Goal: Task Accomplishment & Management: Use online tool/utility

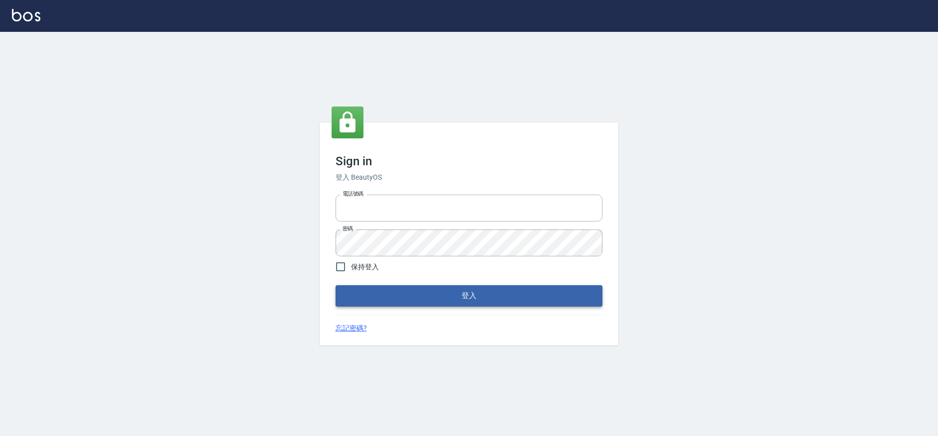
type input "0426657991"
click at [416, 298] on button "登入" at bounding box center [469, 295] width 267 height 21
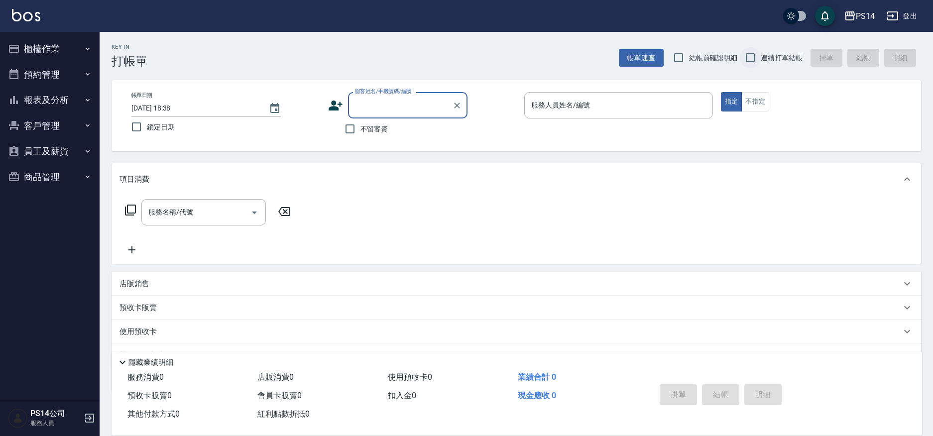
click at [749, 57] on input "連續打單結帳" at bounding box center [750, 57] width 21 height 21
checkbox input "true"
click at [359, 131] on input "不留客資" at bounding box center [350, 128] width 21 height 21
checkbox input "true"
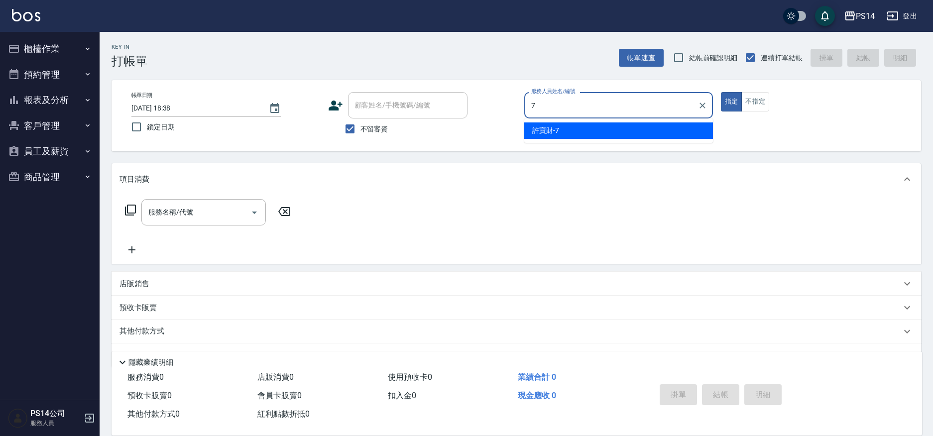
type input "[PERSON_NAME]-7"
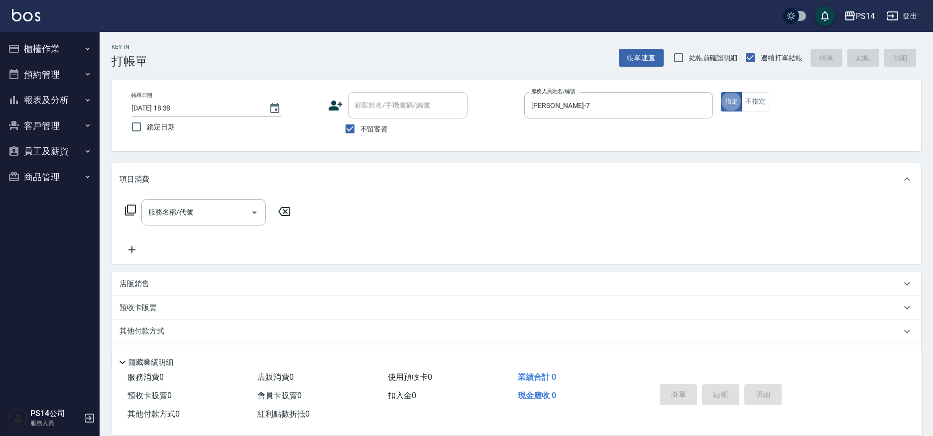
type button "true"
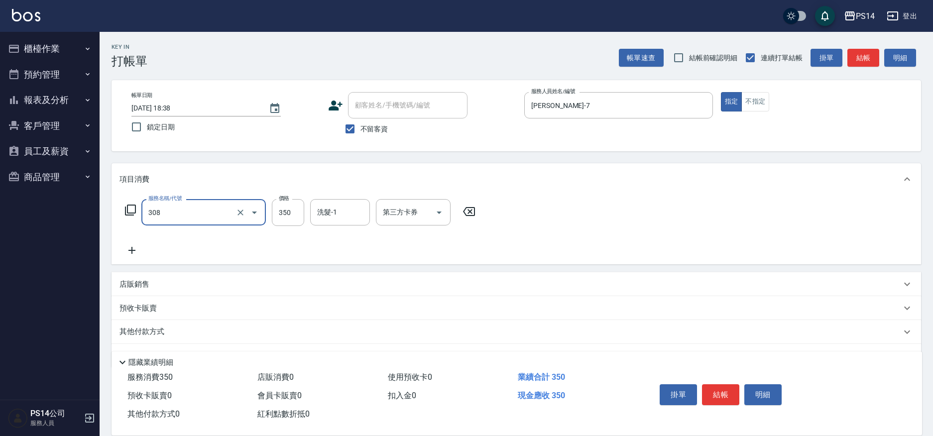
type input "洗+剪(308)"
type input "[PERSON_NAME]-37"
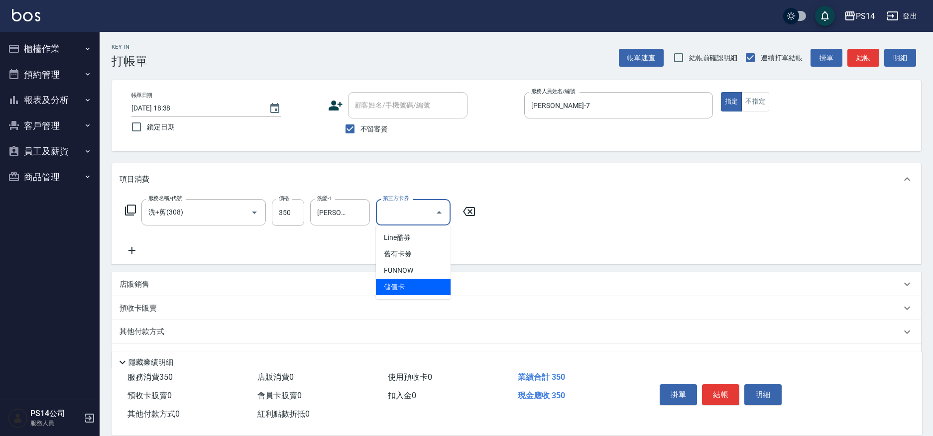
type input "儲值卡"
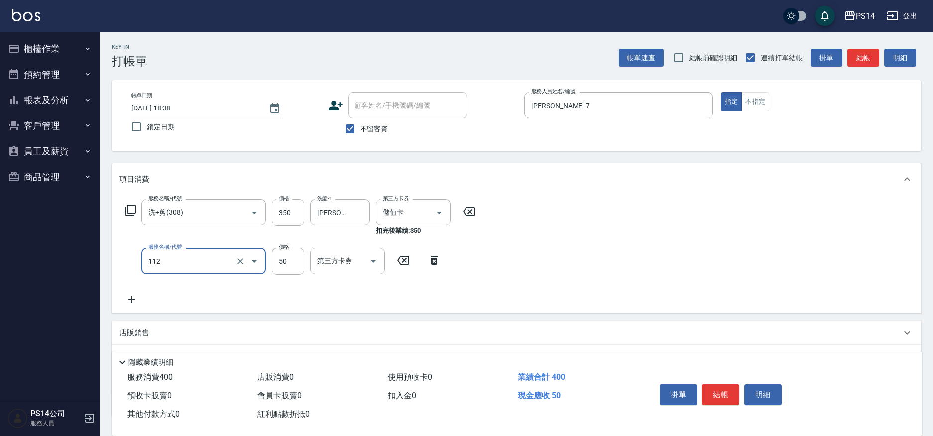
type input "精油50(112)"
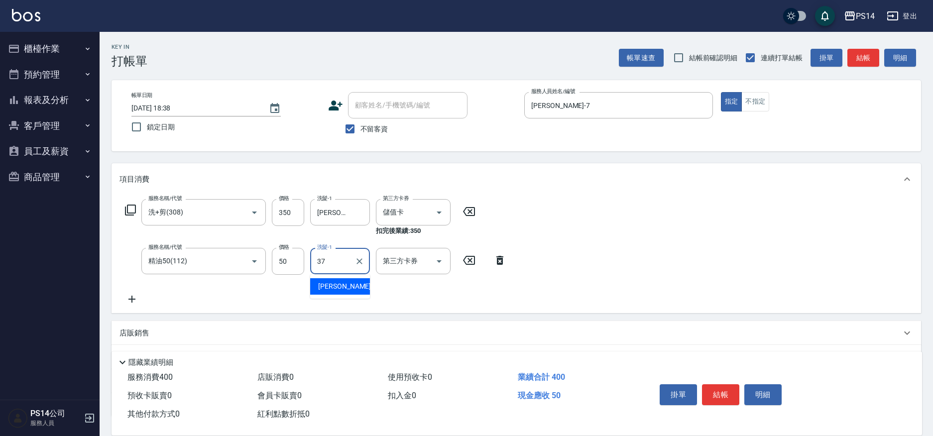
type input "[PERSON_NAME]-37"
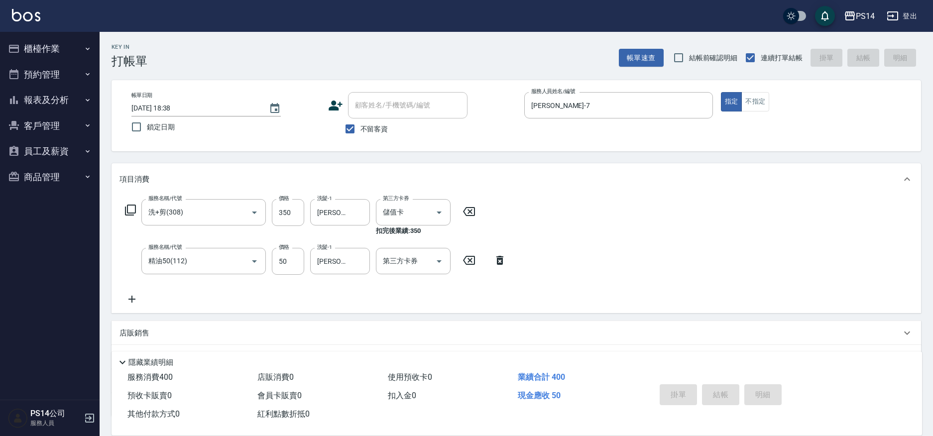
type input "[DATE] 18:39"
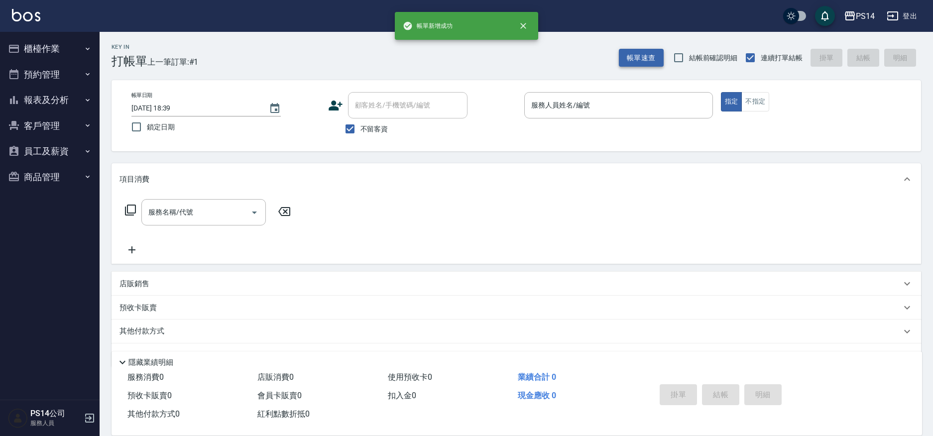
click at [637, 50] on button "帳單速查" at bounding box center [641, 58] width 45 height 18
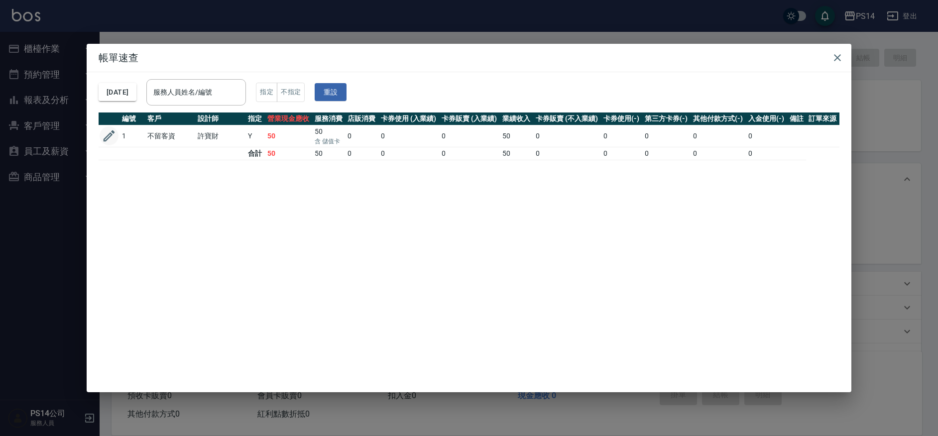
click at [111, 134] on icon "button" at bounding box center [109, 135] width 11 height 11
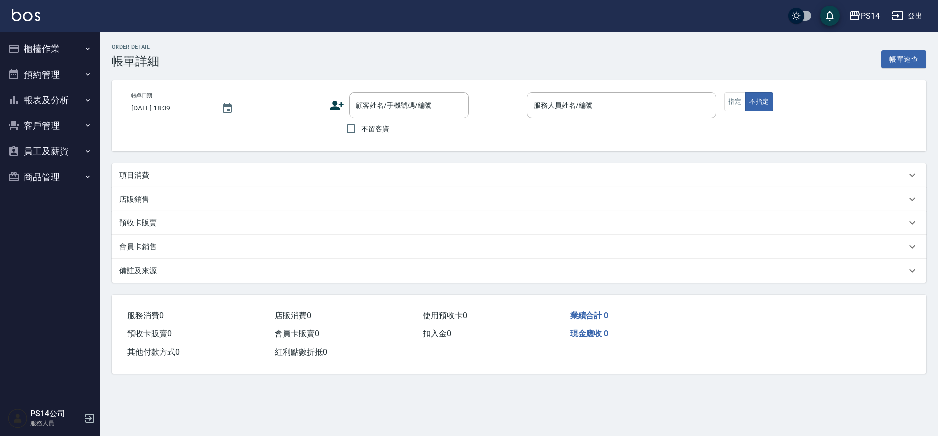
type input "[DATE] 18:38"
checkbox input "true"
type input "[PERSON_NAME]-7"
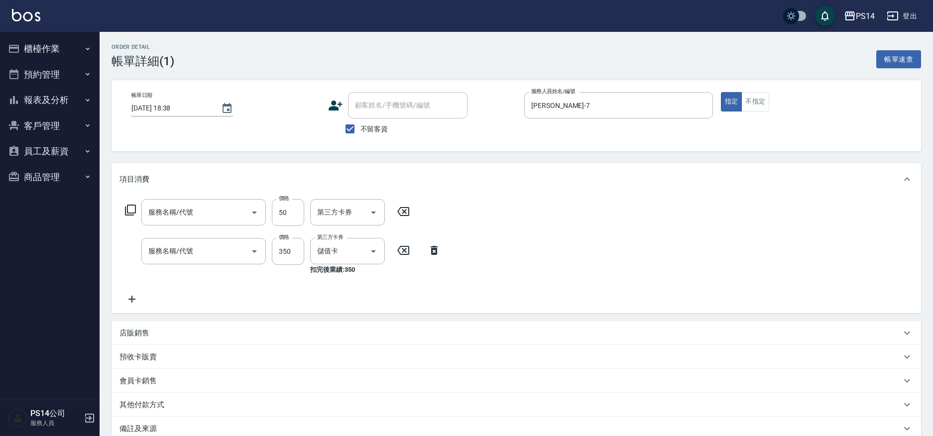
type input "精油50(112)"
type input "洗+剪(308)"
click at [439, 210] on icon "Open" at bounding box center [439, 213] width 12 height 12
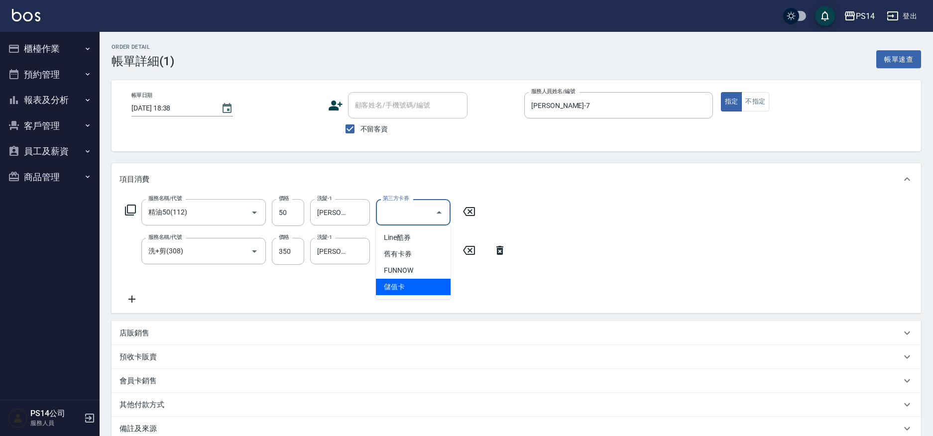
click at [399, 290] on span "儲值卡" at bounding box center [413, 287] width 75 height 16
type input "儲值卡"
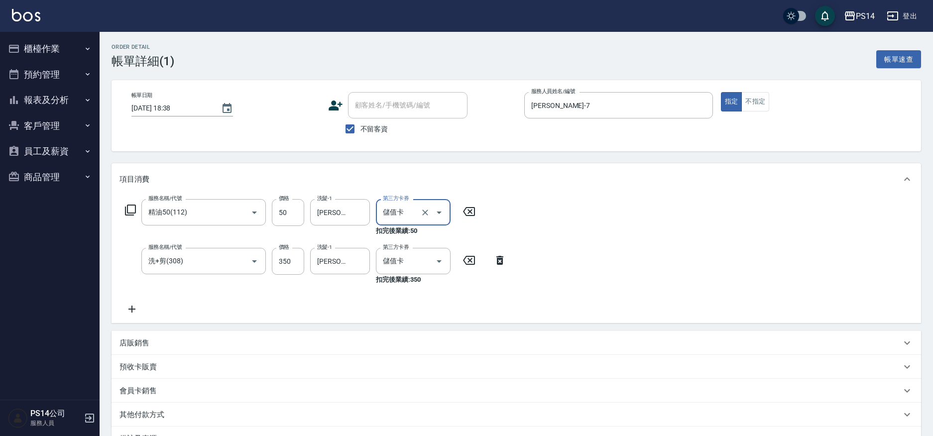
scroll to position [122, 0]
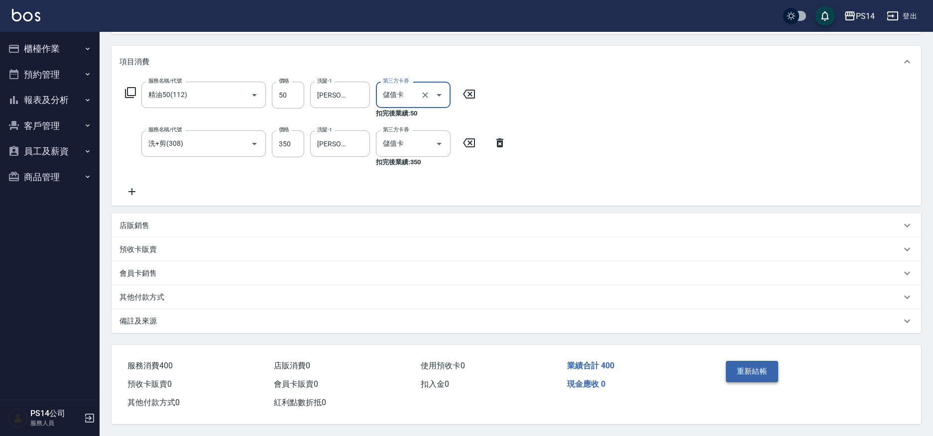
click at [758, 366] on button "重新結帳" at bounding box center [752, 371] width 53 height 21
click at [600, 142] on div "服務名稱/代號 精油50(112) 服務名稱/代號 價格 50 價格 洗髮-1 [PERSON_NAME]-37 洗髮-1 第三方卡券 儲值卡 第三方卡券 扣…" at bounding box center [516, 142] width 809 height 128
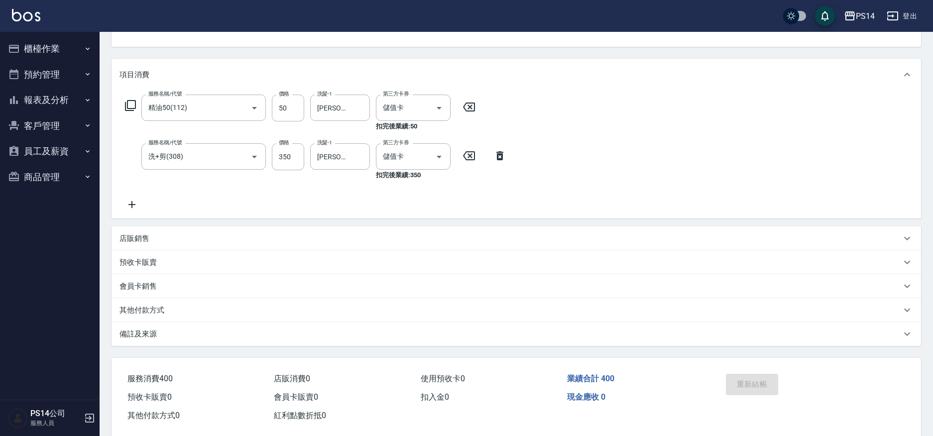
scroll to position [0, 0]
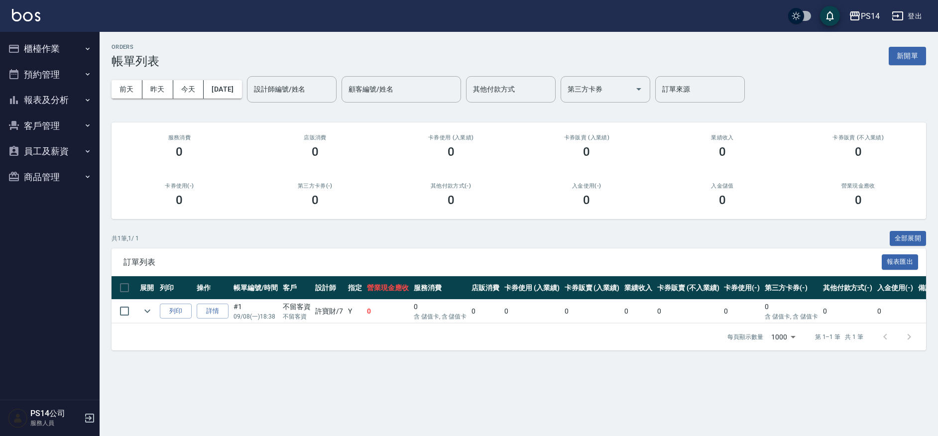
click at [36, 43] on button "櫃檯作業" at bounding box center [50, 49] width 92 height 26
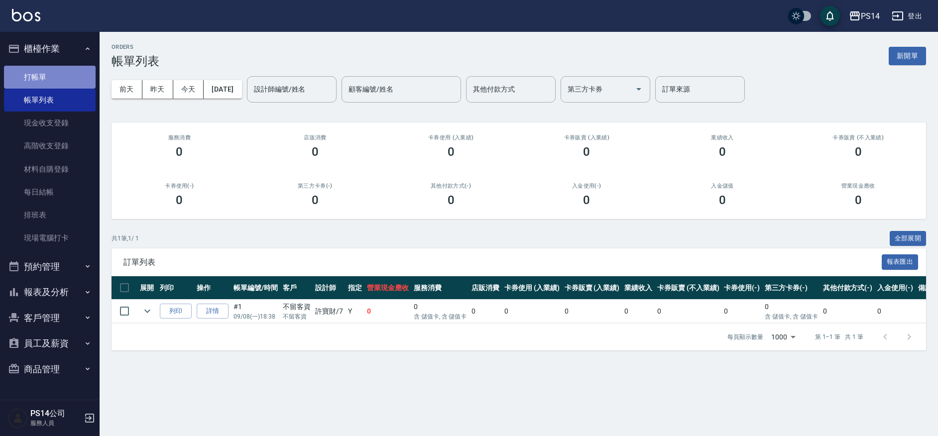
click at [41, 78] on link "打帳單" at bounding box center [50, 77] width 92 height 23
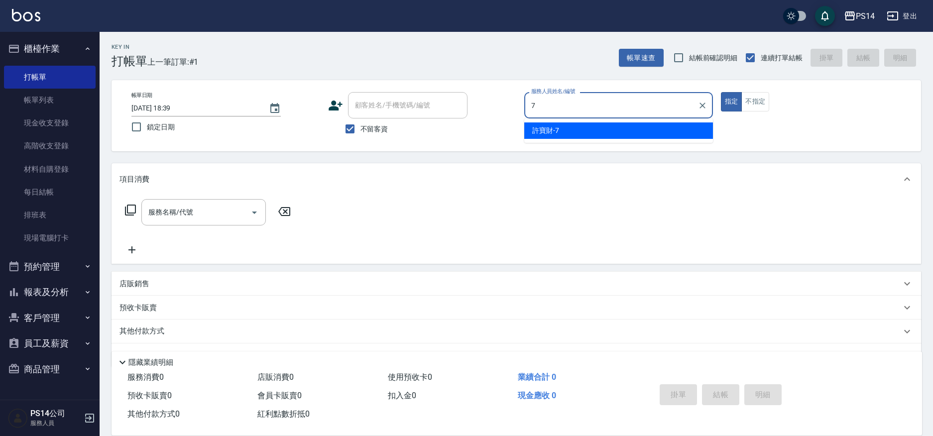
type input "[PERSON_NAME]-7"
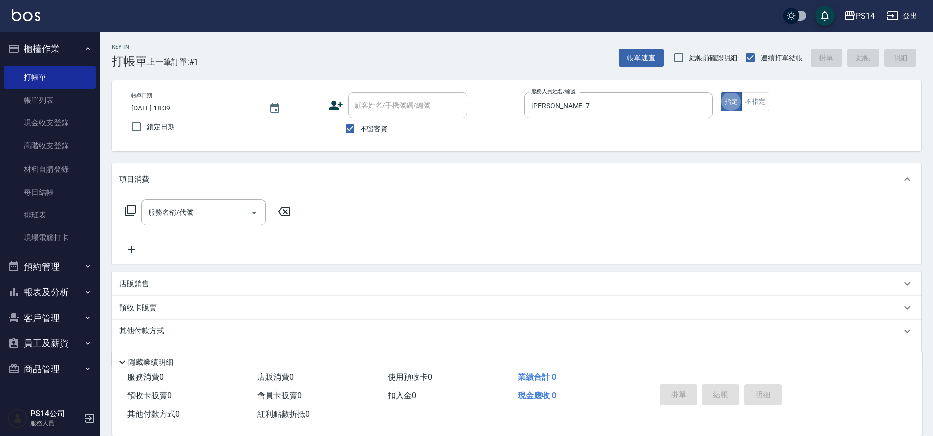
type button "true"
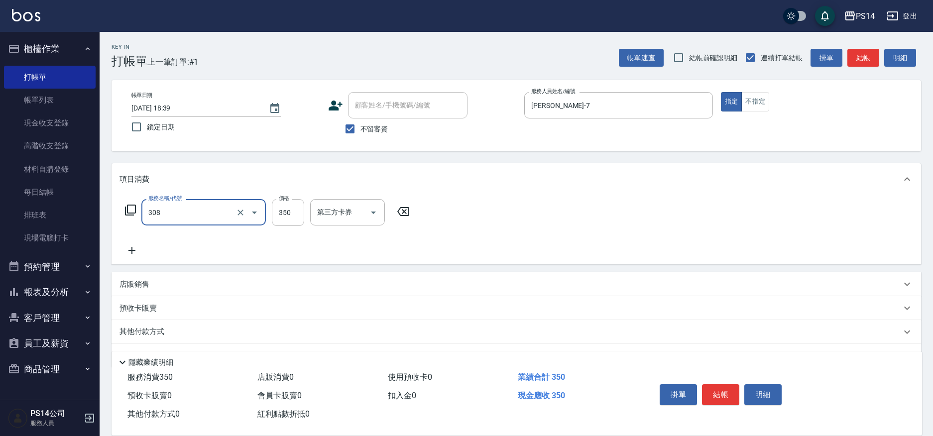
type input "洗+剪(308)"
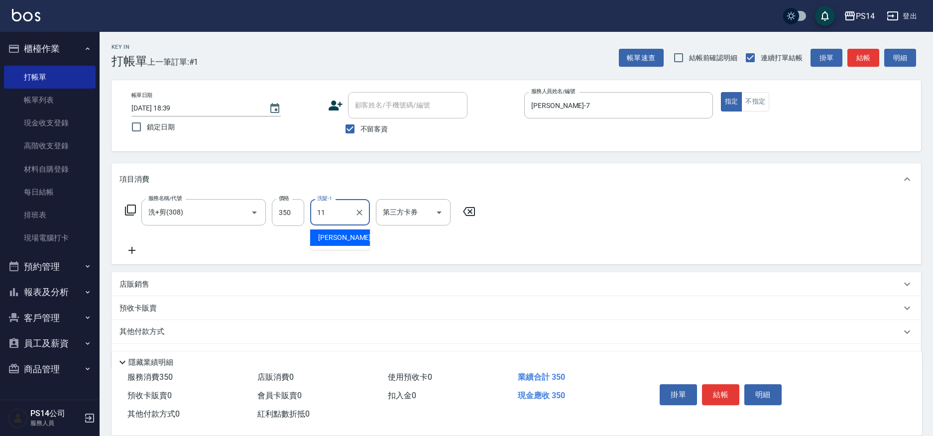
type input "[PERSON_NAME]-11"
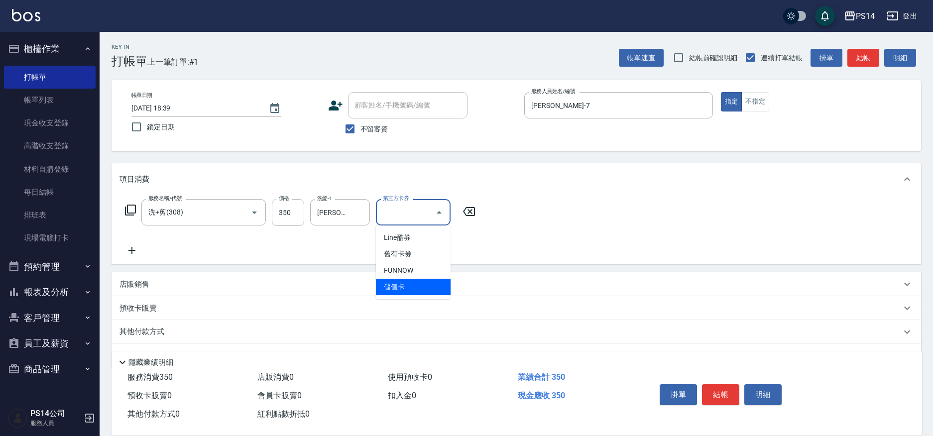
type input "儲值卡"
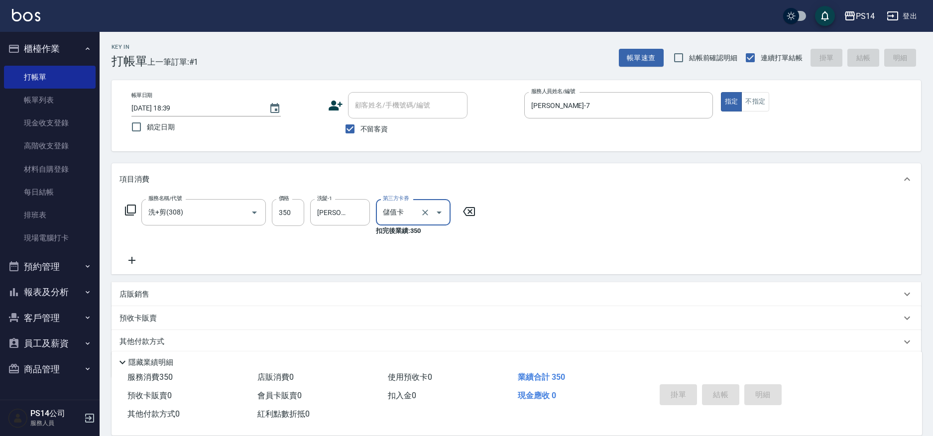
type input "[DATE] 18:40"
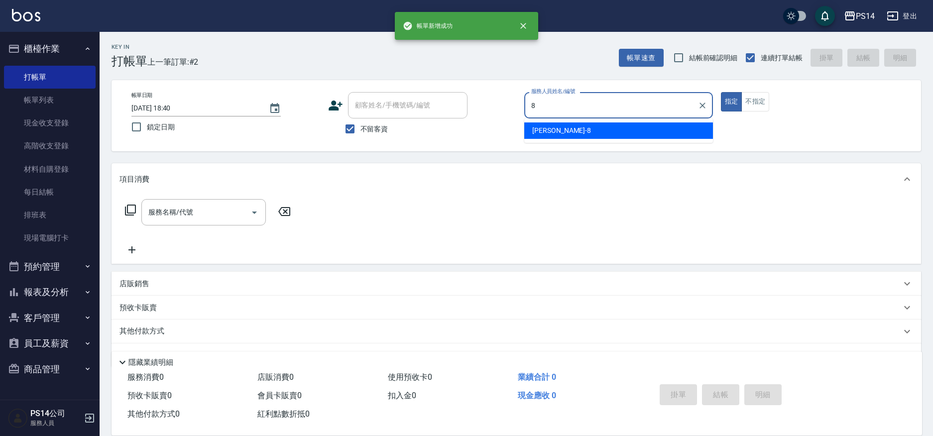
type input "[PERSON_NAME]-8"
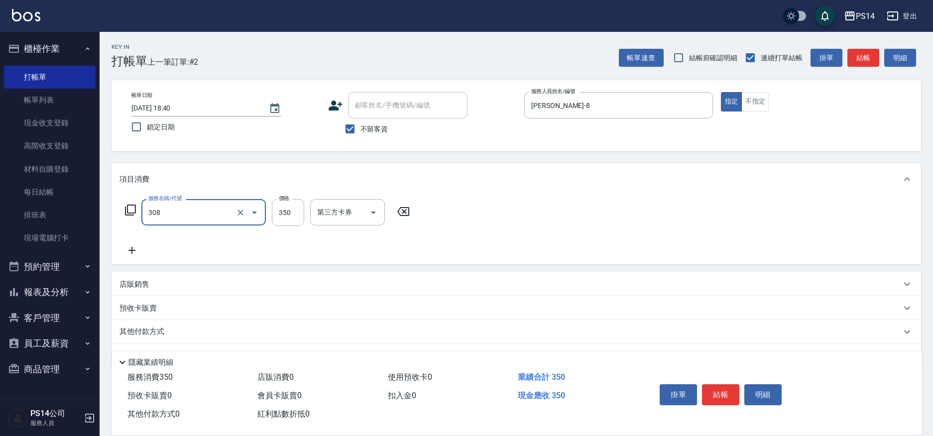
type input "洗+剪(308)"
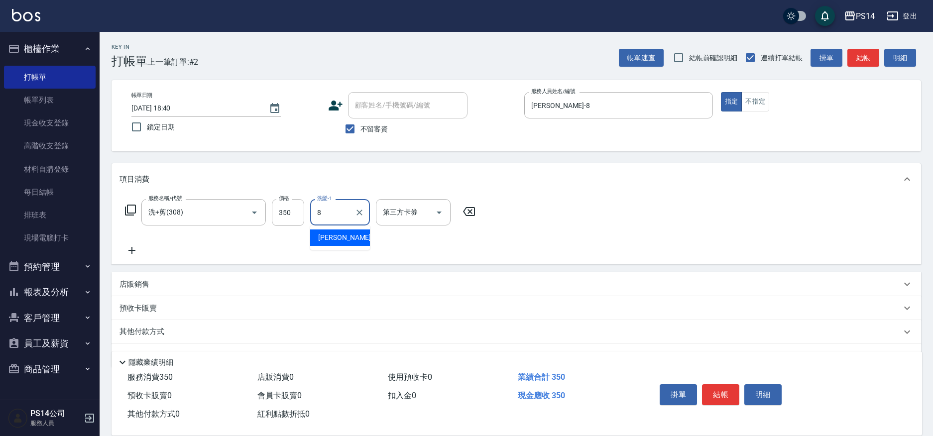
type input "[PERSON_NAME]-8"
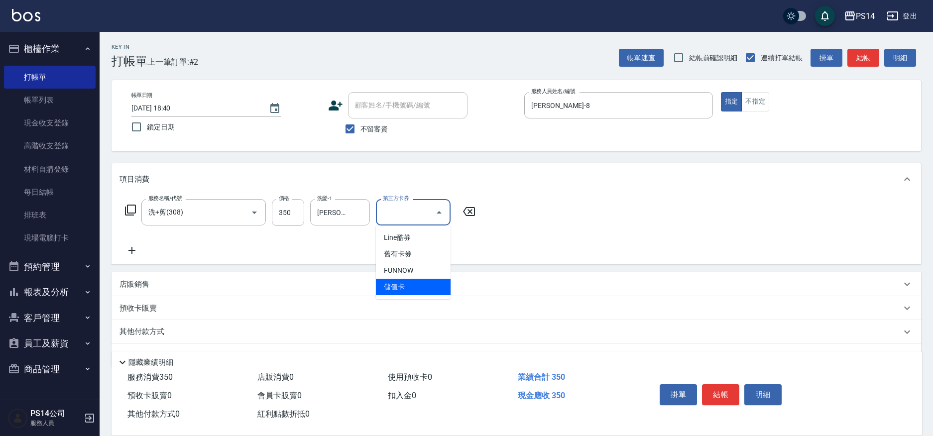
type input "儲值卡"
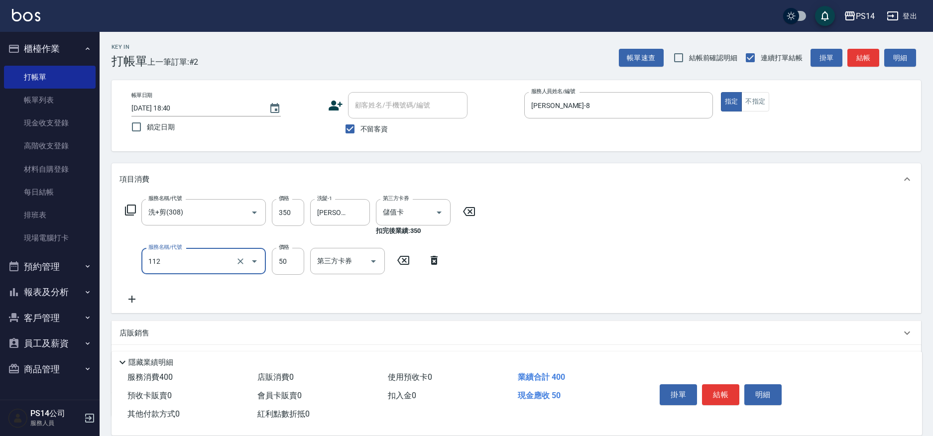
type input "精油50(112)"
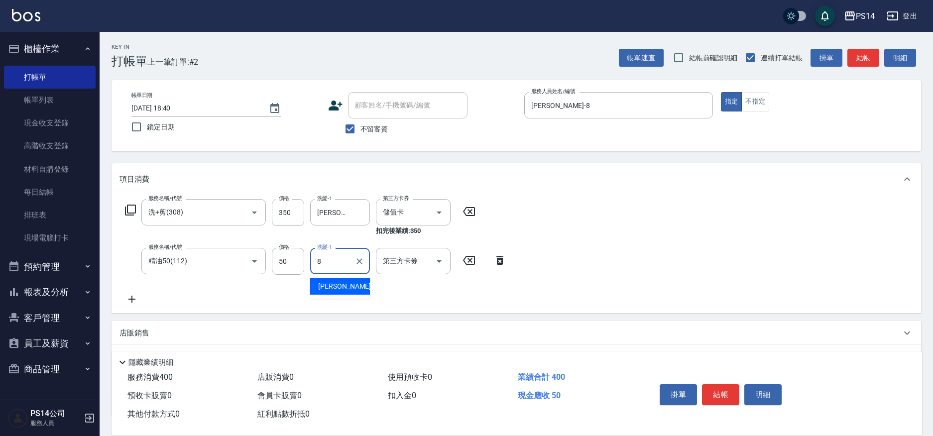
type input "[PERSON_NAME]-8"
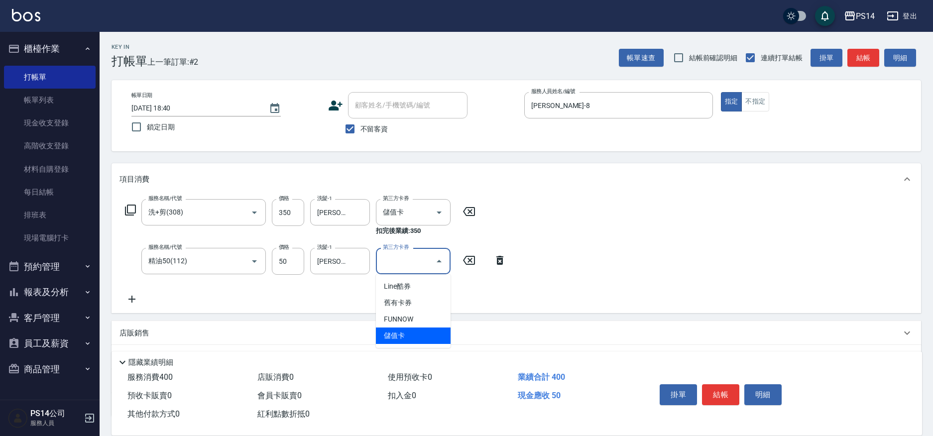
type input "儲值卡"
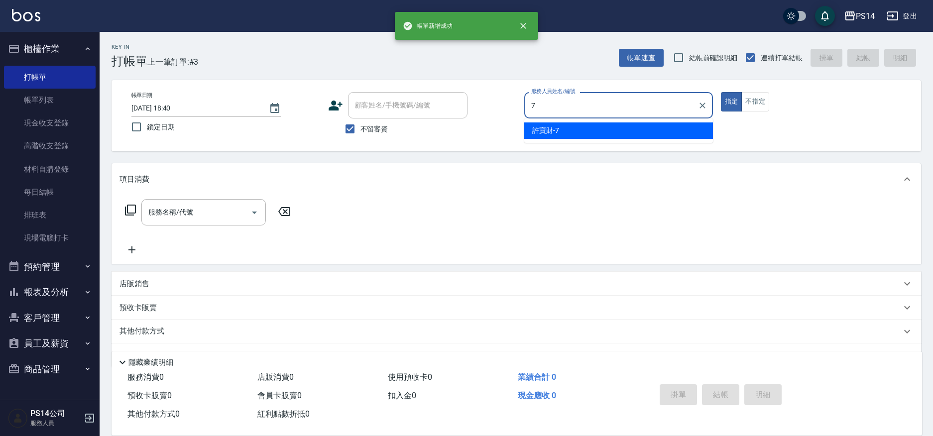
type input "[PERSON_NAME]-7"
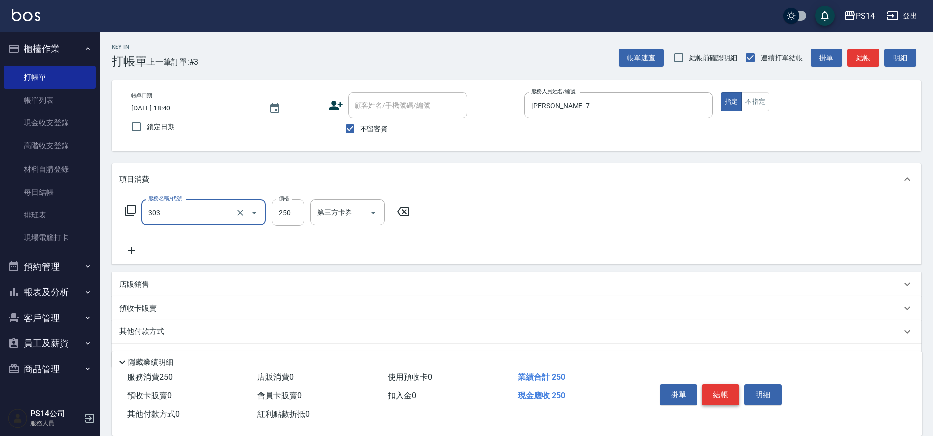
type input "剪髮(303)"
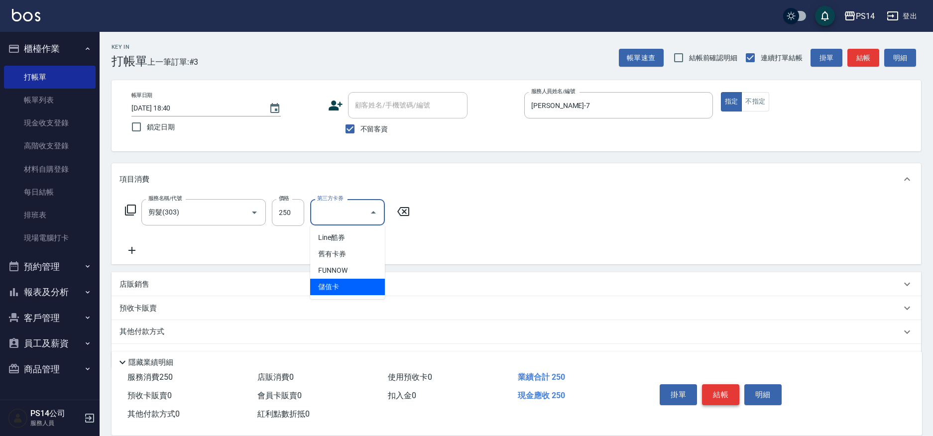
type input "儲值卡"
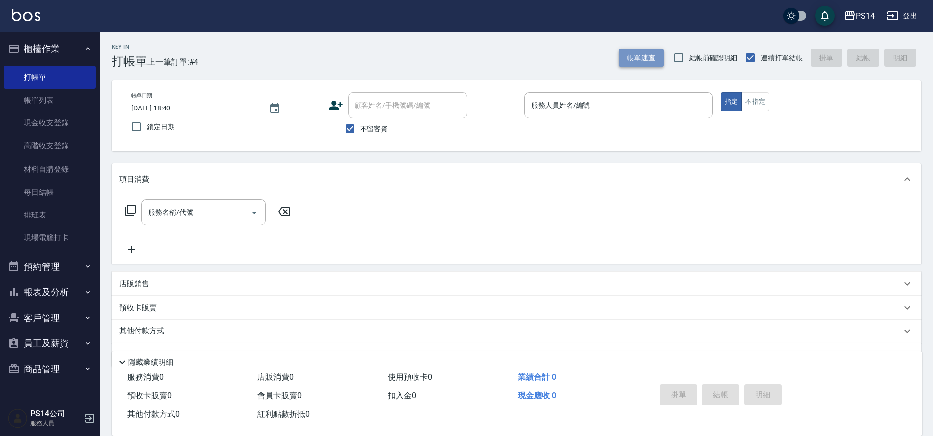
click at [645, 62] on button "帳單速查" at bounding box center [641, 58] width 45 height 18
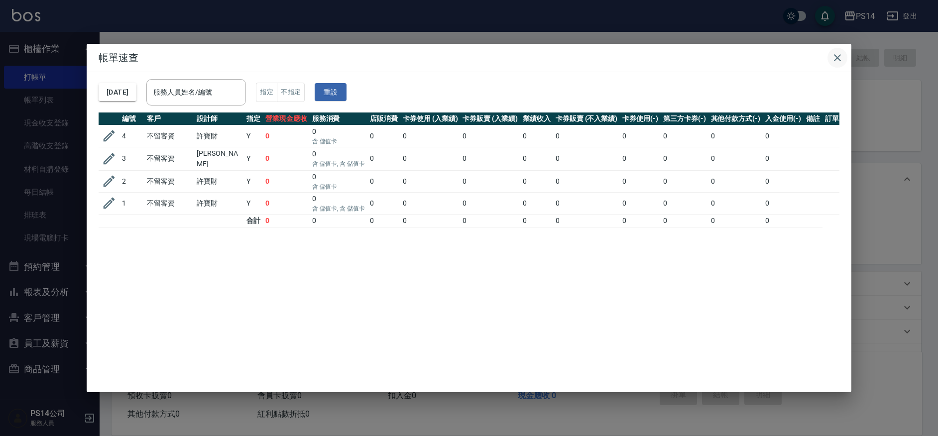
click at [840, 57] on icon "button" at bounding box center [837, 58] width 12 height 12
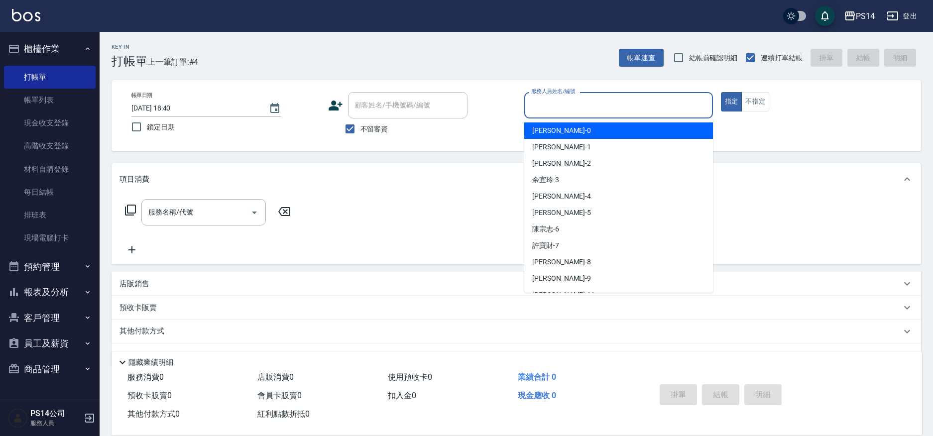
click at [571, 110] on input "服務人員姓名/編號" at bounding box center [619, 105] width 180 height 17
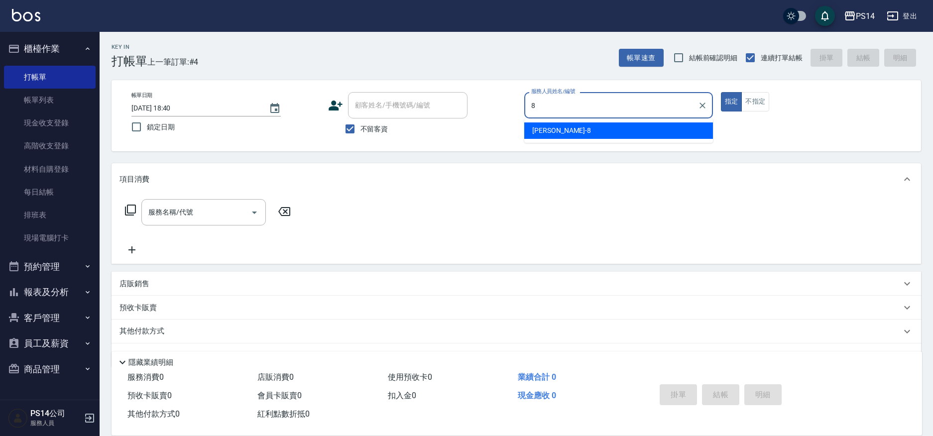
type input "[PERSON_NAME]-8"
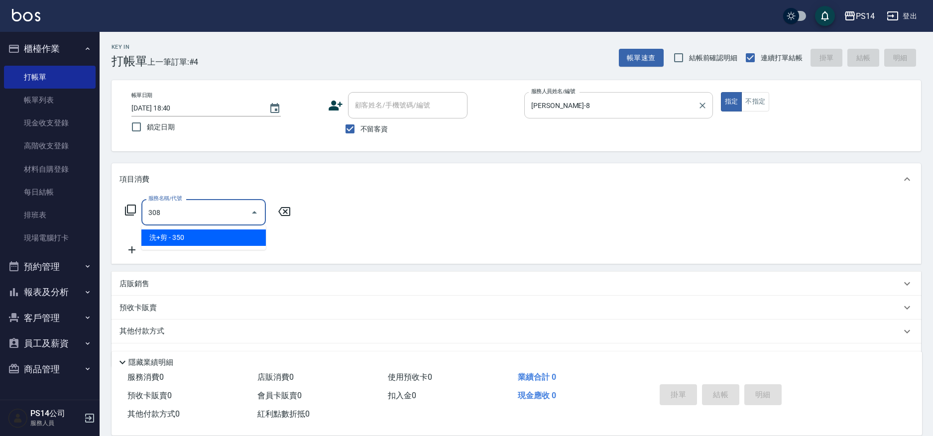
type input "洗+剪(308)"
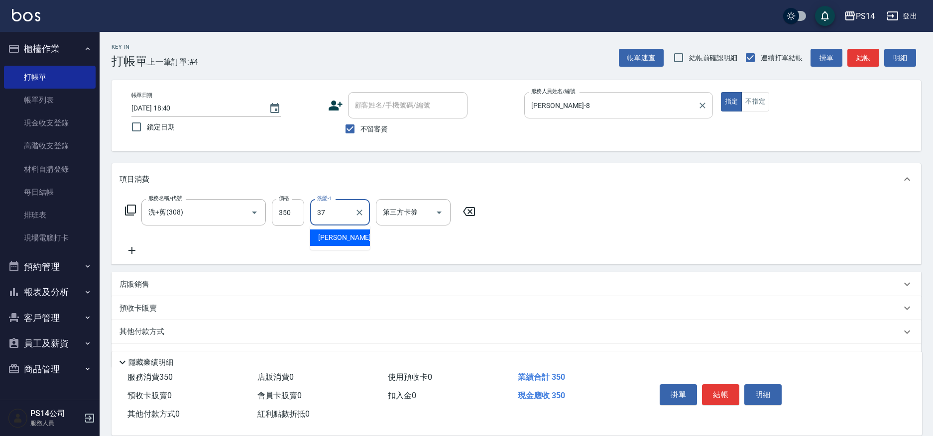
type input "[PERSON_NAME]-37"
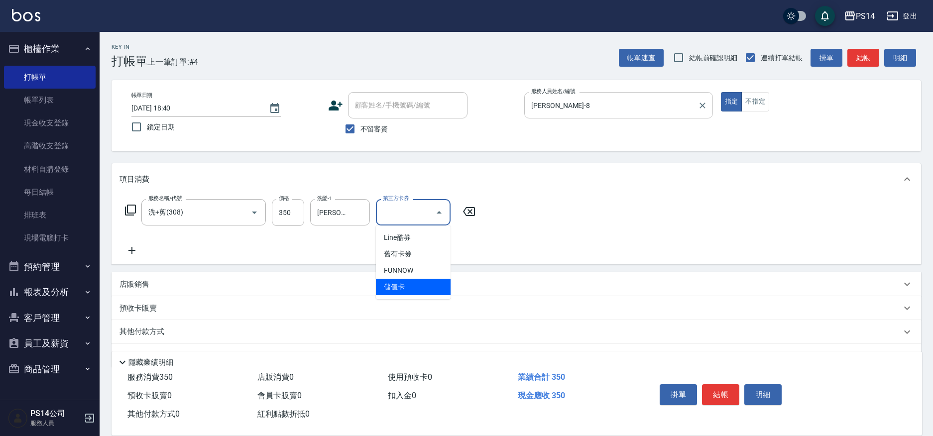
type input "儲值卡"
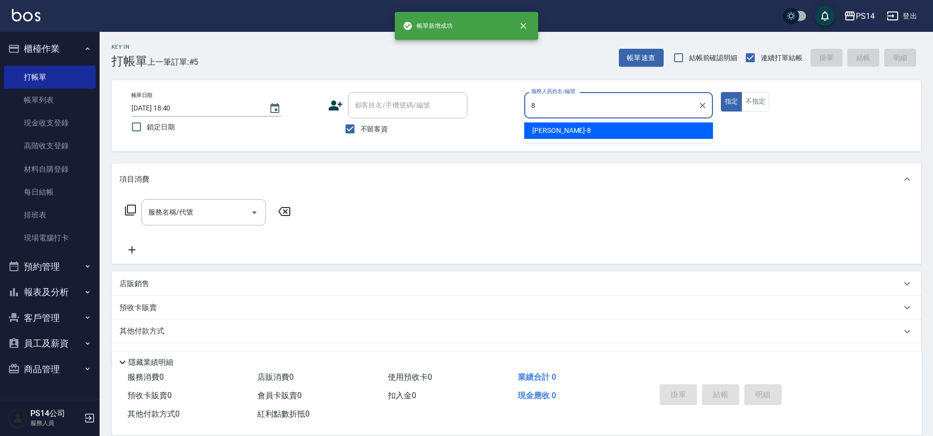
type input "[PERSON_NAME]-8"
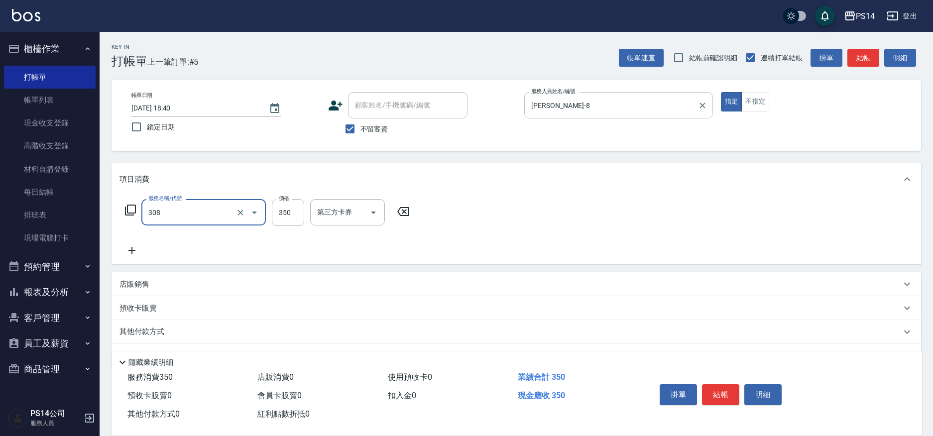
type input "洗+剪(308)"
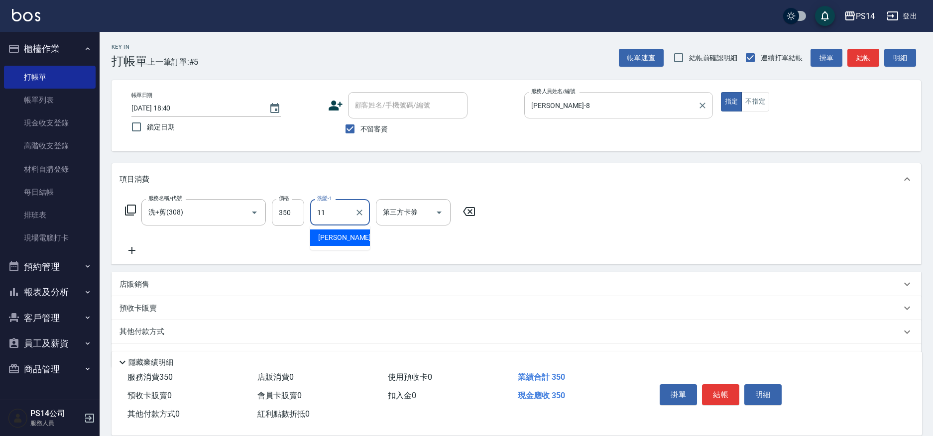
type input "[PERSON_NAME]-11"
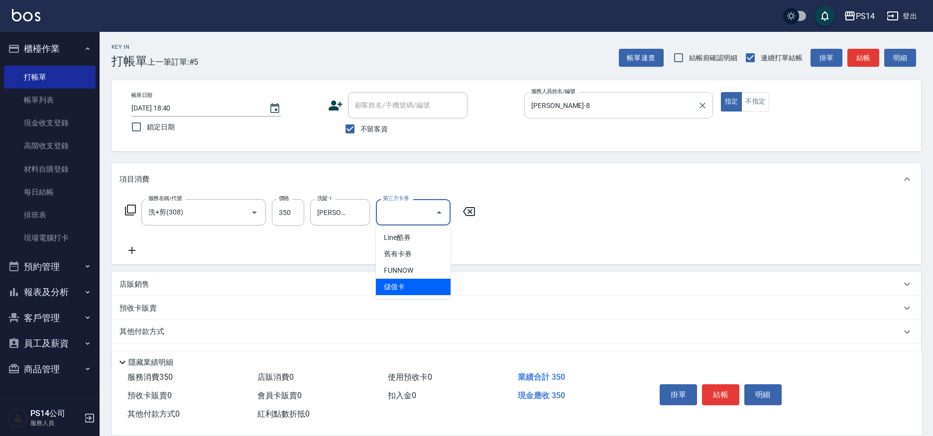
type input "儲值卡"
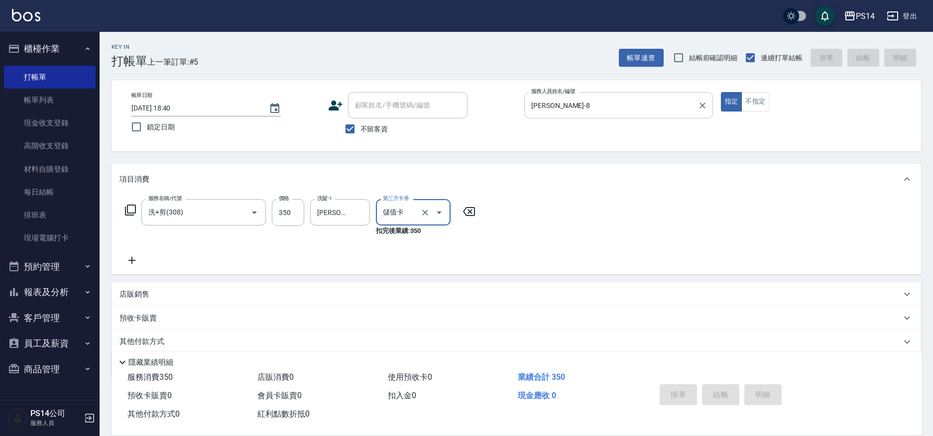
type input "[DATE] 18:41"
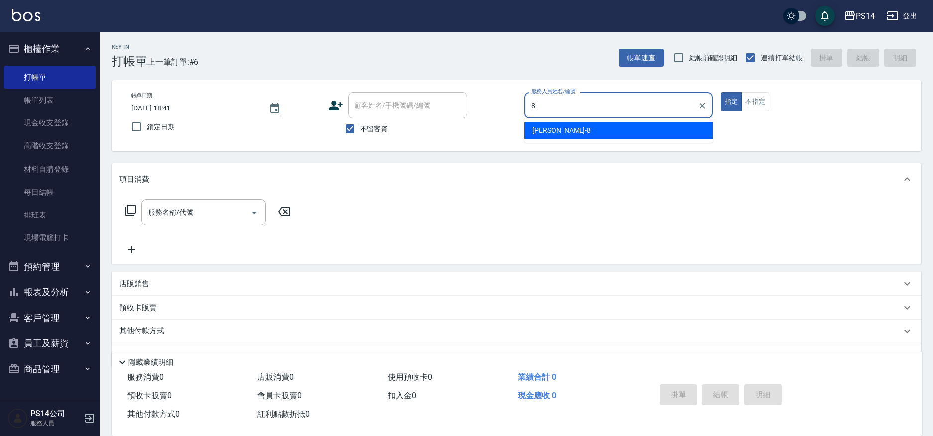
type input "[PERSON_NAME]-8"
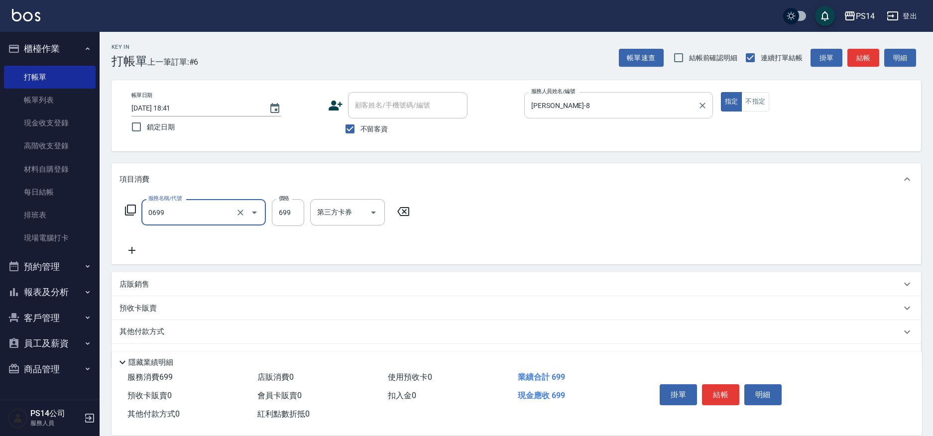
type input "精油SPA(0699)"
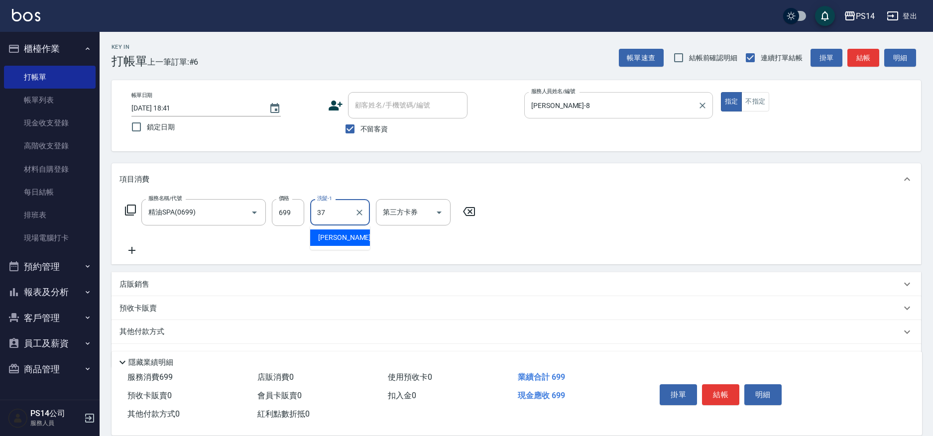
type input "[PERSON_NAME]-37"
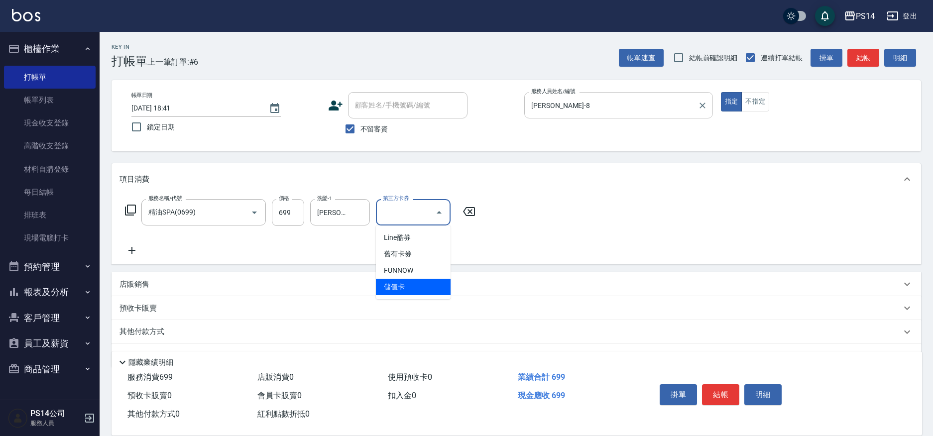
type input "儲值卡"
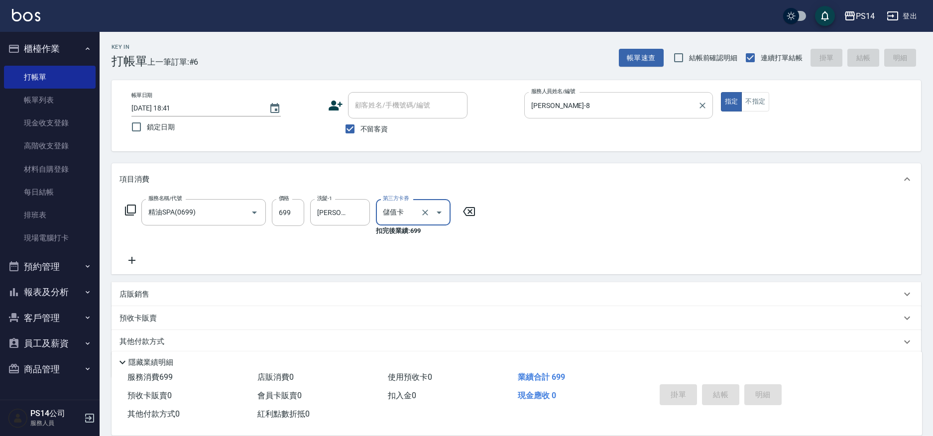
type input "[DATE] 18:42"
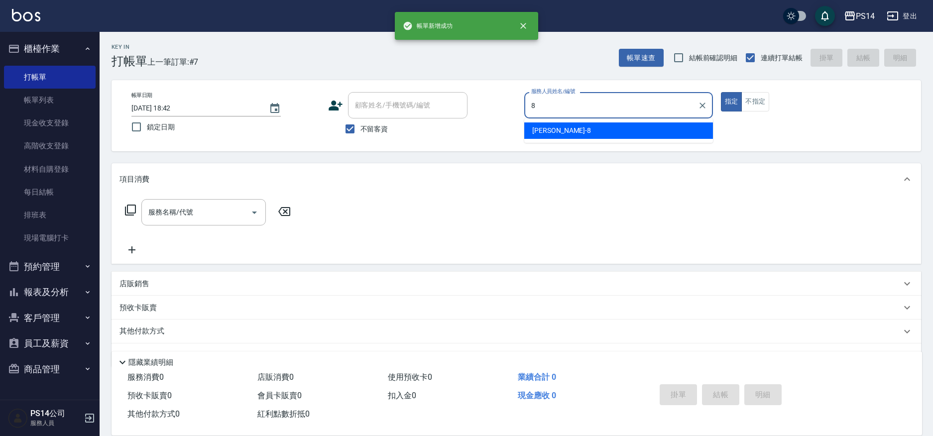
type input "[PERSON_NAME]-8"
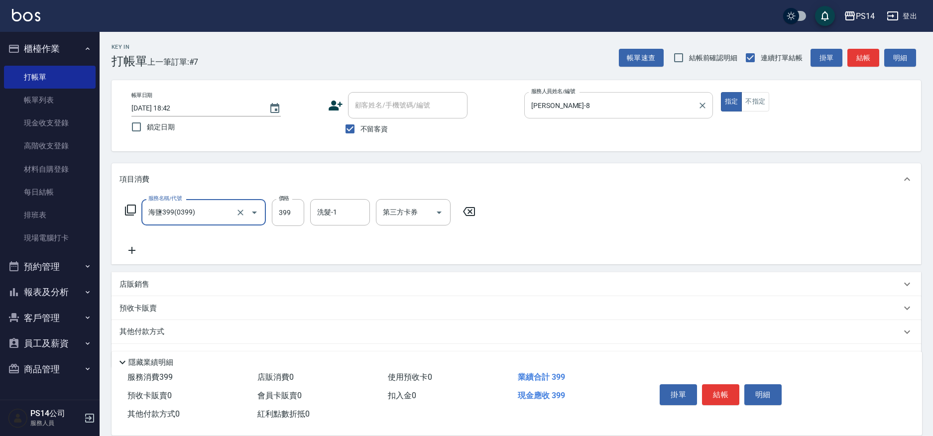
type input "海鹽399(0399)"
type input "[PERSON_NAME]-37"
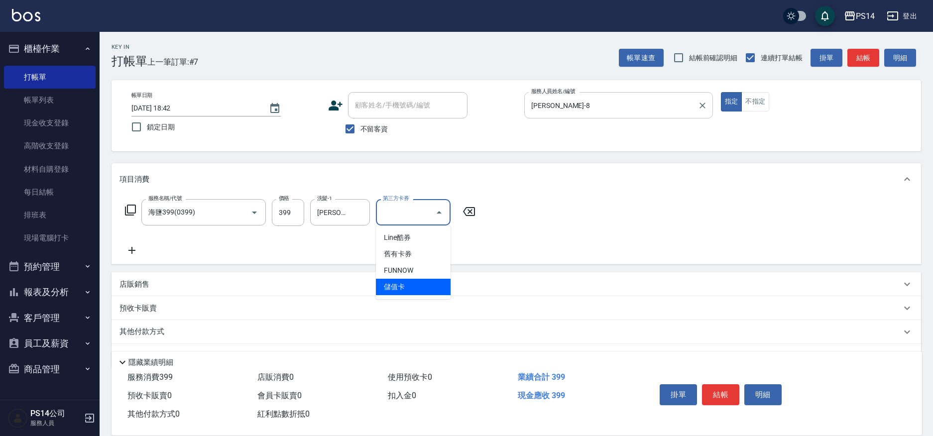
type input "儲值卡"
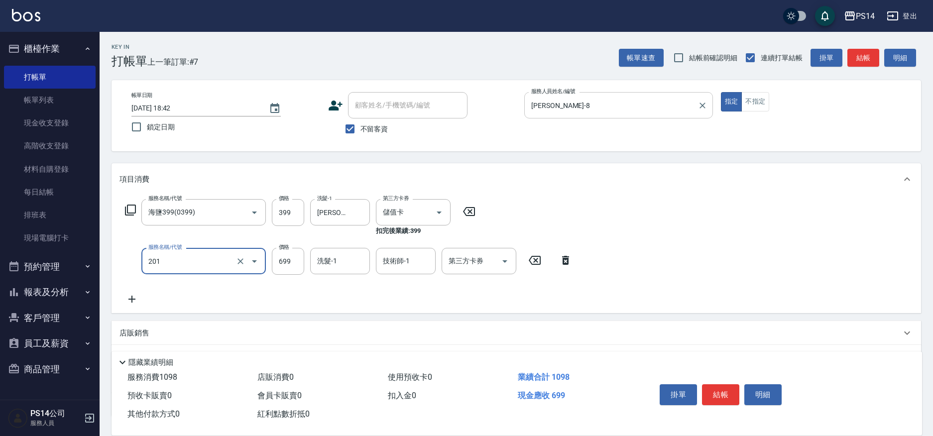
type input "基礎燙(201)"
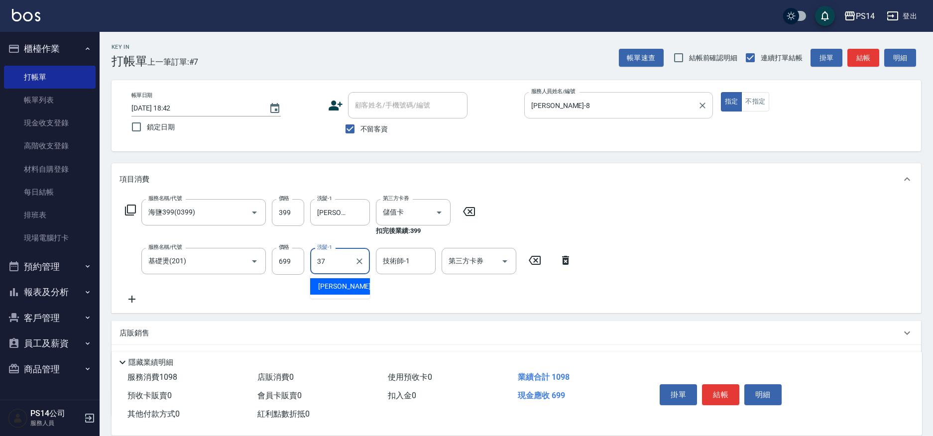
type input "[PERSON_NAME]-37"
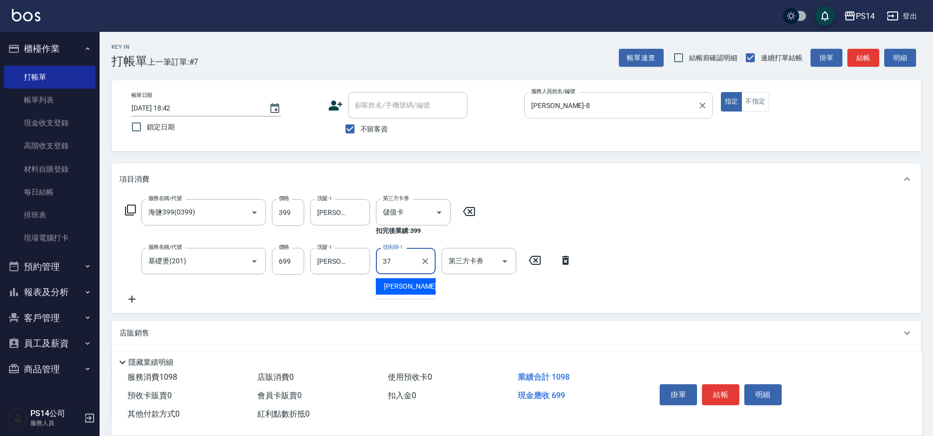
type input "[PERSON_NAME]-37"
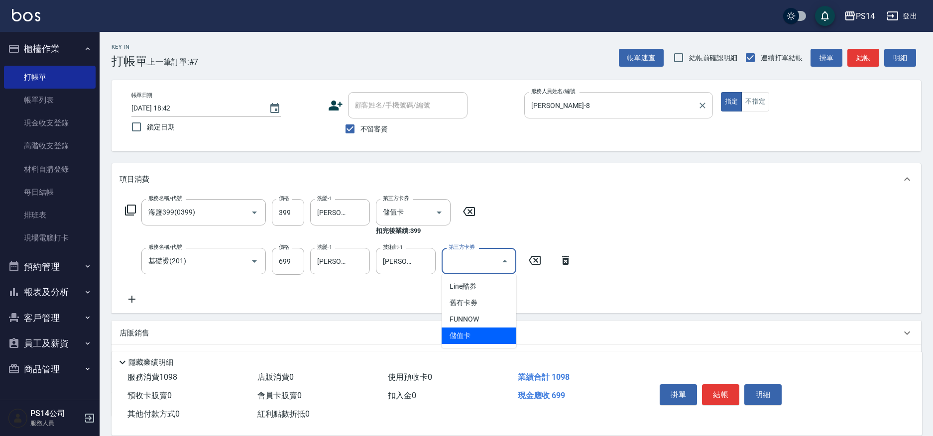
type input "儲值卡"
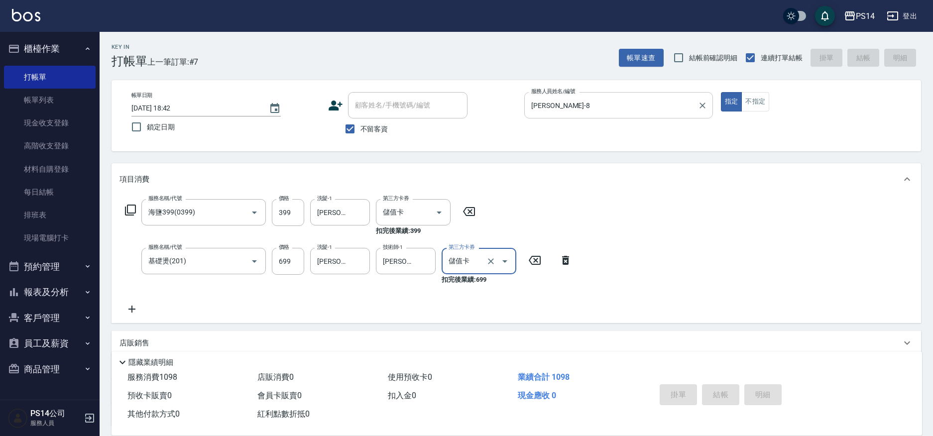
type input "[DATE] 18:43"
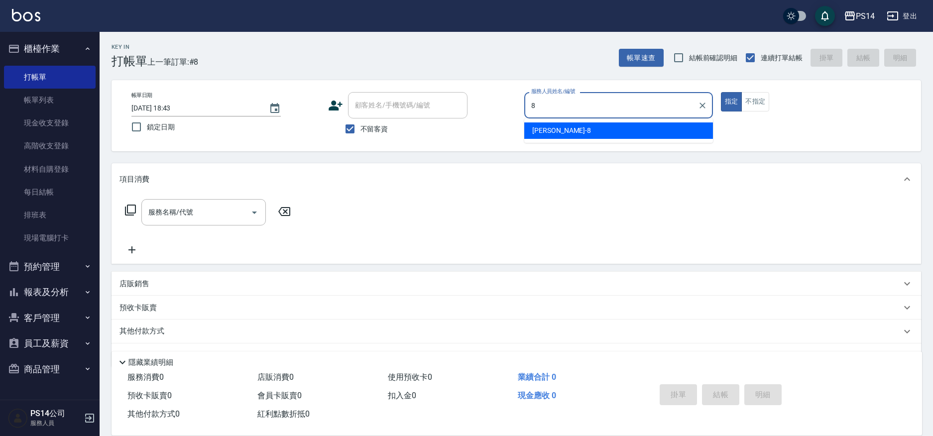
type input "[PERSON_NAME]-8"
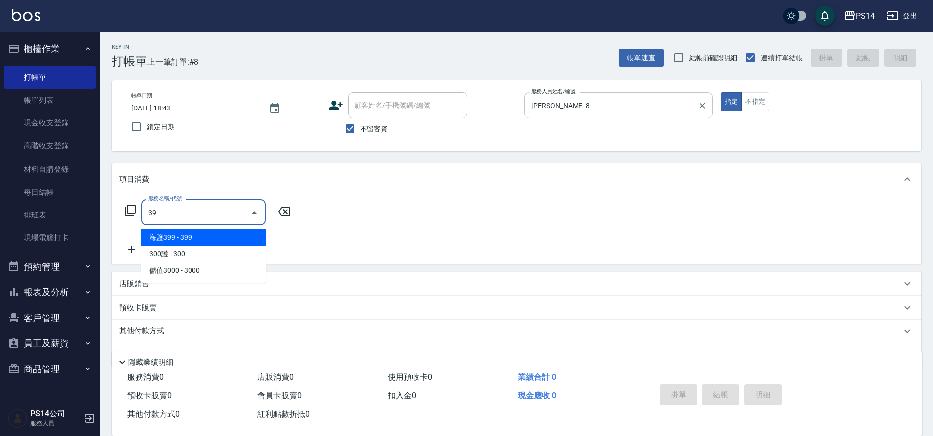
type input "399"
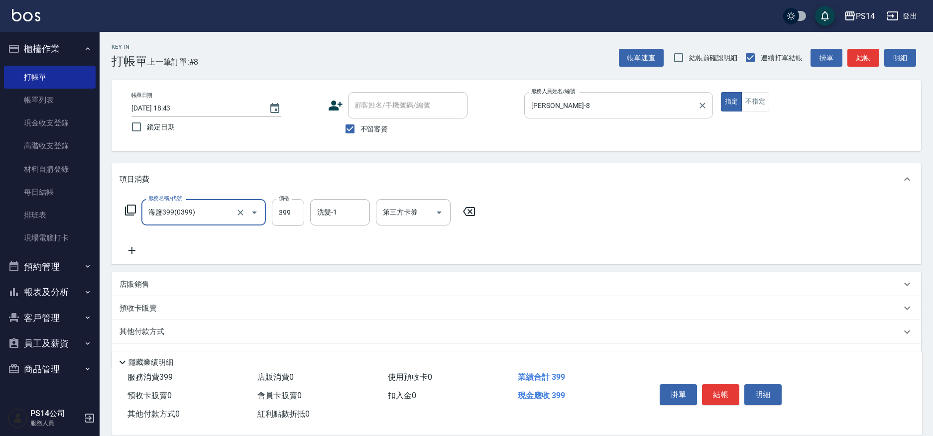
type input "海鹽399(0399)"
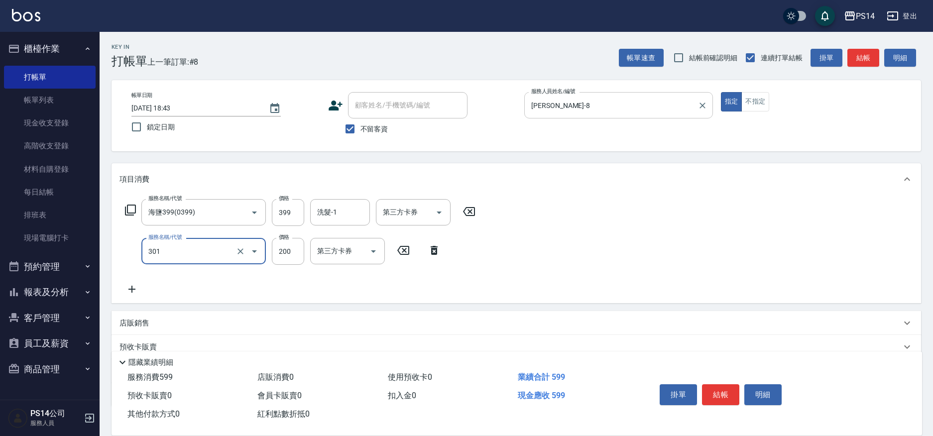
type input "剪髮(301)"
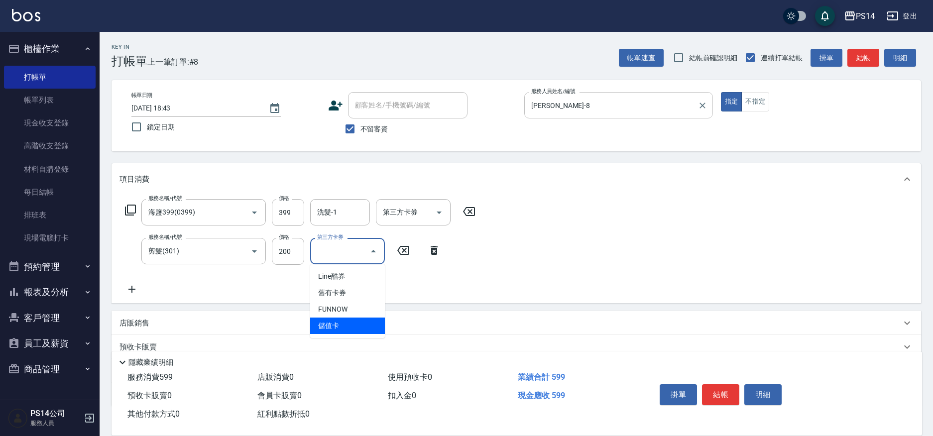
type input "儲值卡"
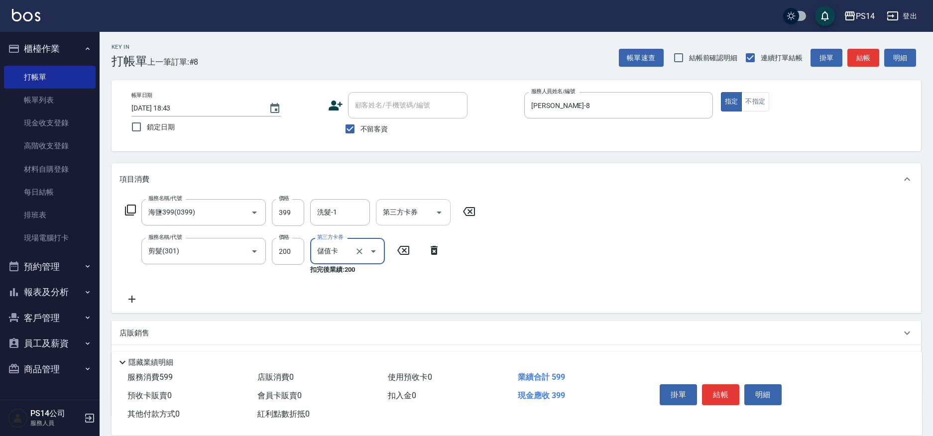
click at [439, 211] on icon "Open" at bounding box center [439, 213] width 12 height 12
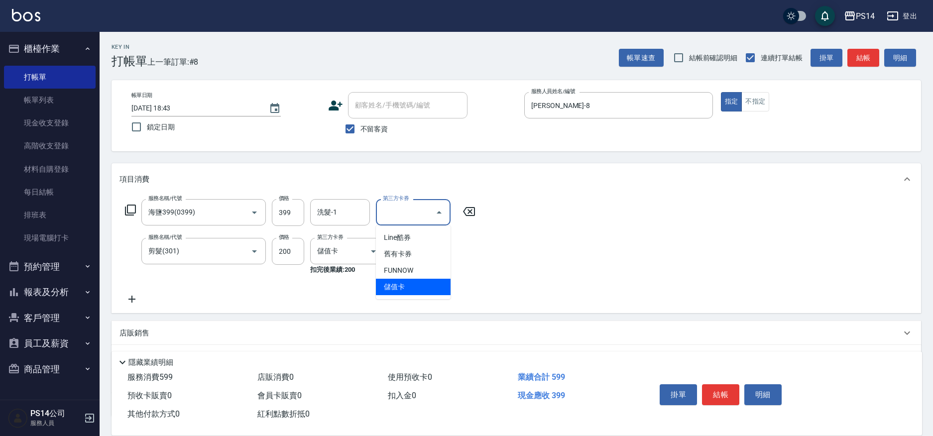
click at [423, 285] on span "儲值卡" at bounding box center [413, 287] width 75 height 16
type input "儲值卡"
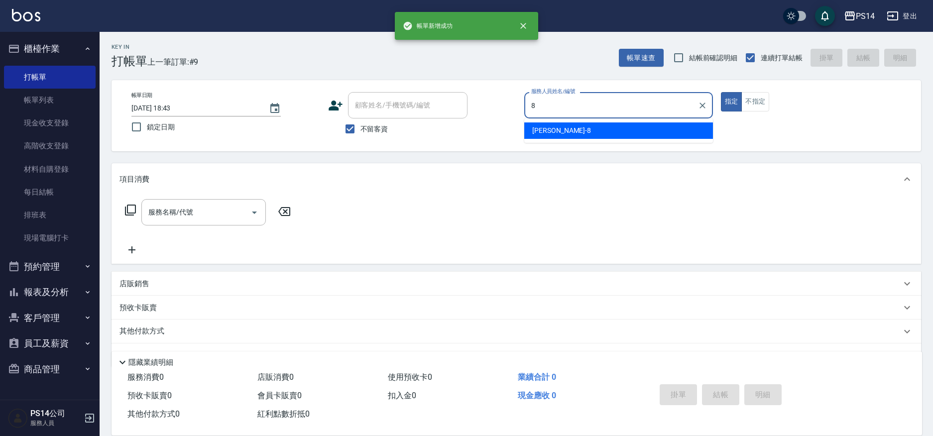
type input "[PERSON_NAME]-8"
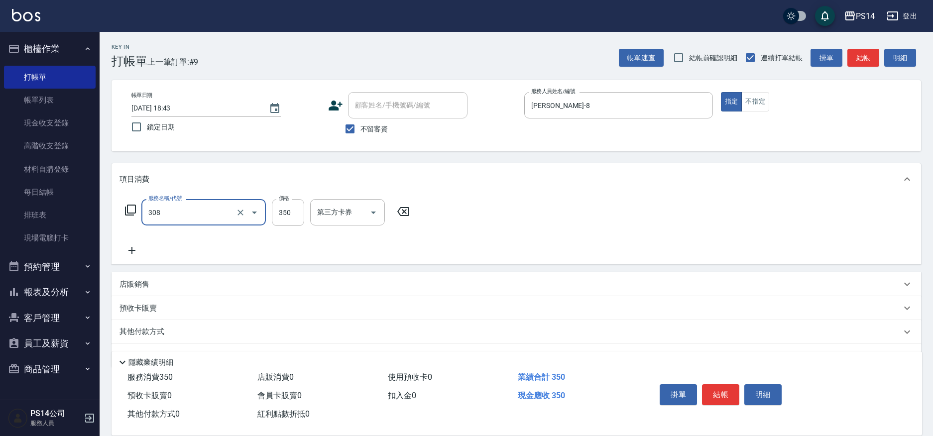
type input "洗+剪(308)"
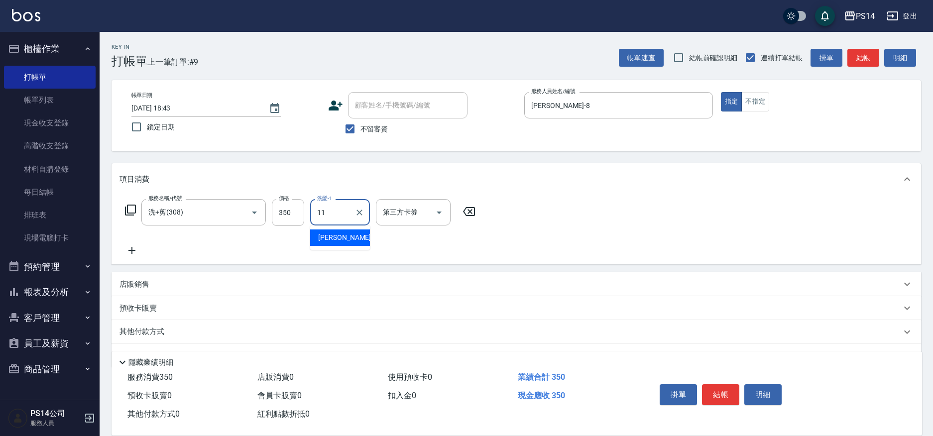
type input "[PERSON_NAME]-11"
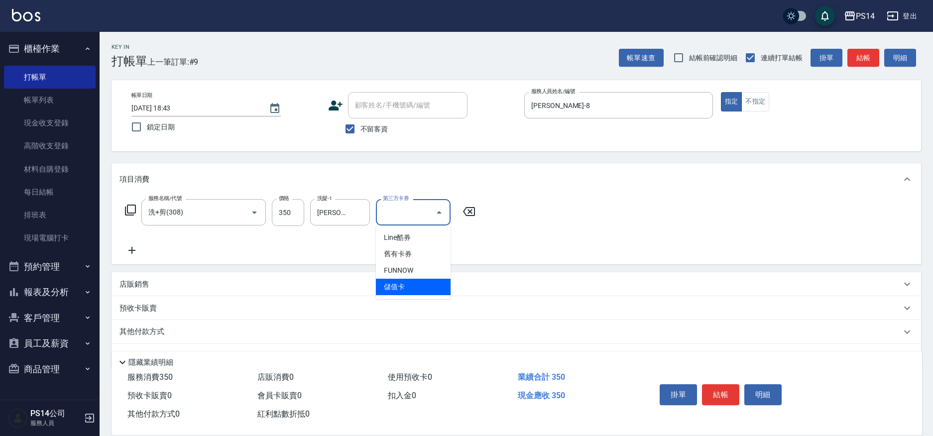
type input "儲值卡"
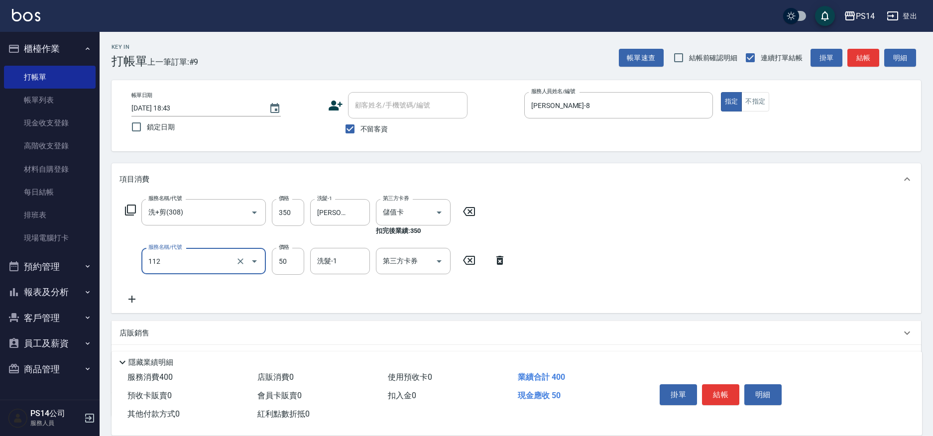
type input "精油50(112)"
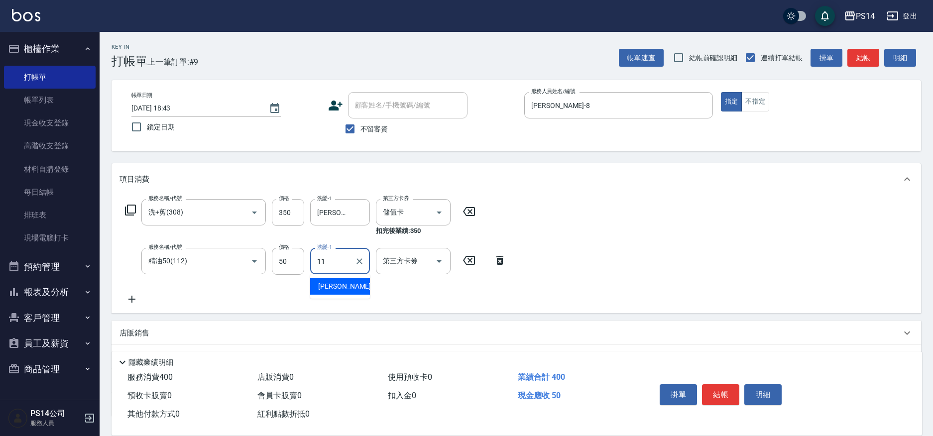
type input "[PERSON_NAME]-11"
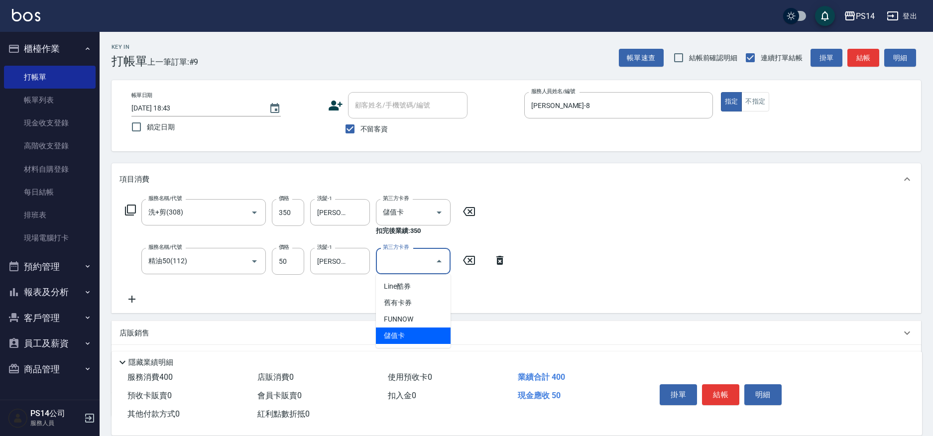
type input "儲值卡"
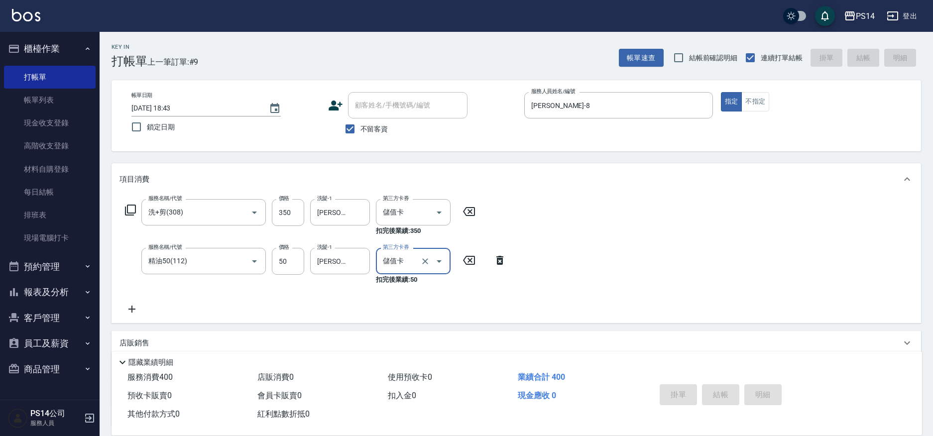
type input "[DATE] 18:44"
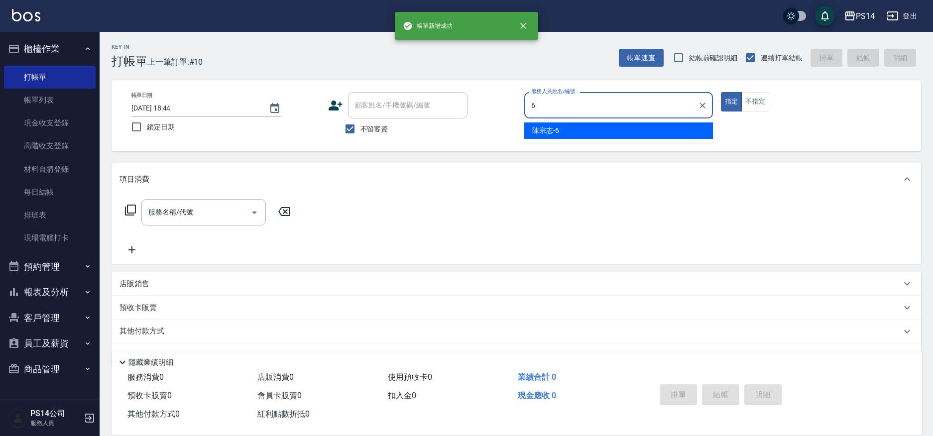
type input "[PERSON_NAME]-6"
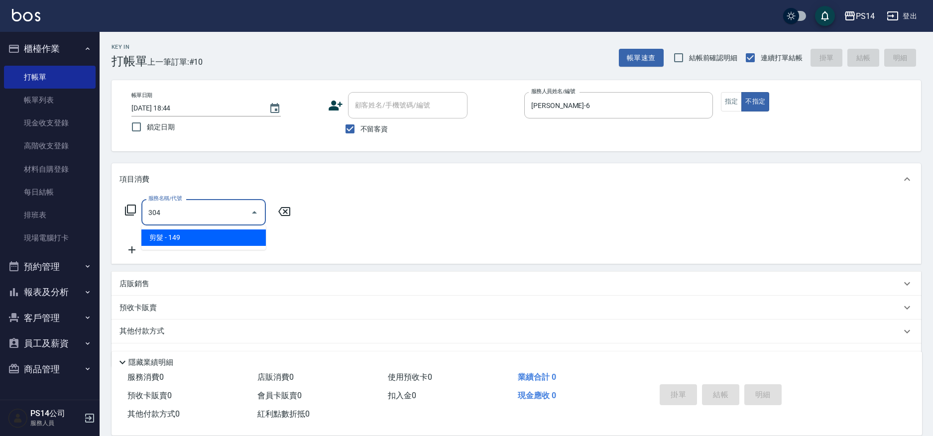
type input "剪髮(304)"
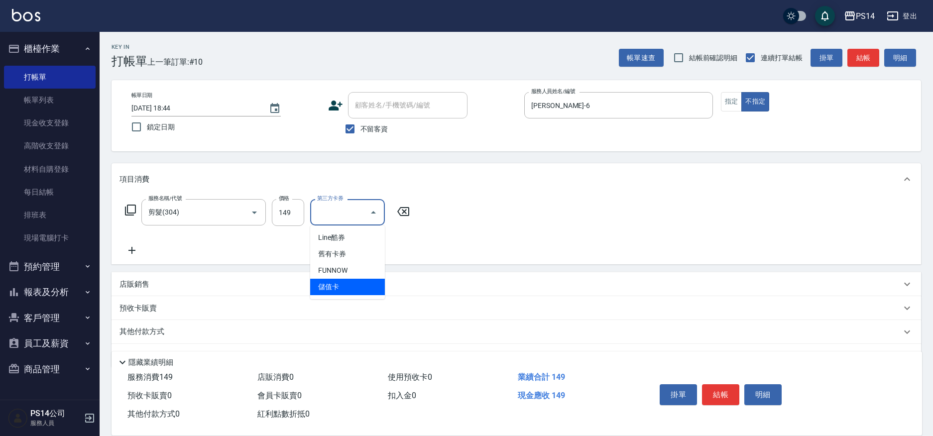
type input "儲值卡"
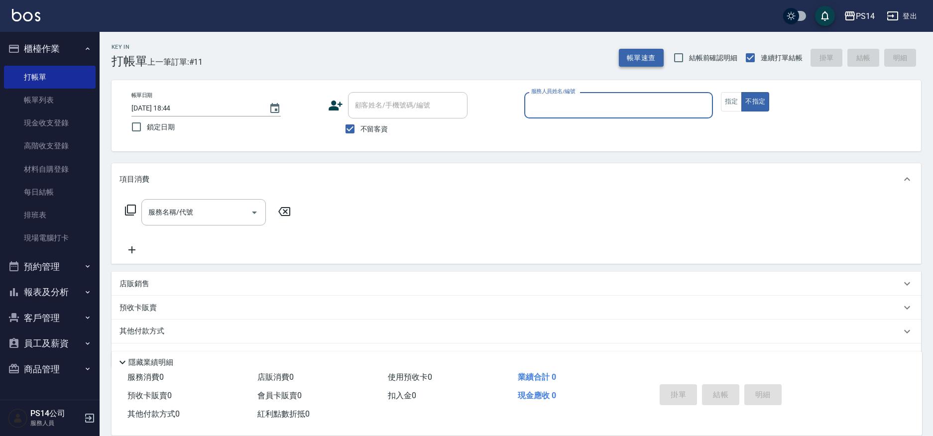
click at [643, 52] on button "帳單速查" at bounding box center [641, 58] width 45 height 18
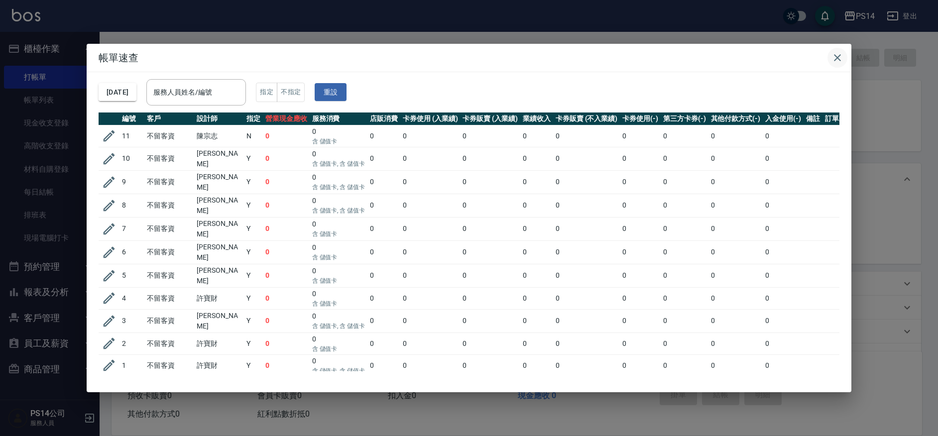
click at [835, 57] on icon "button" at bounding box center [837, 58] width 12 height 12
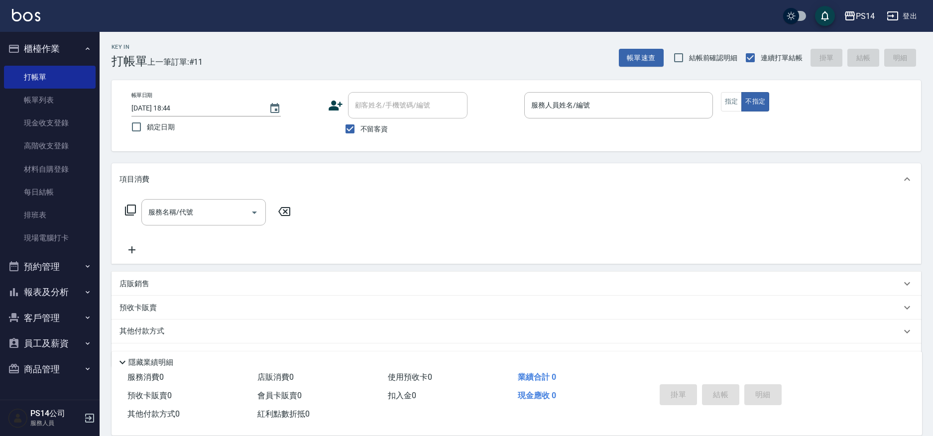
click at [538, 99] on input "服務人員姓名/編號" at bounding box center [619, 105] width 180 height 17
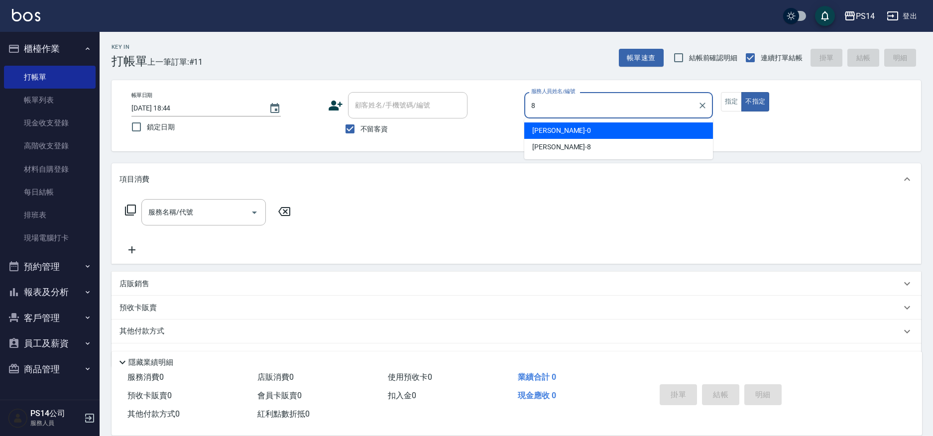
type input "[PERSON_NAME]-8"
type button "false"
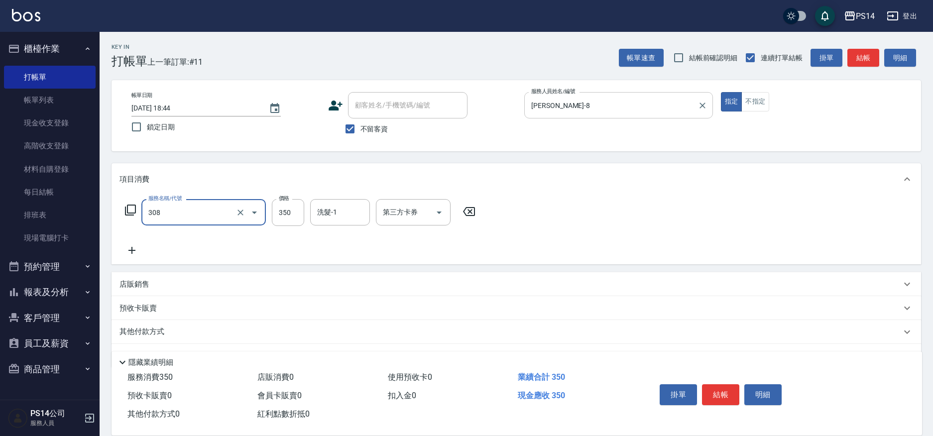
type input "洗+剪(308)"
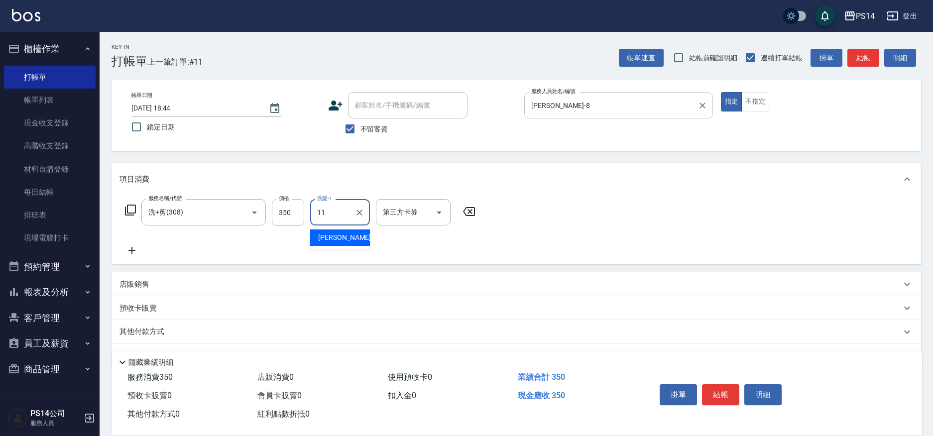
type input "[PERSON_NAME]-11"
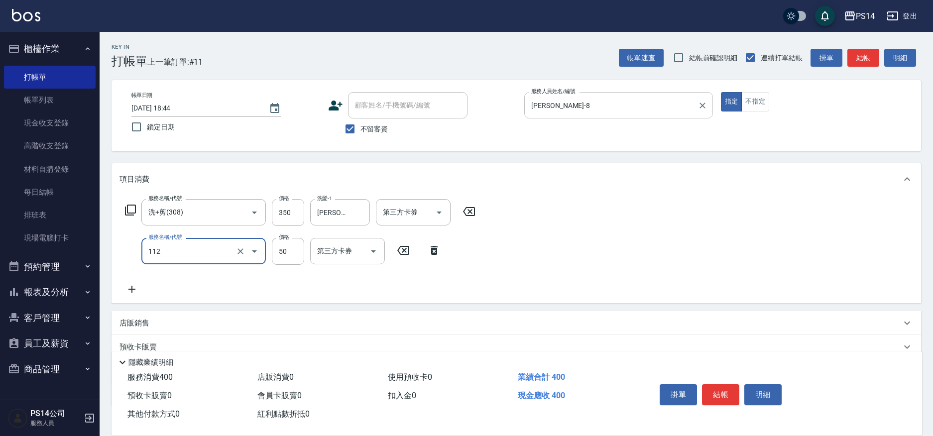
type input "精油50(112)"
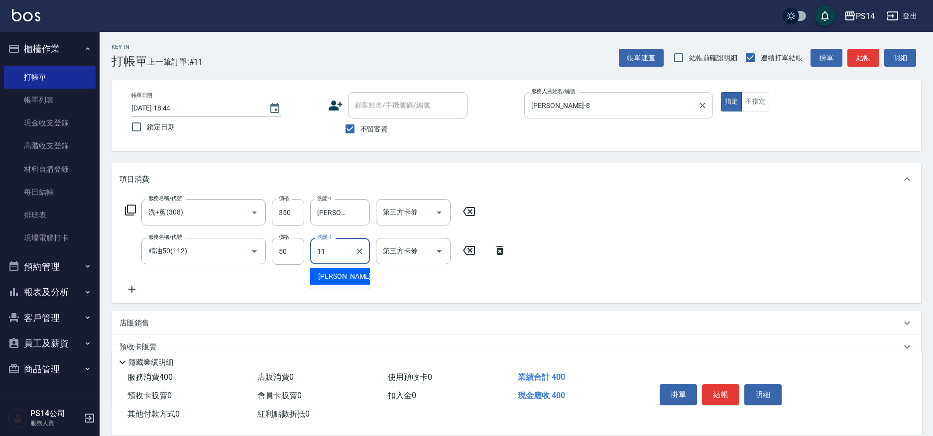
type input "[PERSON_NAME]-11"
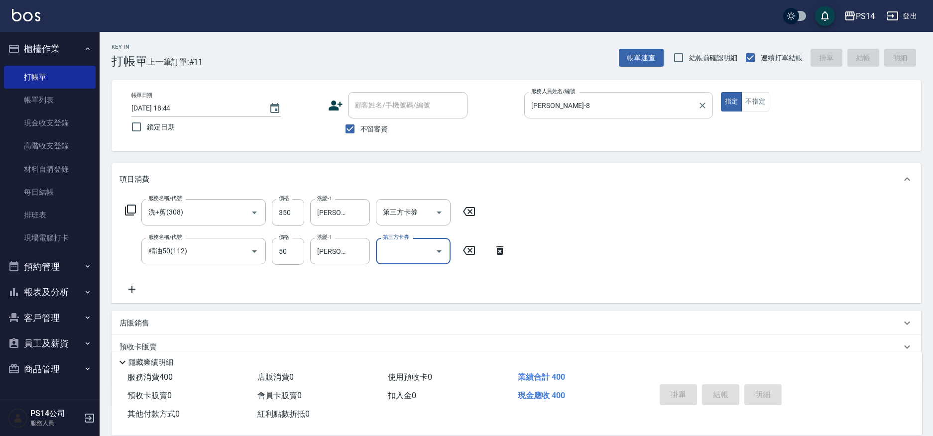
type input "[DATE] 18:47"
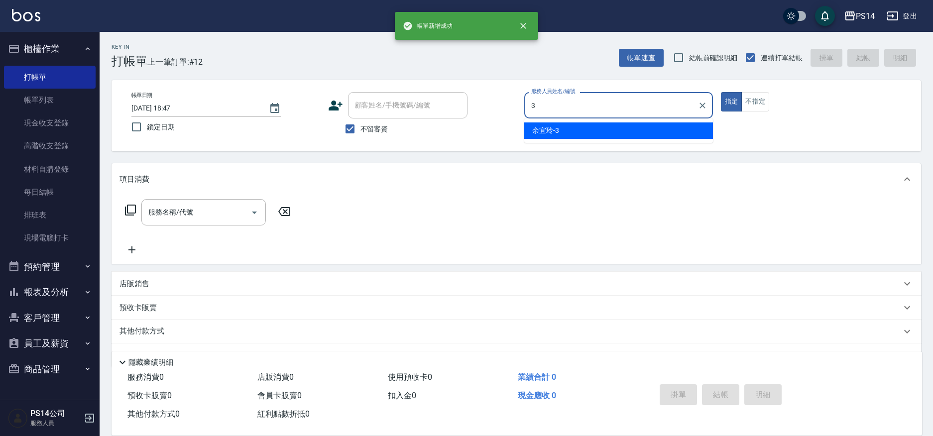
type input "[PERSON_NAME]-3"
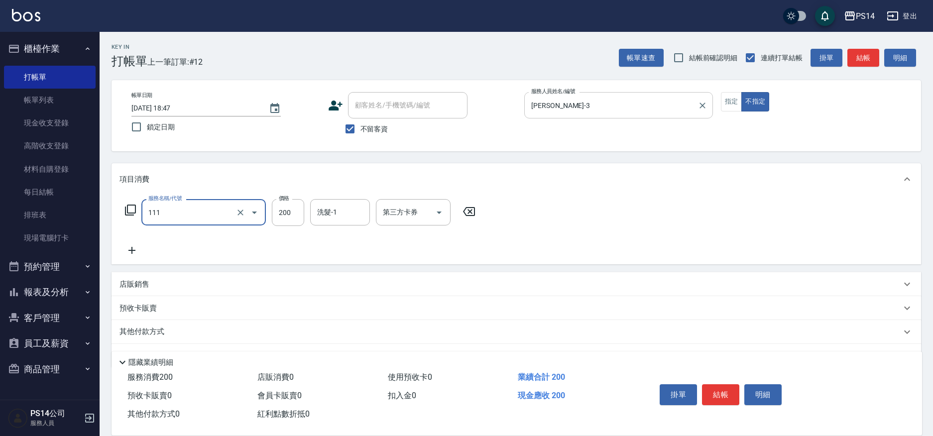
type input "200(111)"
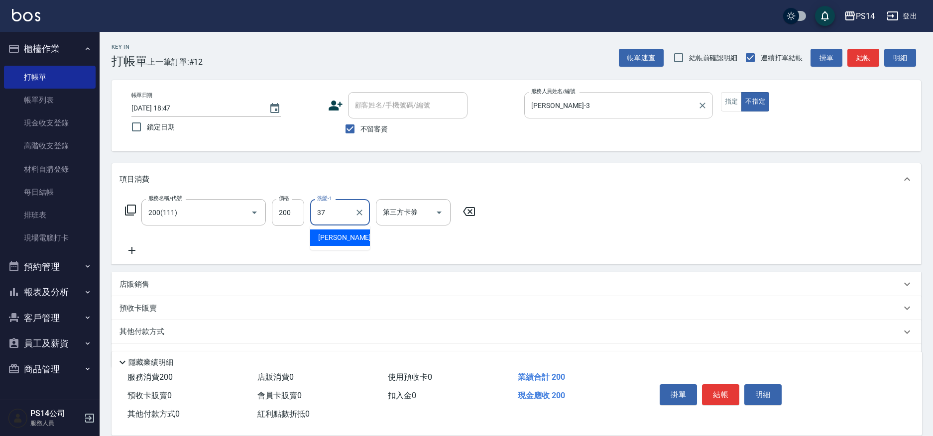
type input "[PERSON_NAME]-37"
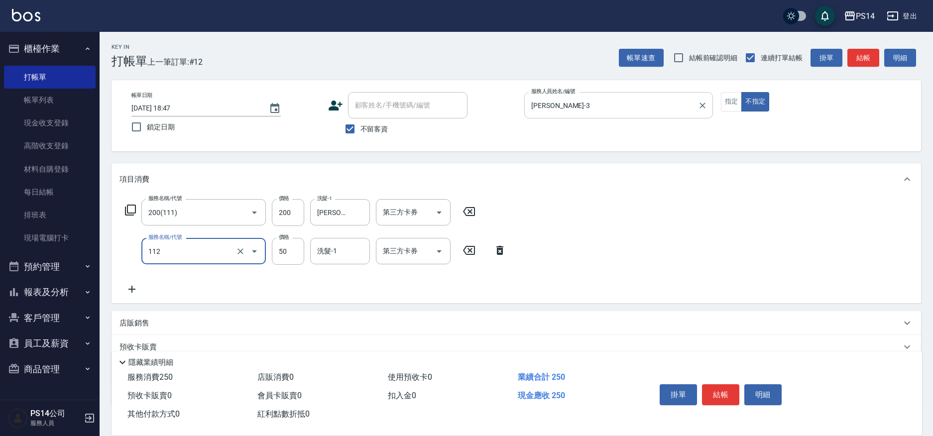
type input "精油50(112)"
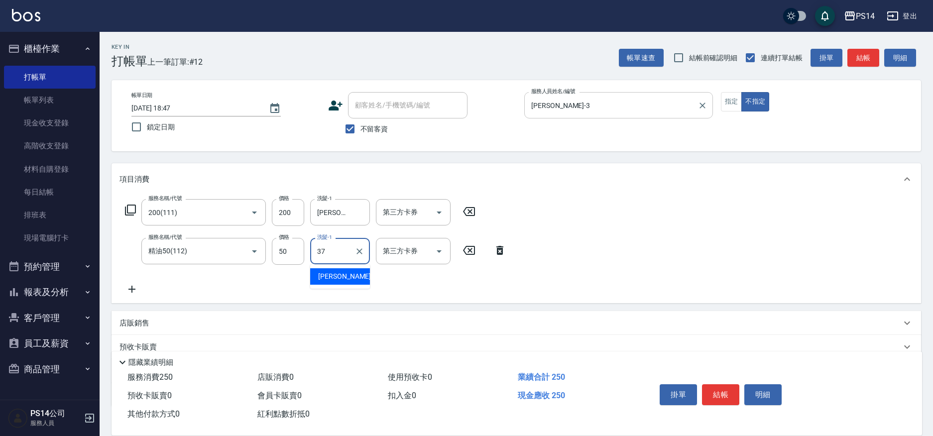
type input "[PERSON_NAME]-37"
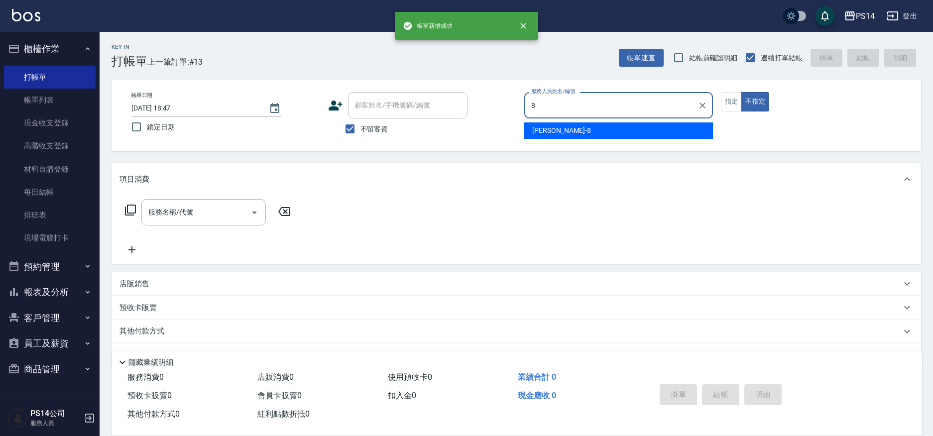
type input "[PERSON_NAME]-8"
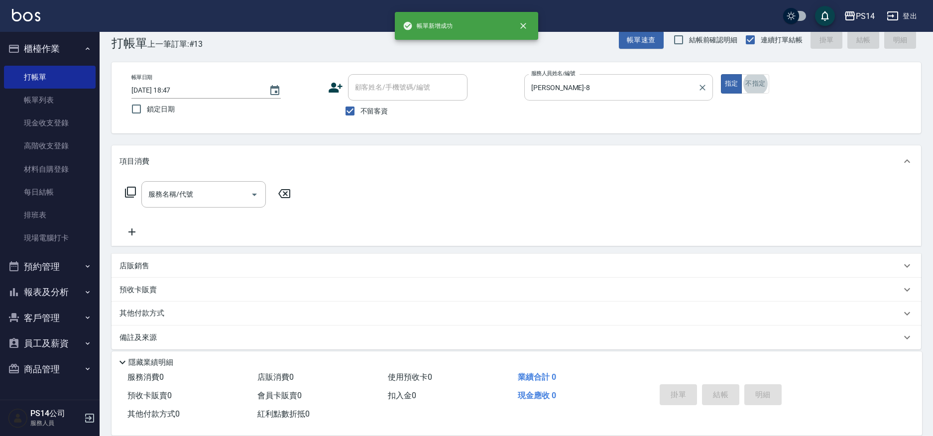
scroll to position [20, 0]
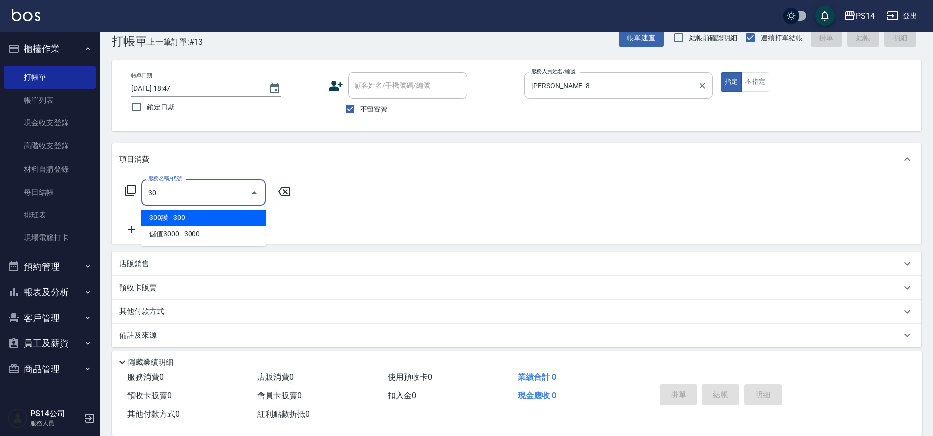
type input "3"
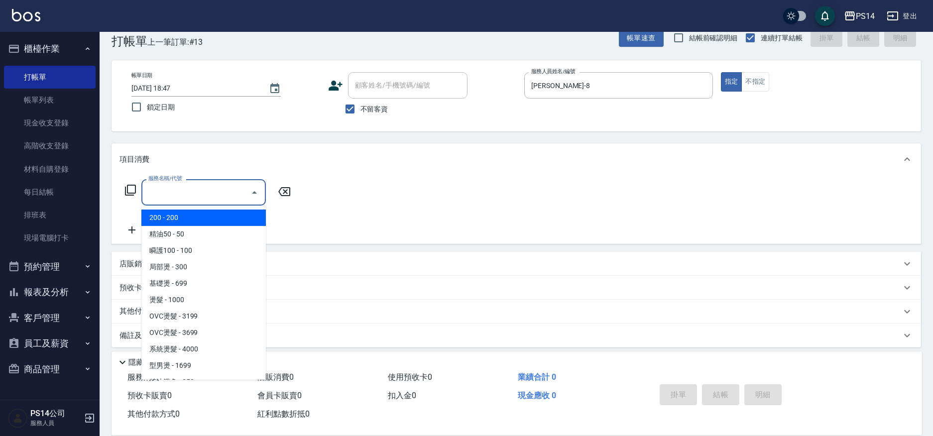
click at [133, 190] on icon at bounding box center [130, 190] width 12 height 12
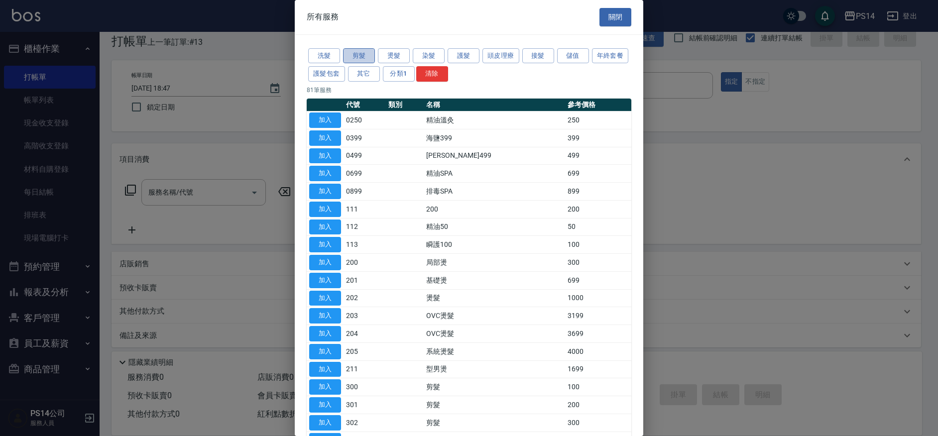
click at [361, 57] on button "剪髮" at bounding box center [359, 55] width 32 height 15
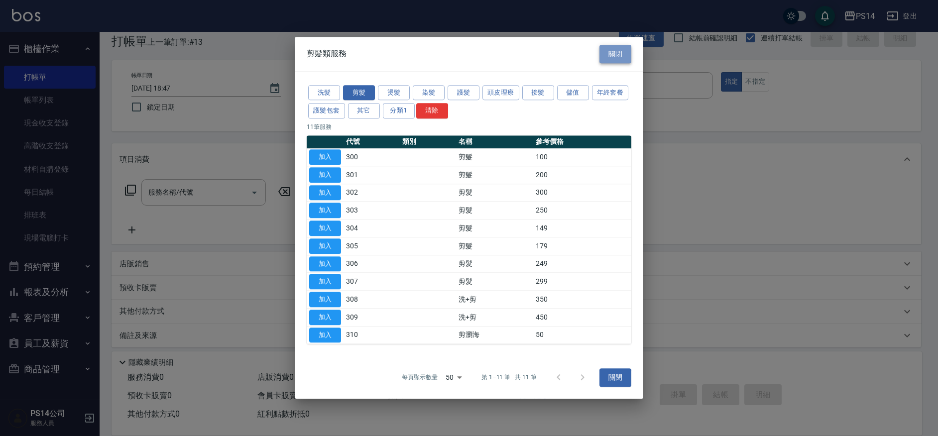
click at [618, 51] on button "關閉" at bounding box center [615, 54] width 32 height 18
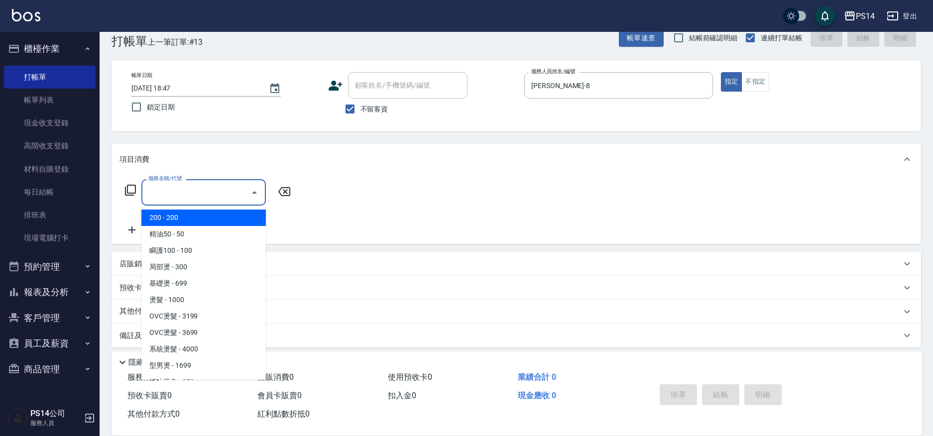
click at [181, 196] on input "服務名稱/代號" at bounding box center [196, 192] width 101 height 17
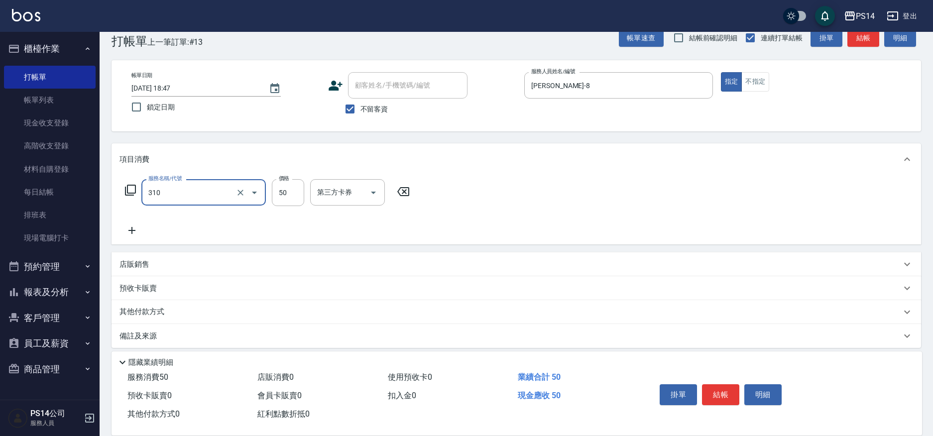
type input "剪瀏海(310)"
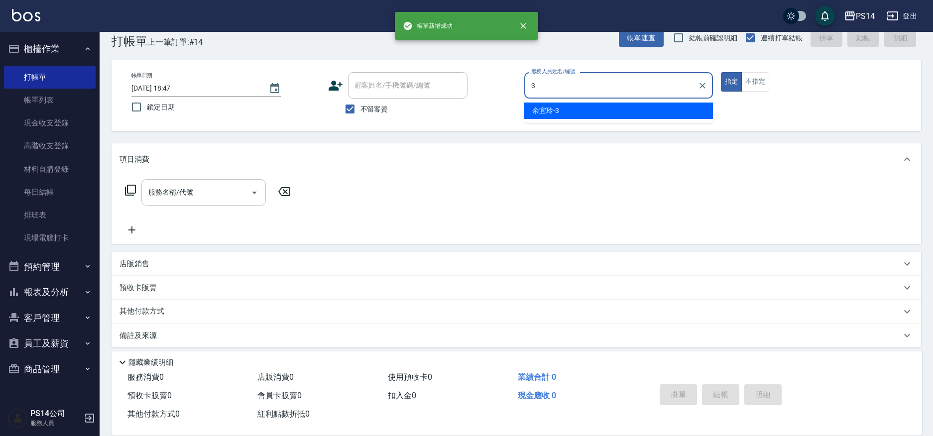
type input "[PERSON_NAME]-3"
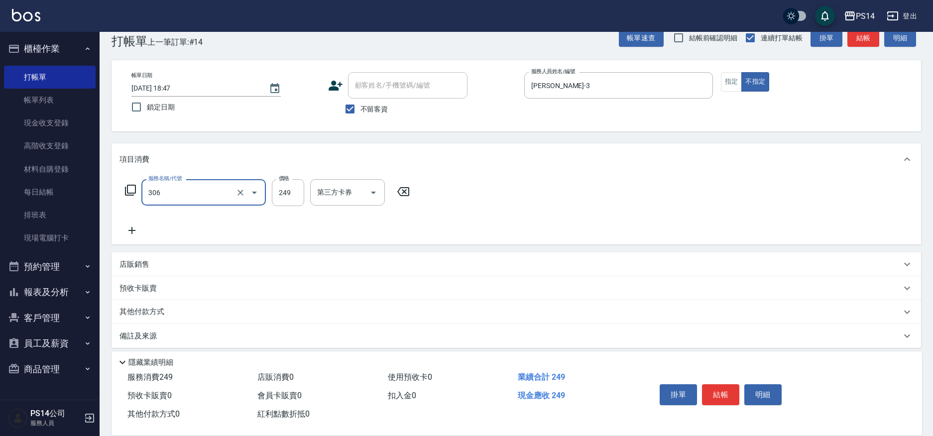
type input "剪髮(306)"
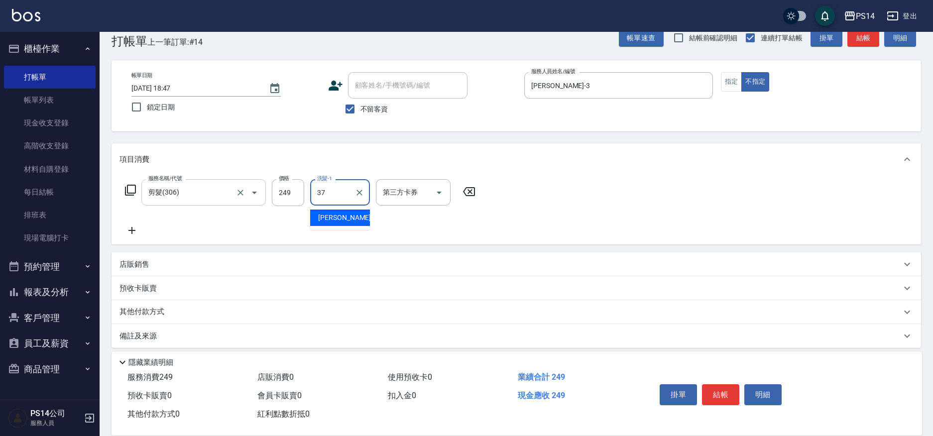
type input "[PERSON_NAME]-37"
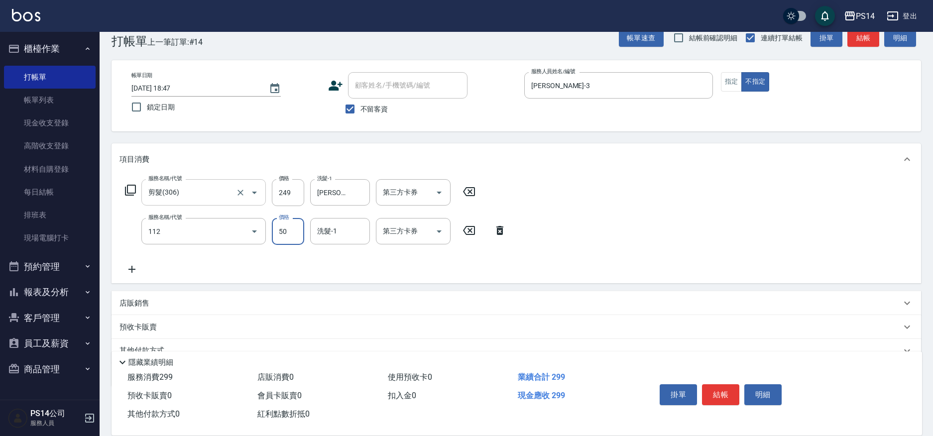
type input "精油50(112)"
type input "[PERSON_NAME]-37"
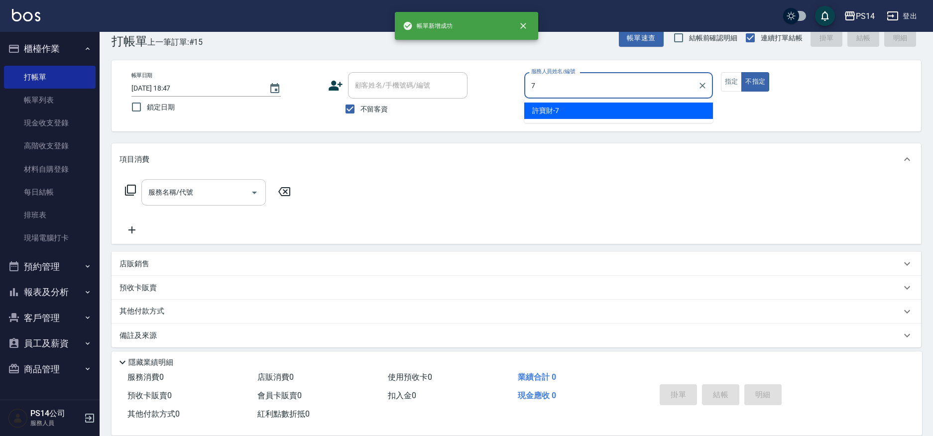
type input "[PERSON_NAME]-7"
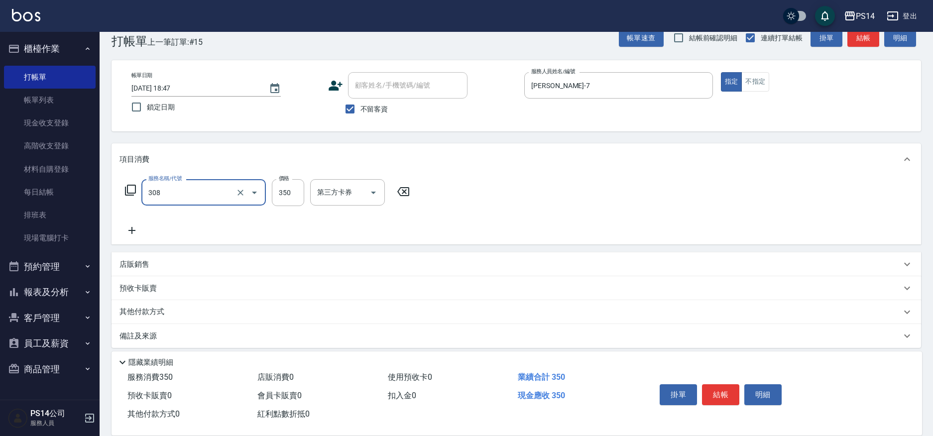
type input "洗+剪(308)"
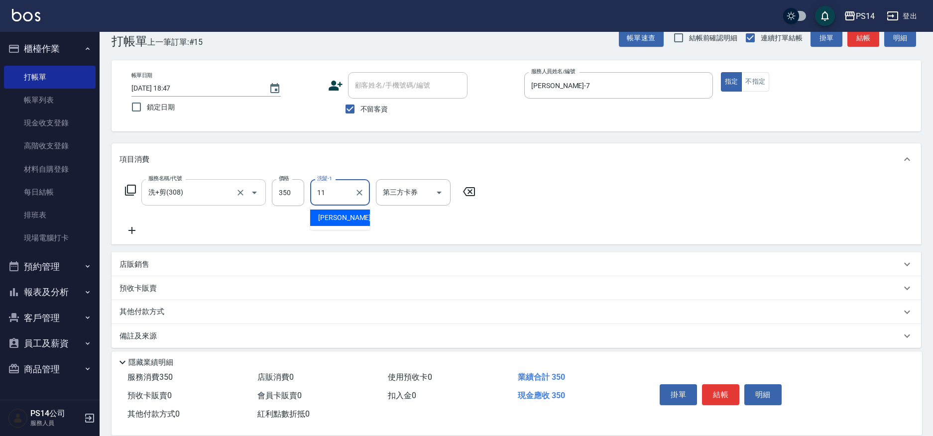
type input "[PERSON_NAME]-11"
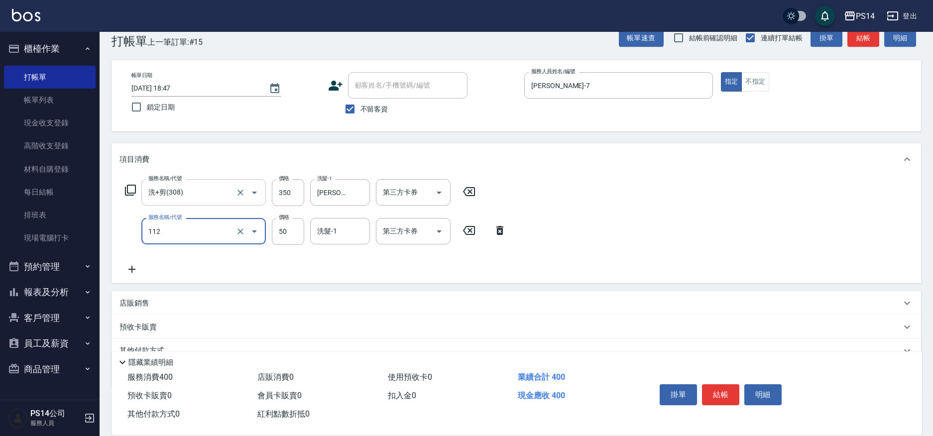
type input "精油50(112)"
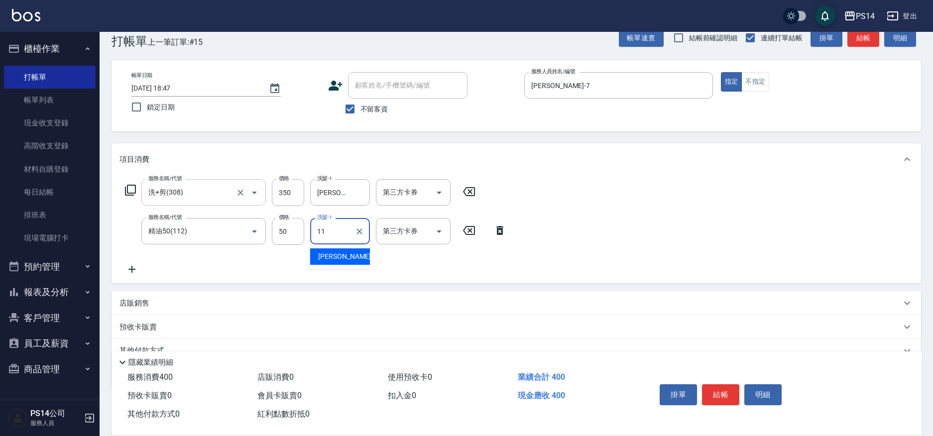
type input "[PERSON_NAME]-11"
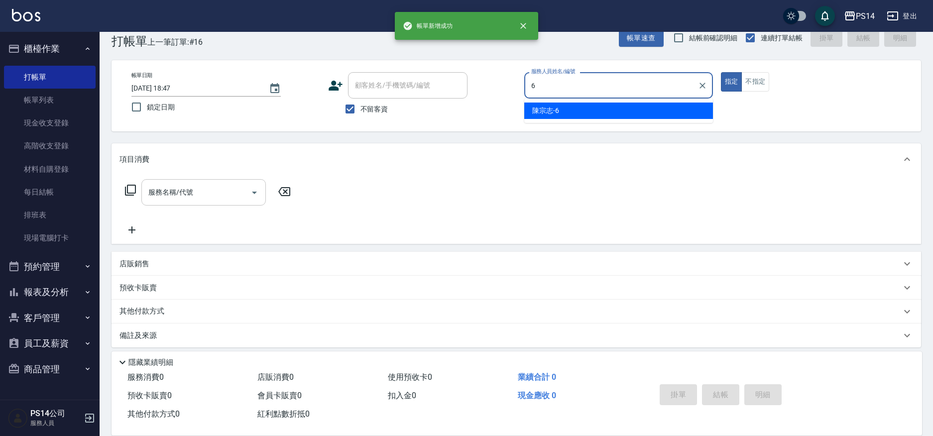
type input "[PERSON_NAME]-6"
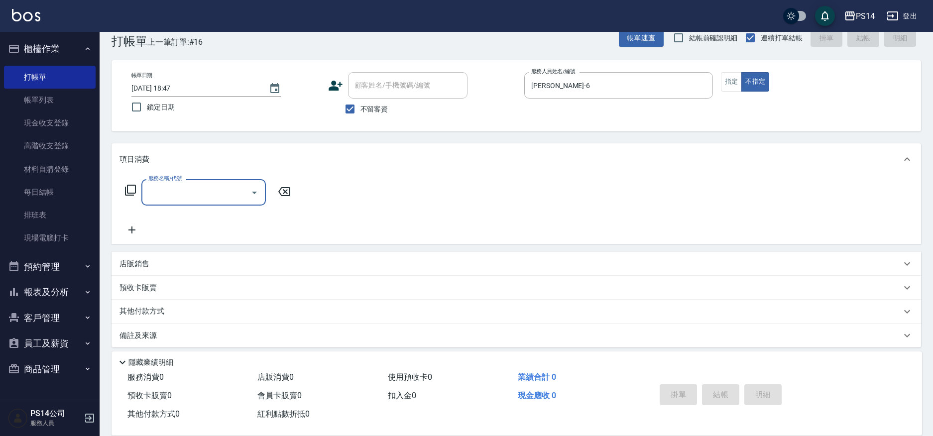
type input "0"
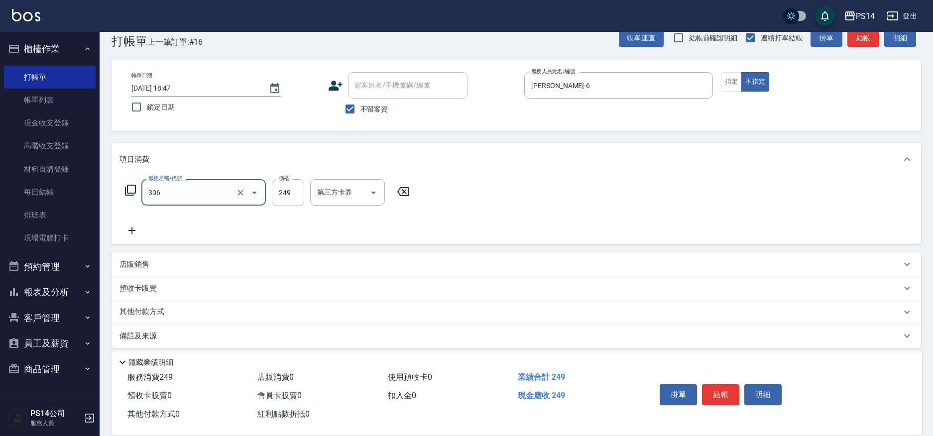
type input "剪髮(306)"
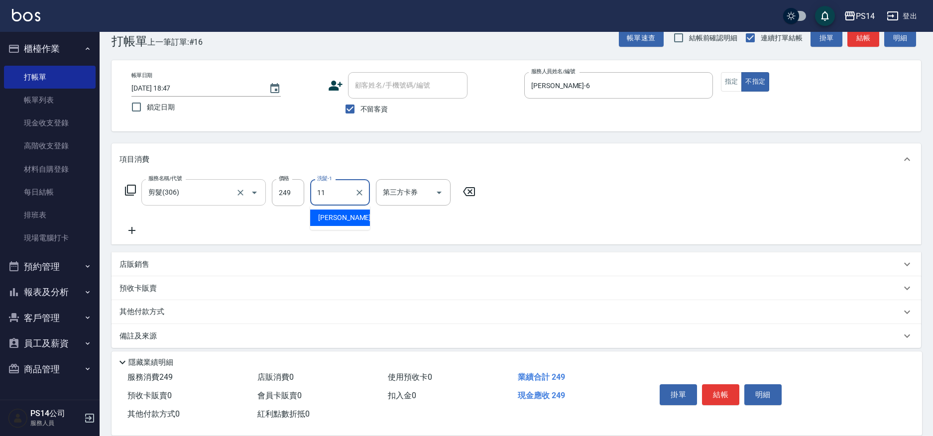
type input "[PERSON_NAME]-11"
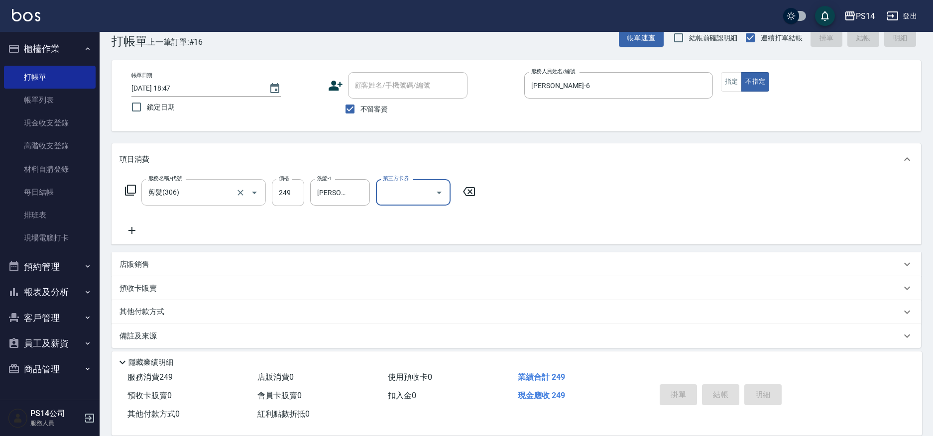
type input "[DATE] 18:48"
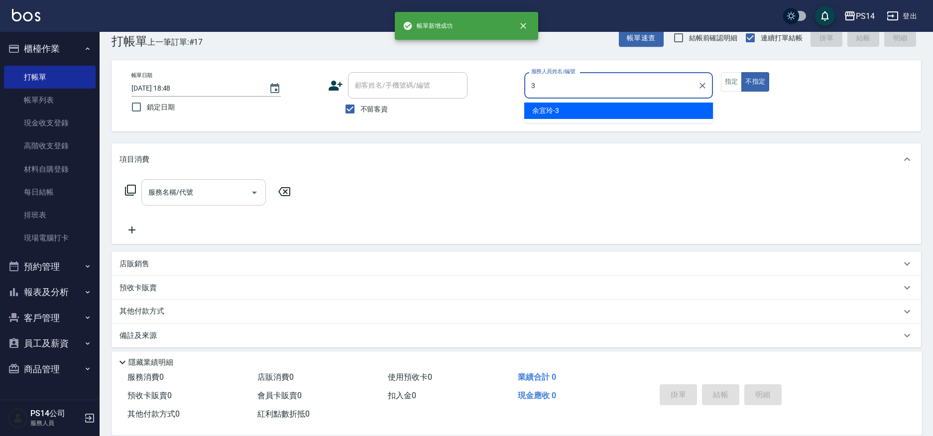
type input "[PERSON_NAME]-3"
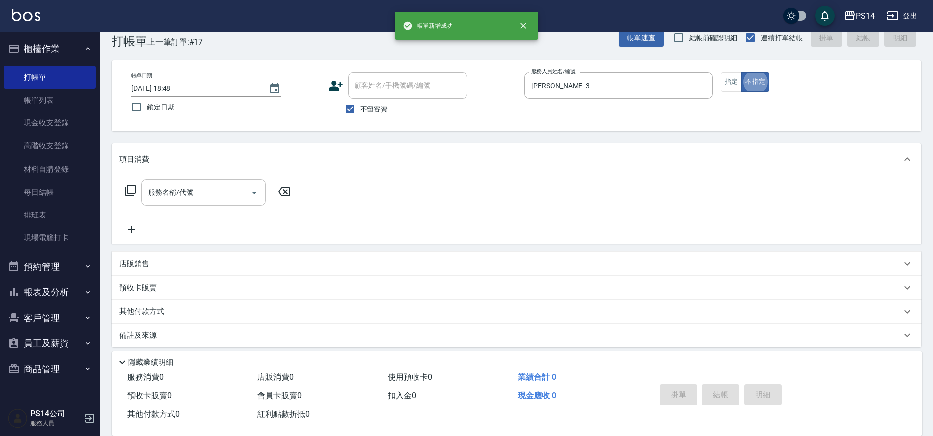
scroll to position [27, 0]
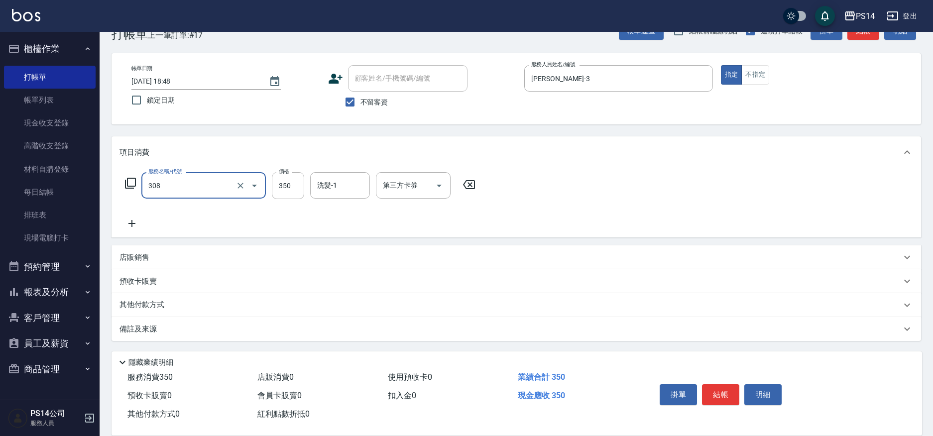
type input "洗+剪(308)"
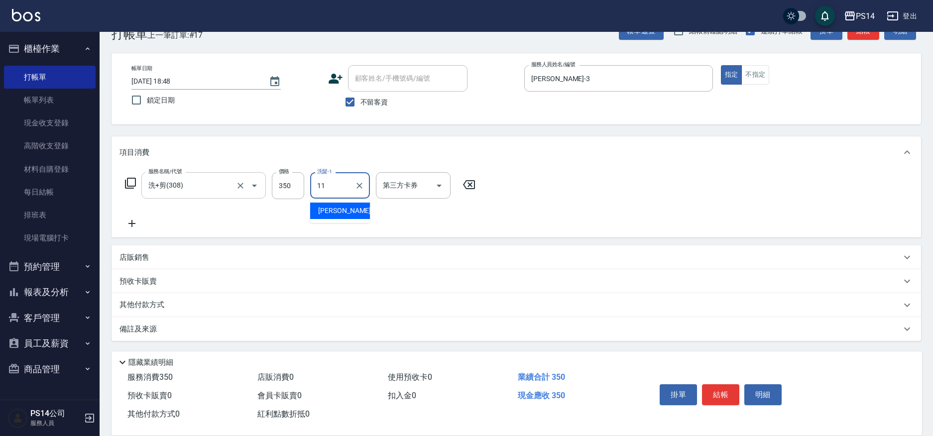
type input "[PERSON_NAME]-11"
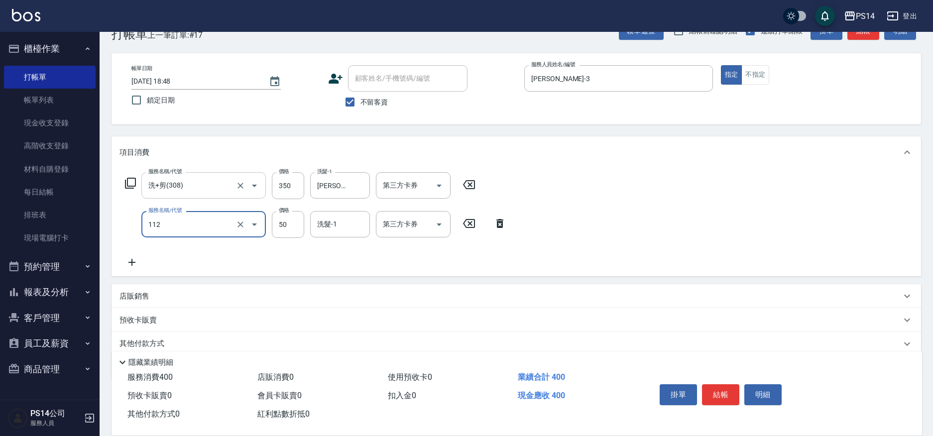
type input "精油50(112)"
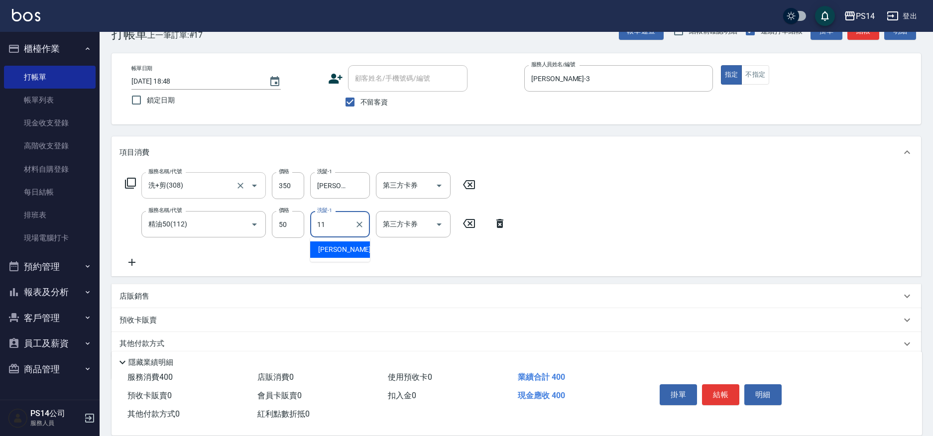
type input "[PERSON_NAME]-11"
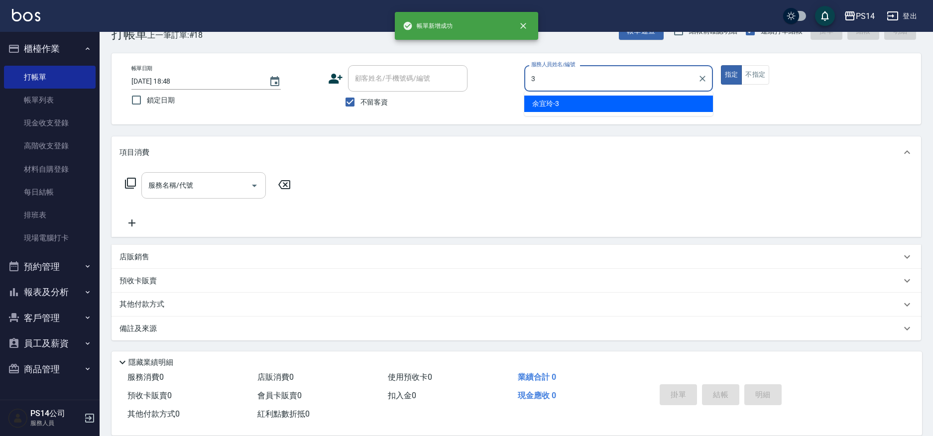
type input "[PERSON_NAME]-3"
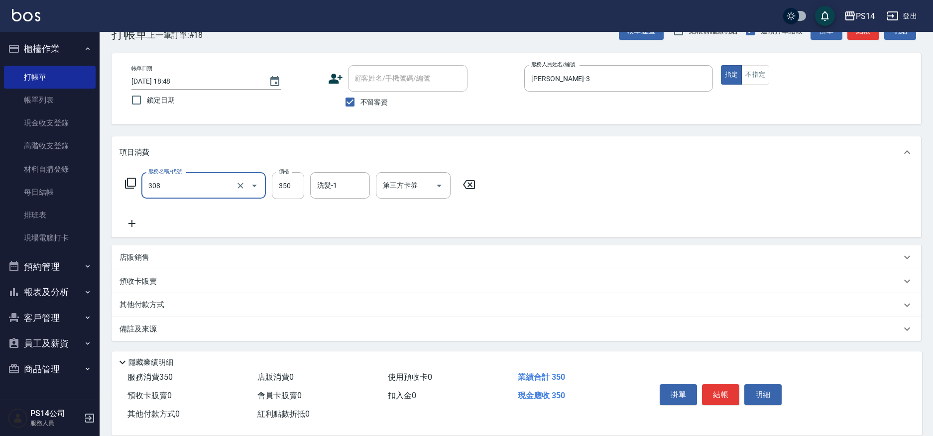
type input "洗+剪(308)"
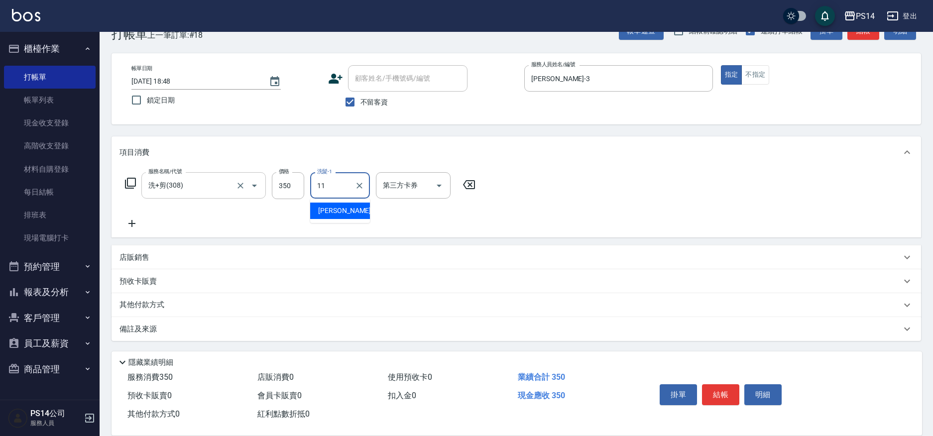
type input "[PERSON_NAME]-11"
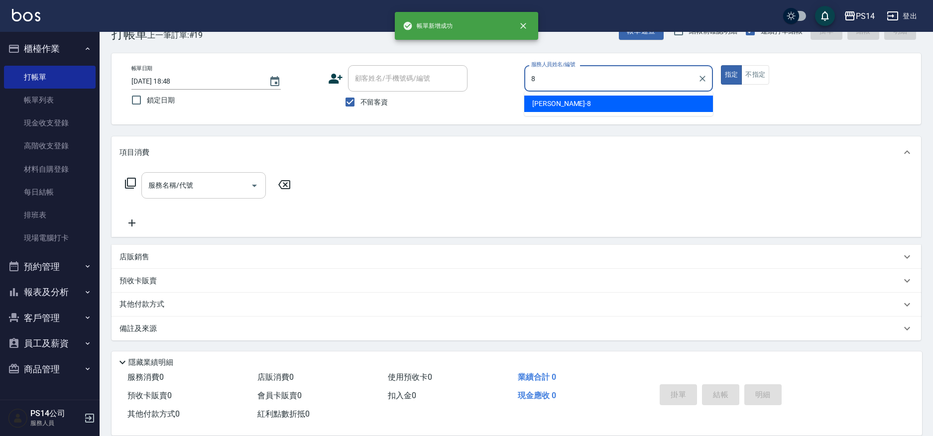
type input "[PERSON_NAME]-8"
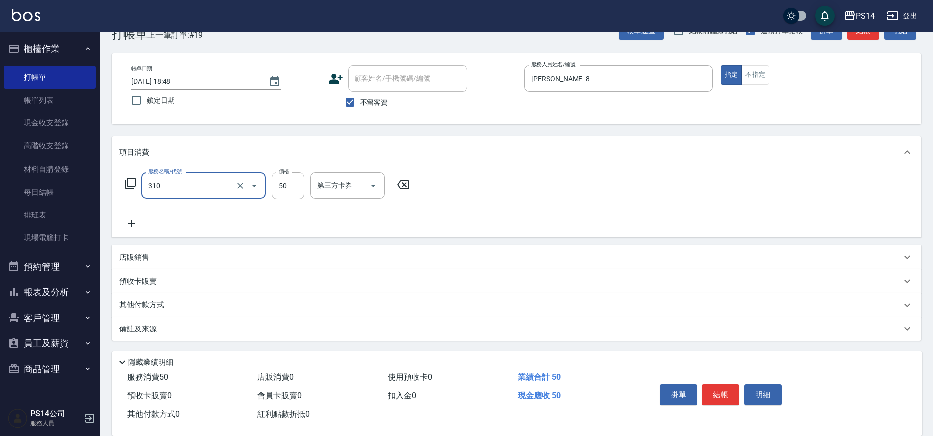
type input "剪瀏海(310)"
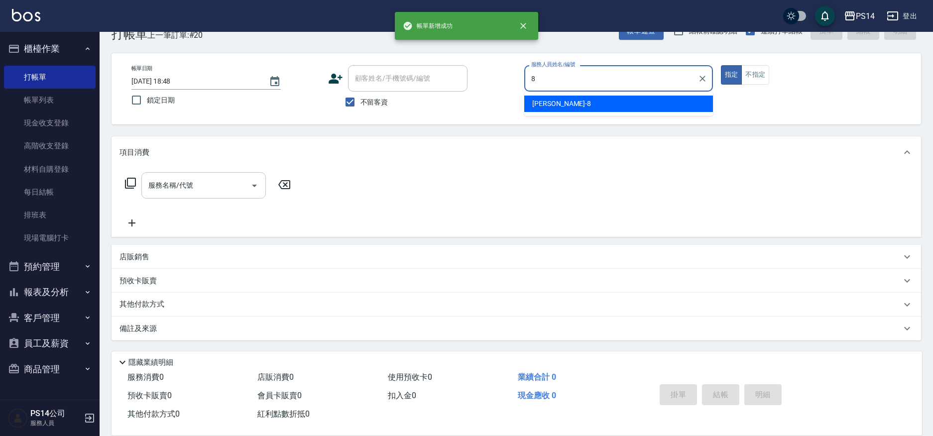
type input "[PERSON_NAME]-8"
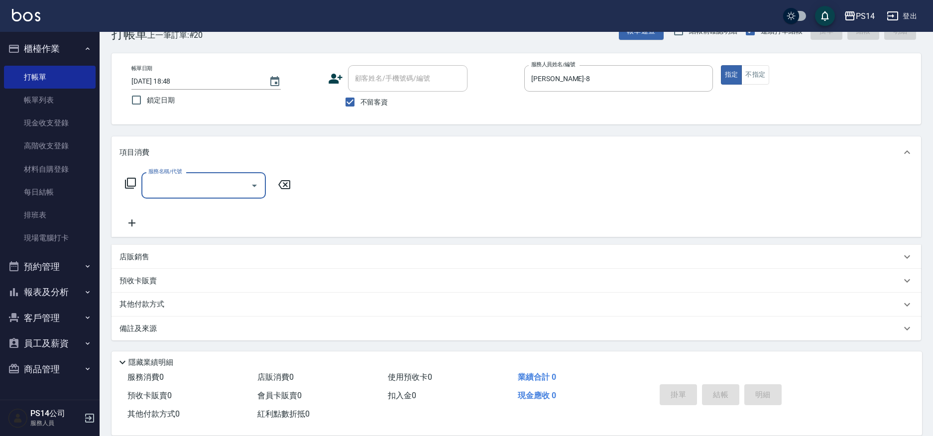
click at [141, 252] on p "店販銷售" at bounding box center [134, 257] width 30 height 10
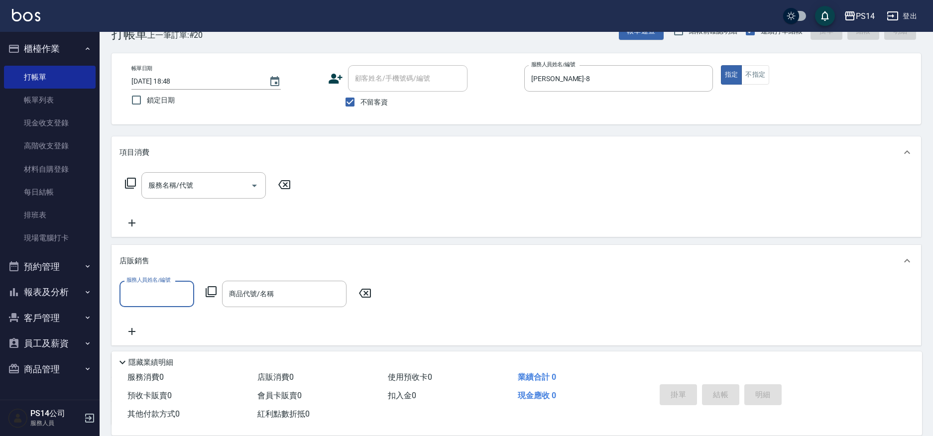
scroll to position [0, 0]
type input "[PERSON_NAME]-8"
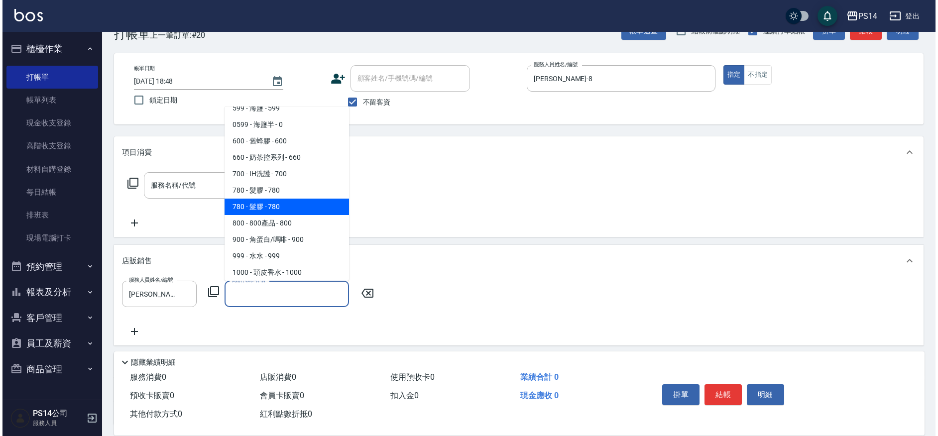
scroll to position [125, 0]
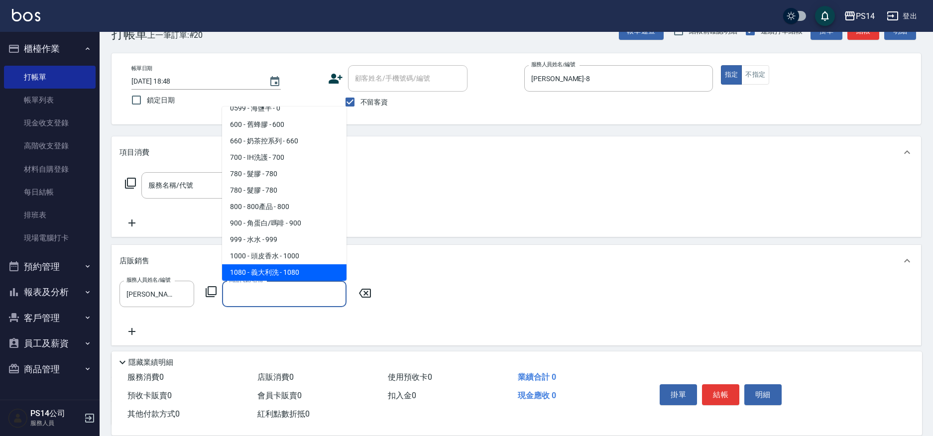
click at [216, 291] on icon at bounding box center [211, 291] width 11 height 11
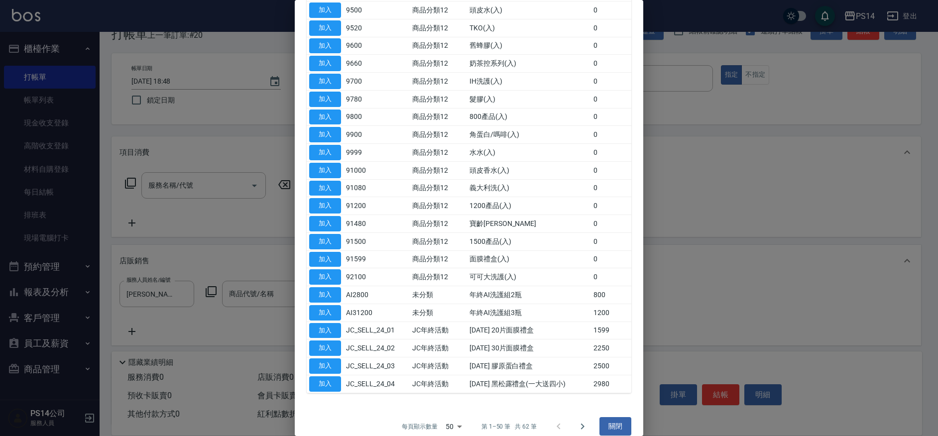
scroll to position [617, 0]
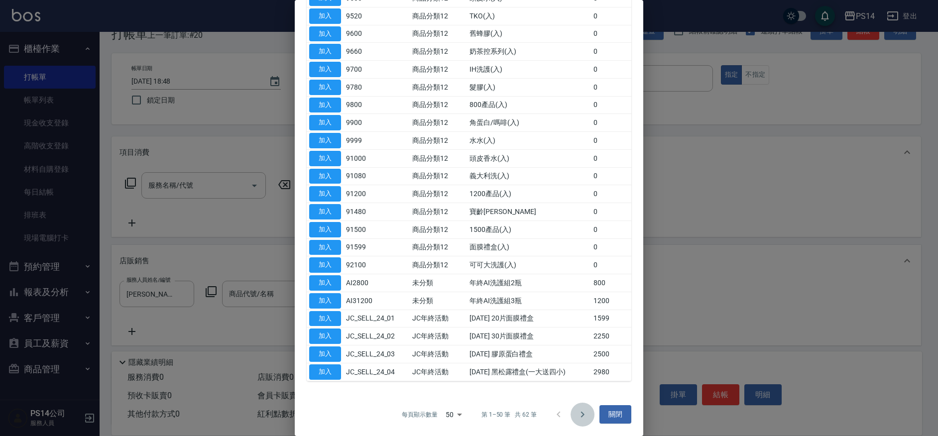
click at [583, 412] on button "Go to next page" at bounding box center [583, 415] width 24 height 24
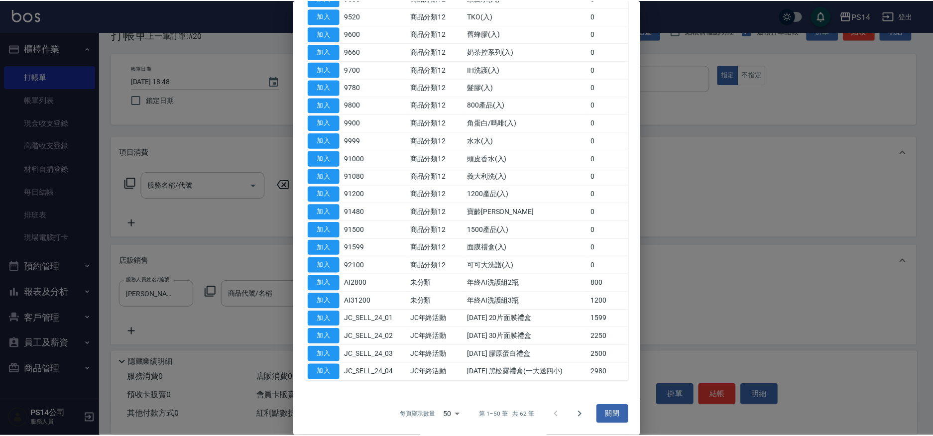
scroll to position [0, 0]
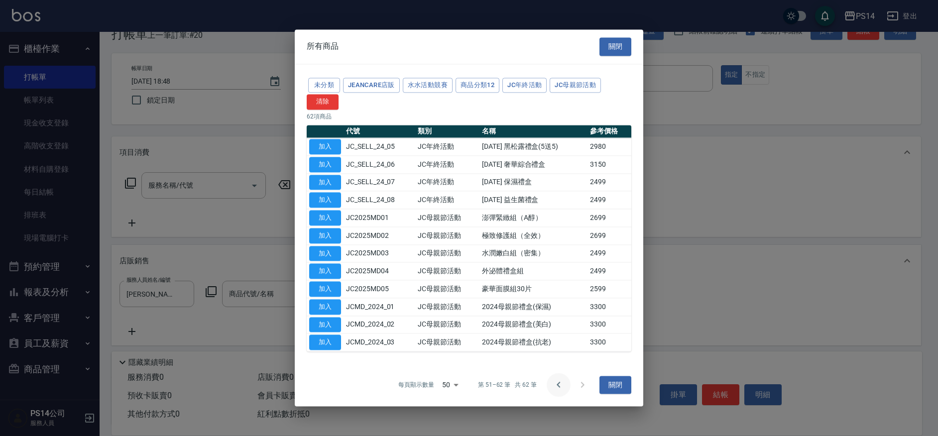
click at [558, 382] on icon "Go to previous page" at bounding box center [559, 385] width 12 height 12
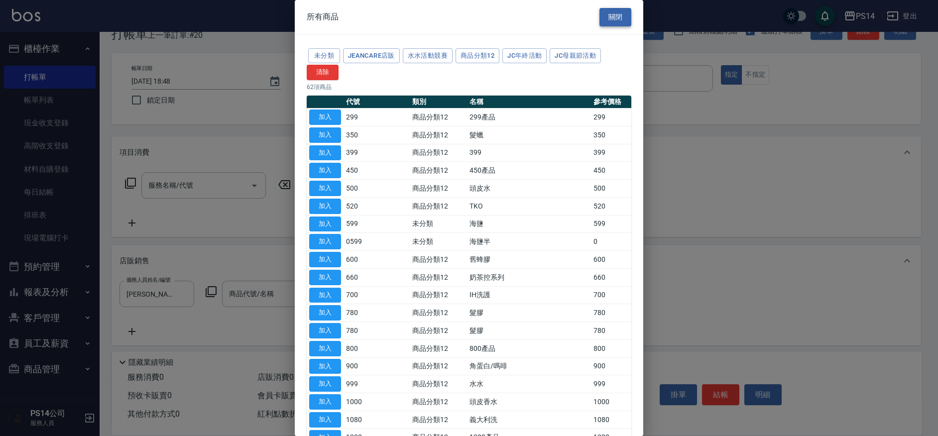
click at [618, 15] on button "關閉" at bounding box center [615, 17] width 32 height 18
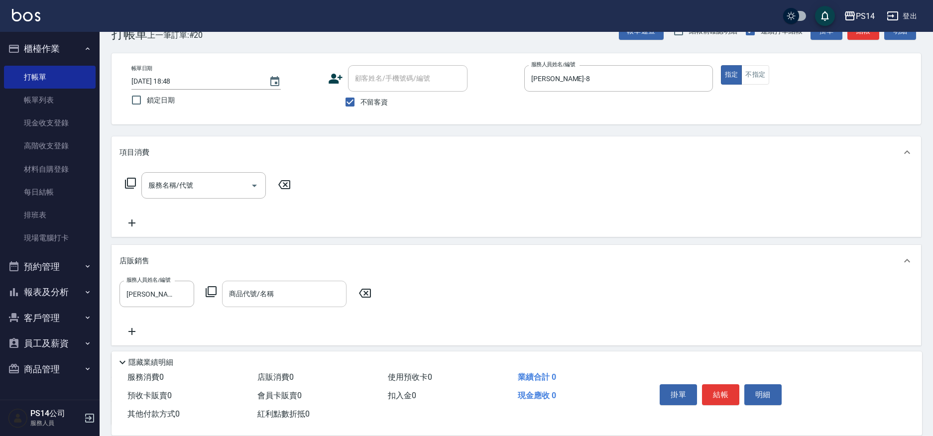
click at [264, 299] on input "商品代號/名稱" at bounding box center [284, 293] width 115 height 17
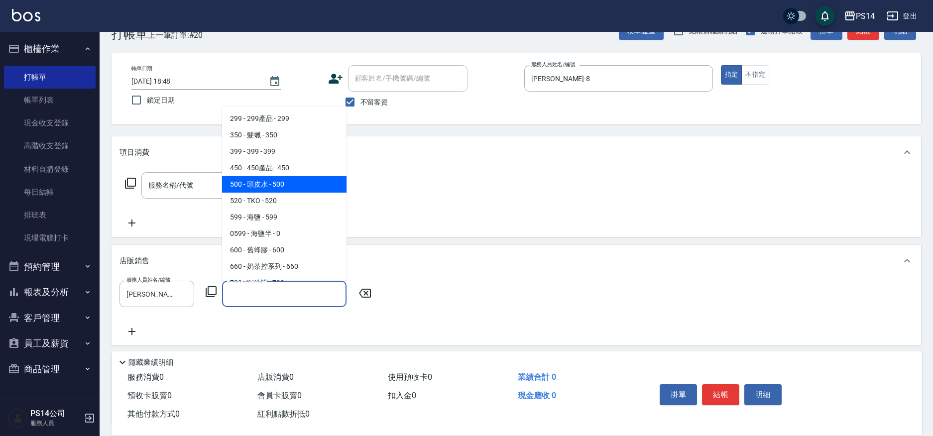
type input "頭皮水"
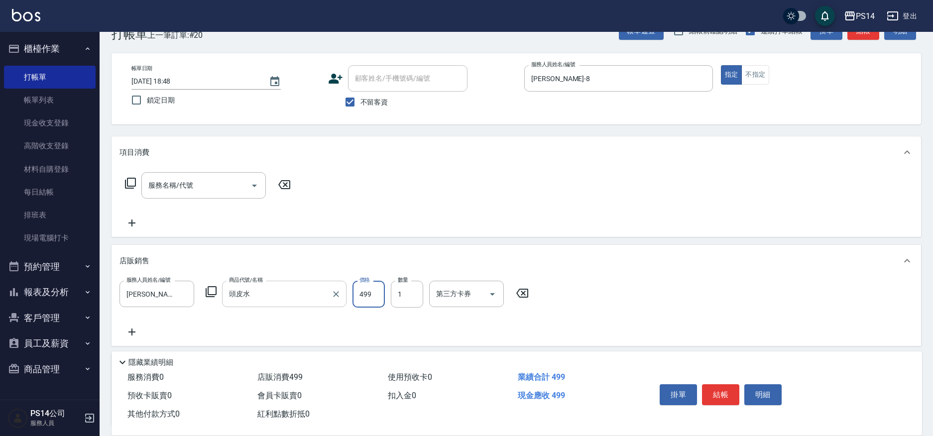
type input "499"
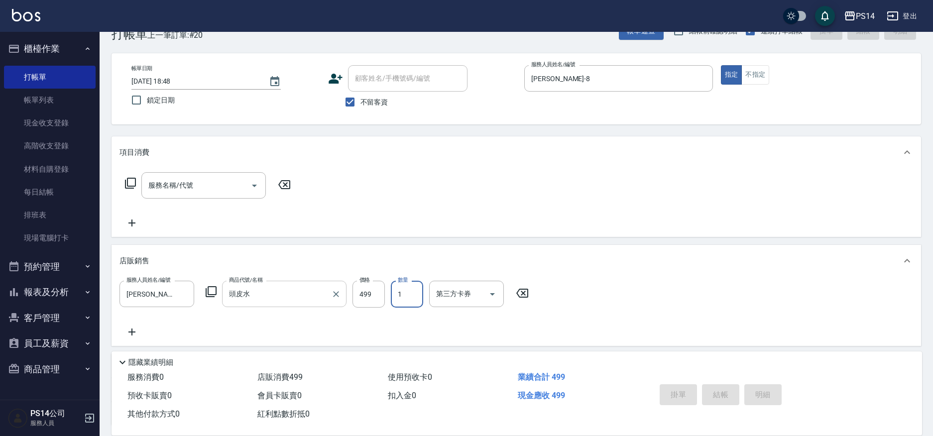
type input "[DATE] 18:49"
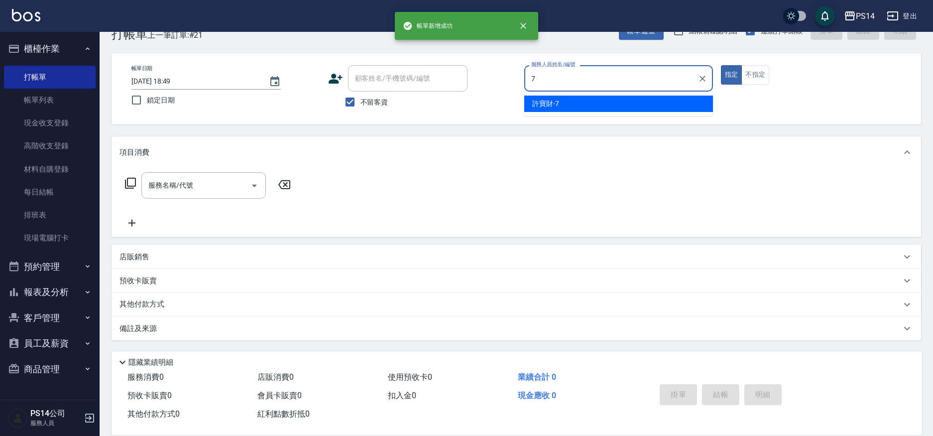
type input "[PERSON_NAME]-7"
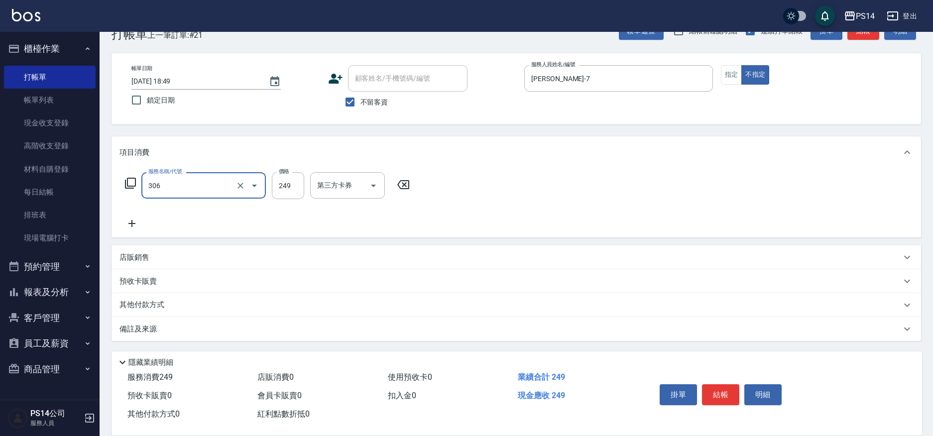
type input "剪髮(306)"
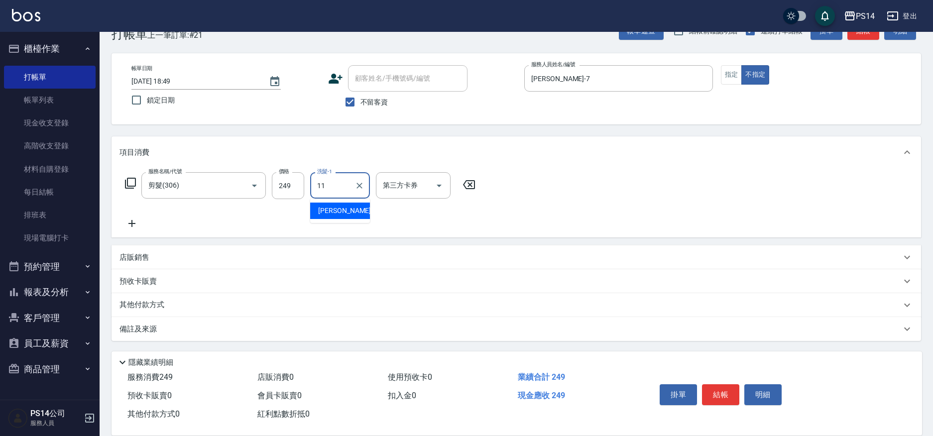
type input "[PERSON_NAME]-11"
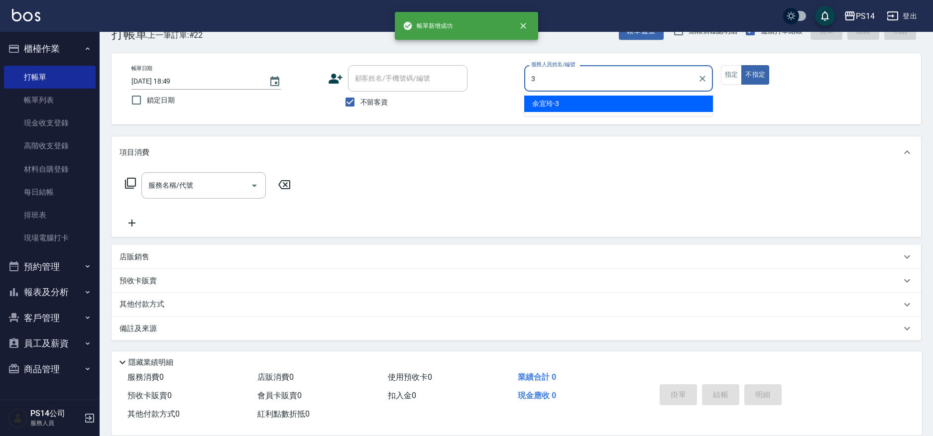
type input "[PERSON_NAME]-3"
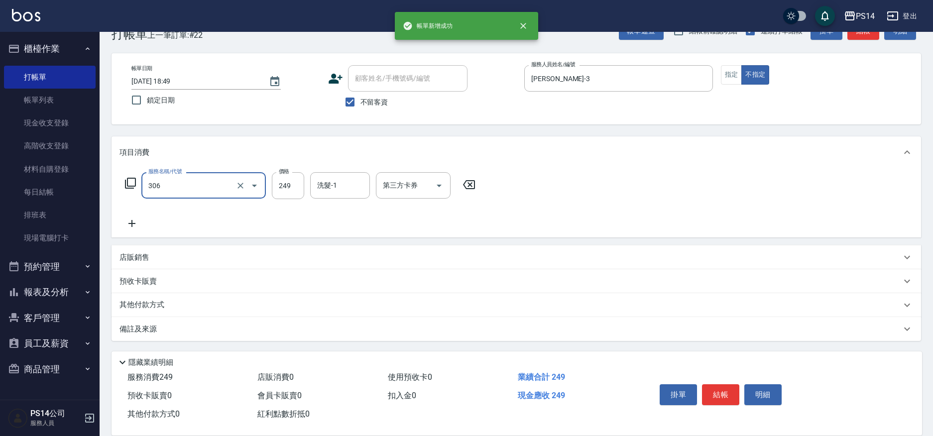
type input "剪髮(306)"
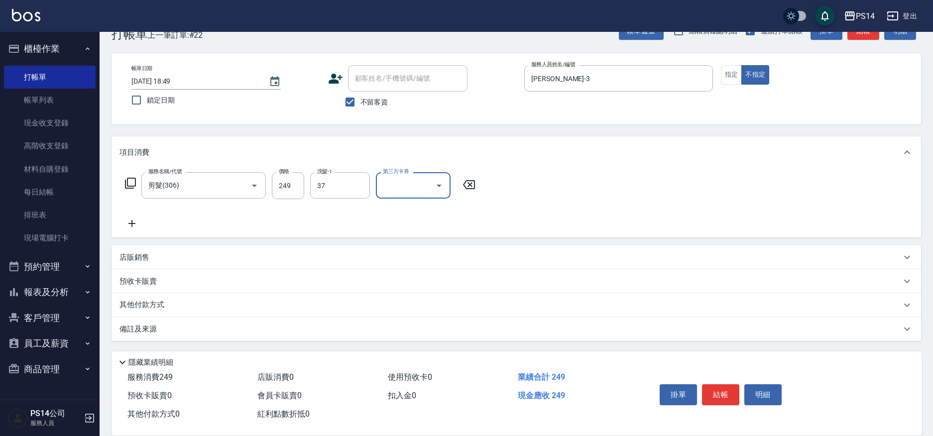
type input "[PERSON_NAME]-37"
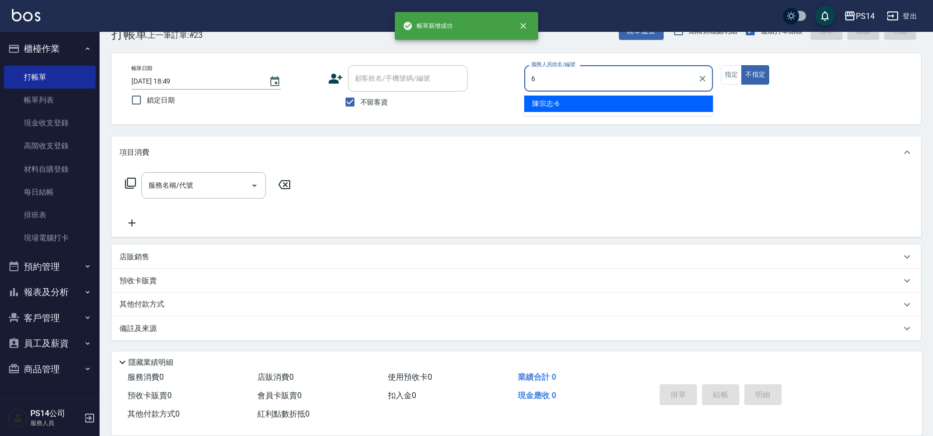
type input "[PERSON_NAME]-6"
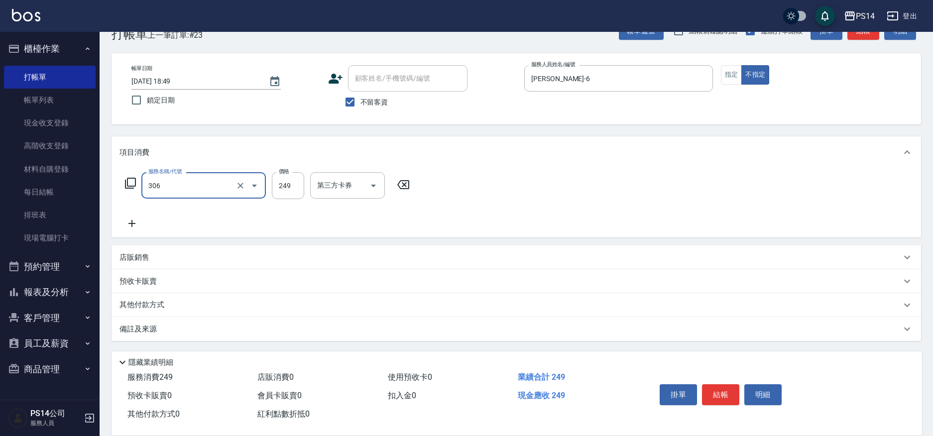
type input "剪髮(306)"
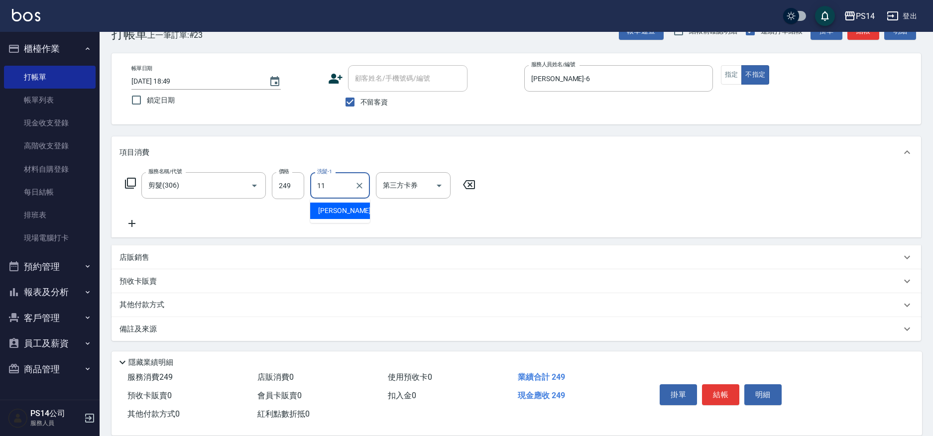
type input "[PERSON_NAME]-11"
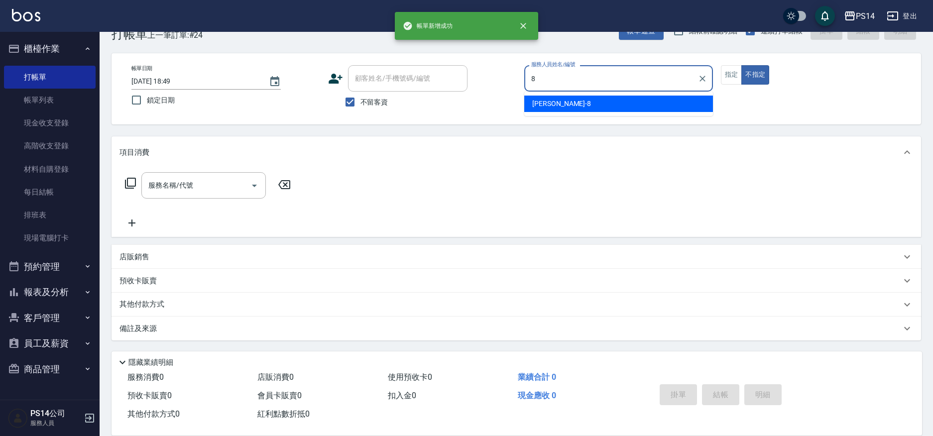
type input "[PERSON_NAME]-8"
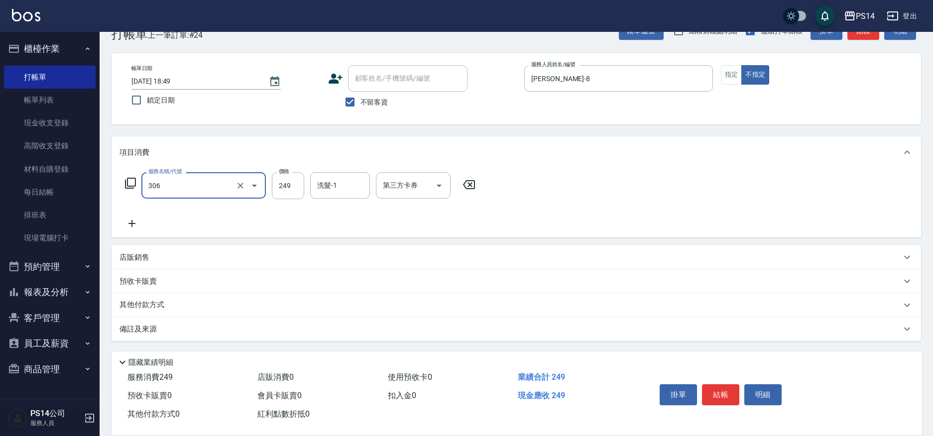
type input "剪髮(306)"
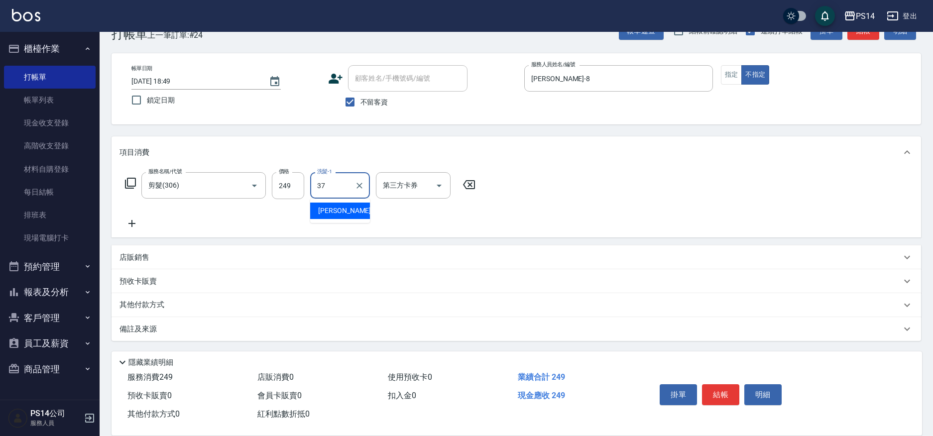
type input "[PERSON_NAME]-37"
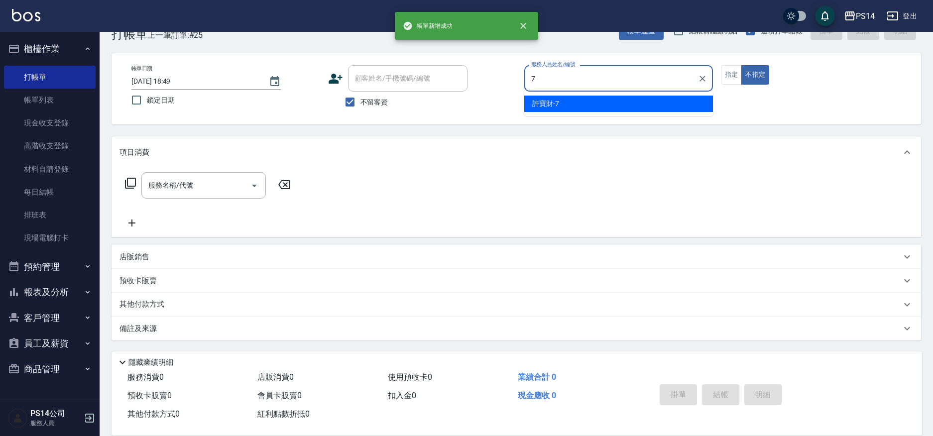
type input "[PERSON_NAME]-7"
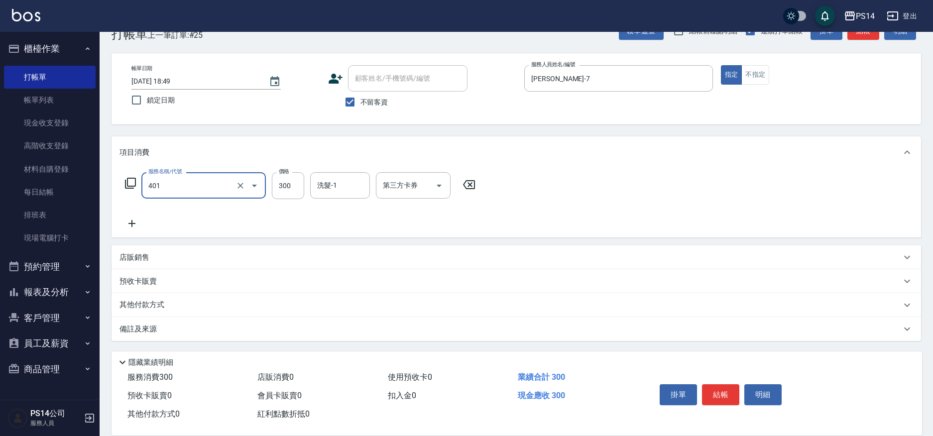
type input "300護(401)"
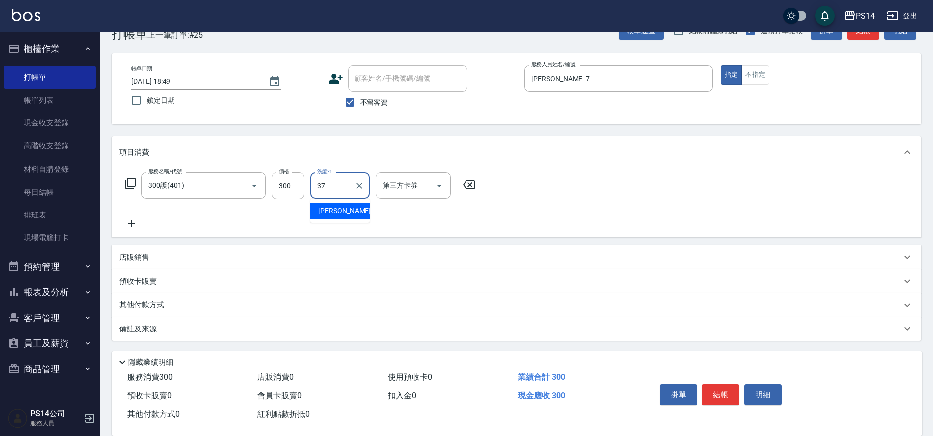
type input "[PERSON_NAME]-37"
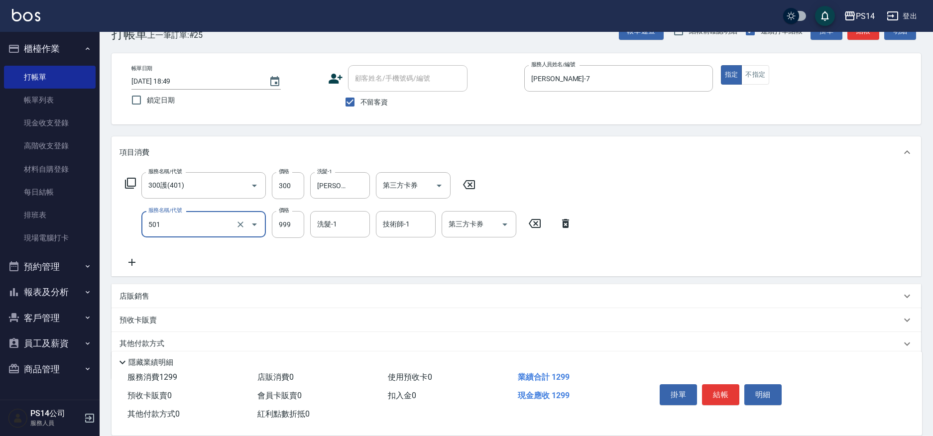
type input "染髮(501)"
type input "1200"
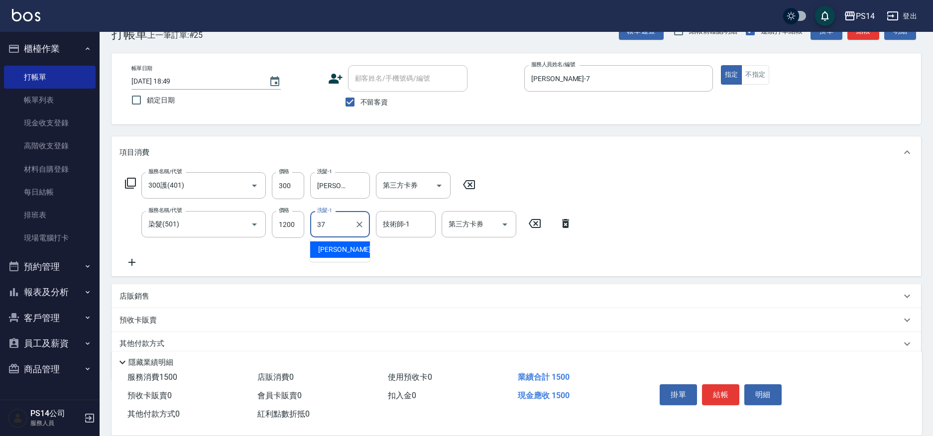
type input "[PERSON_NAME]-37"
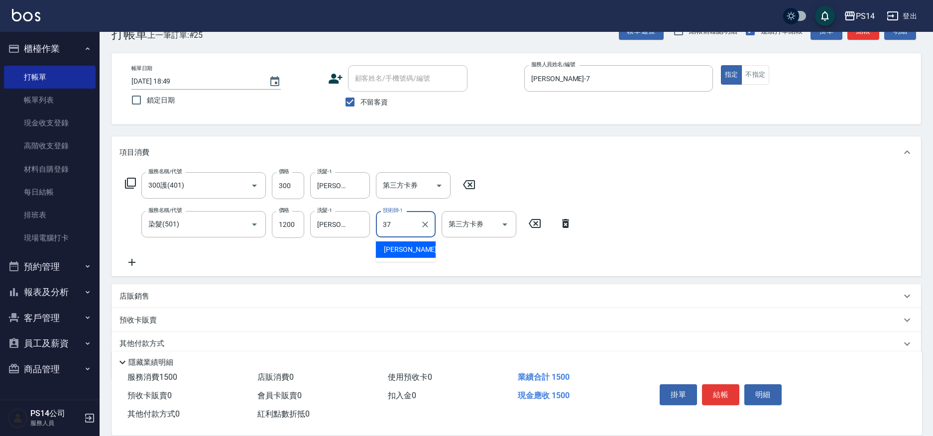
type input "[PERSON_NAME]-37"
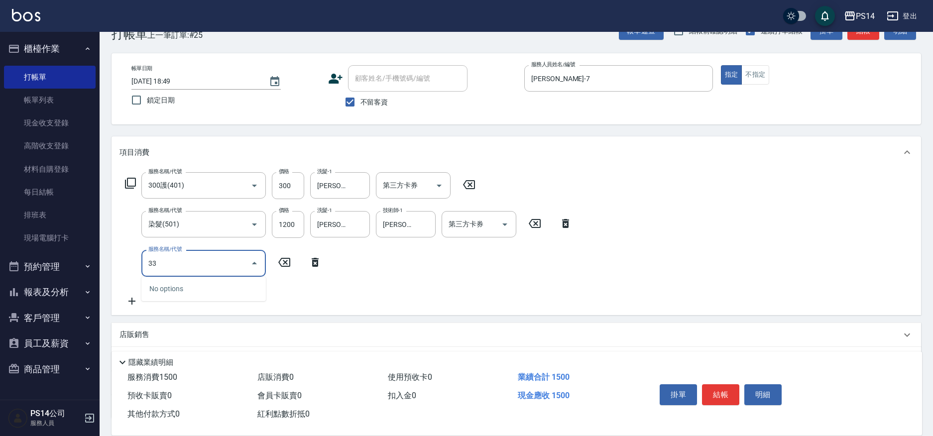
type input "3"
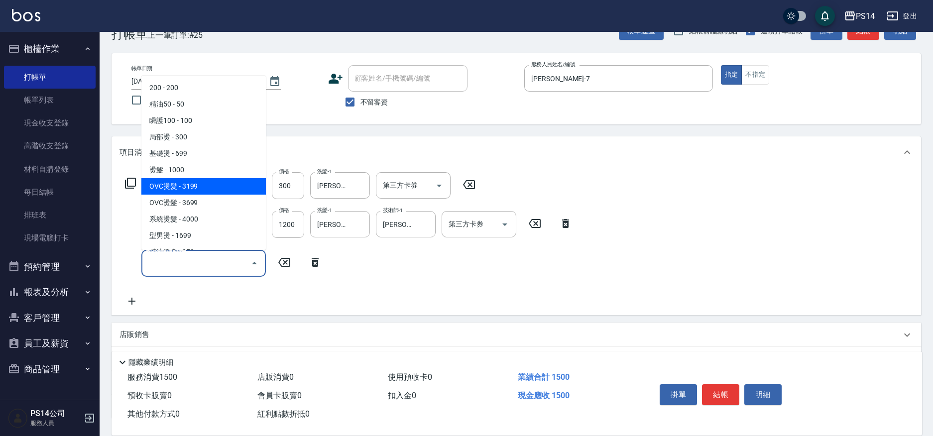
click at [167, 183] on span "OVC燙髮 - 3199" at bounding box center [203, 186] width 124 height 16
type input "OVC燙髮(203)"
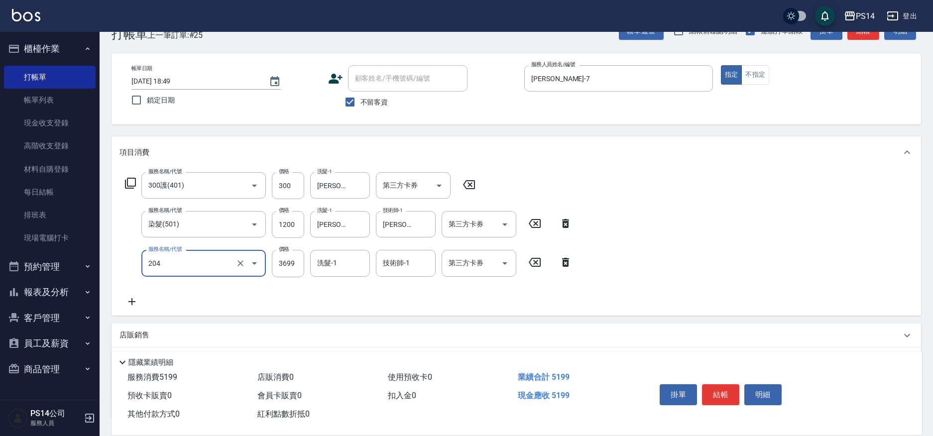
type input "OVC燙髮(204)"
type input "3399"
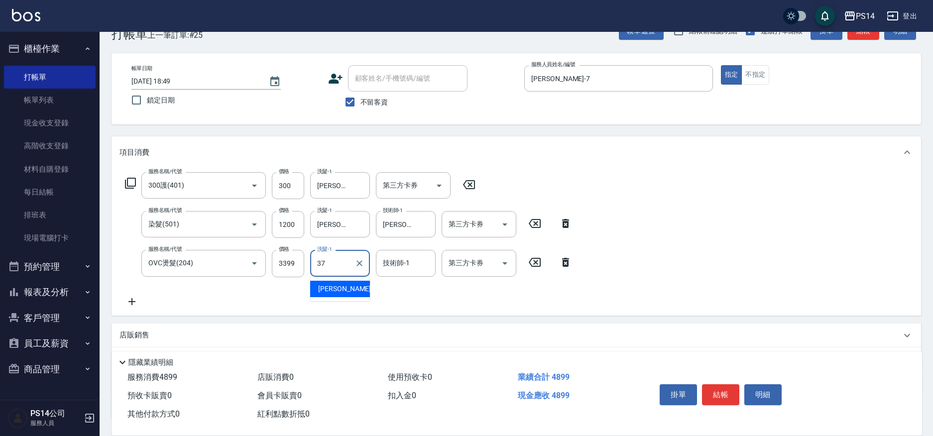
type input "[PERSON_NAME]-37"
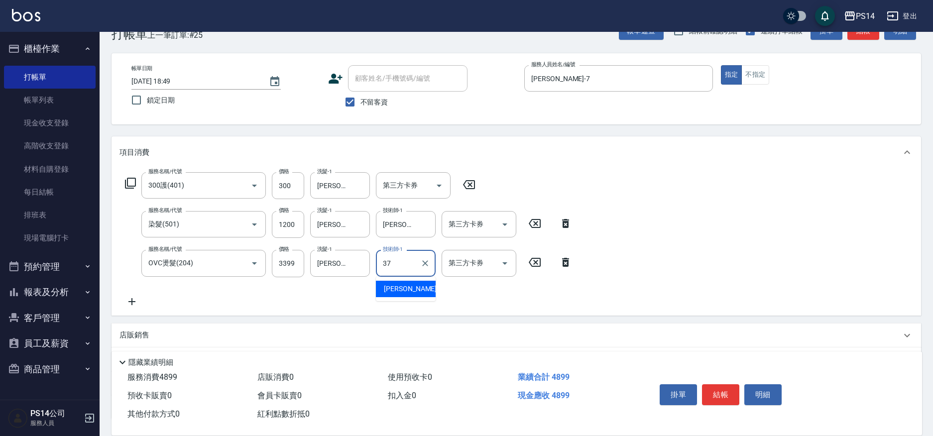
type input "[PERSON_NAME]-37"
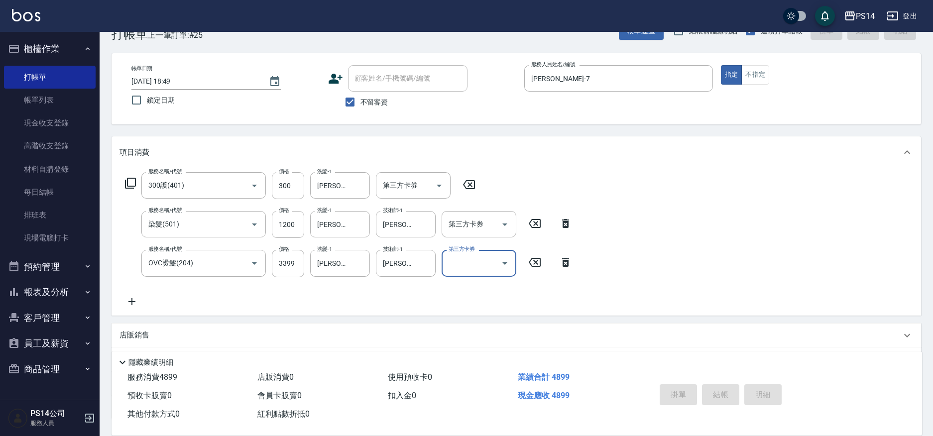
type input "[DATE] 18:50"
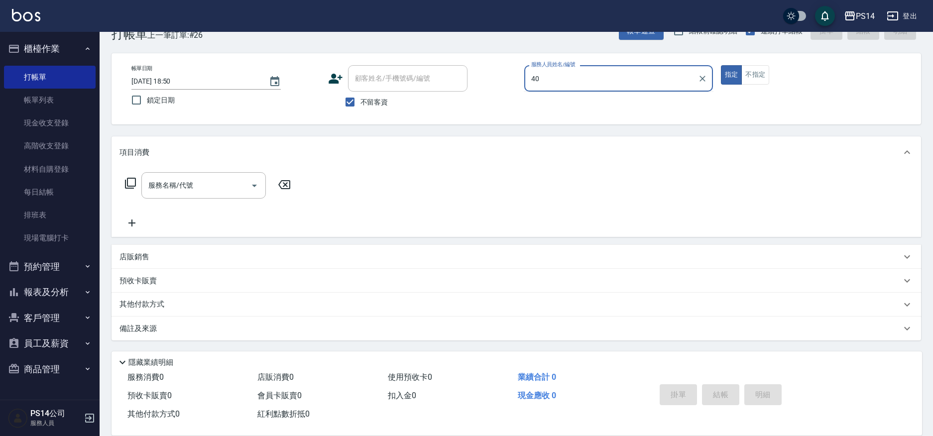
type input "4"
type input "[PERSON_NAME]-7"
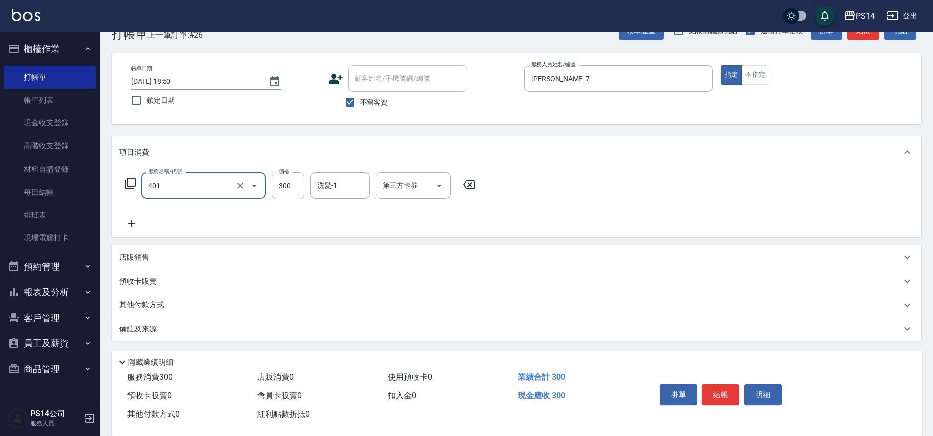
type input "300護(401)"
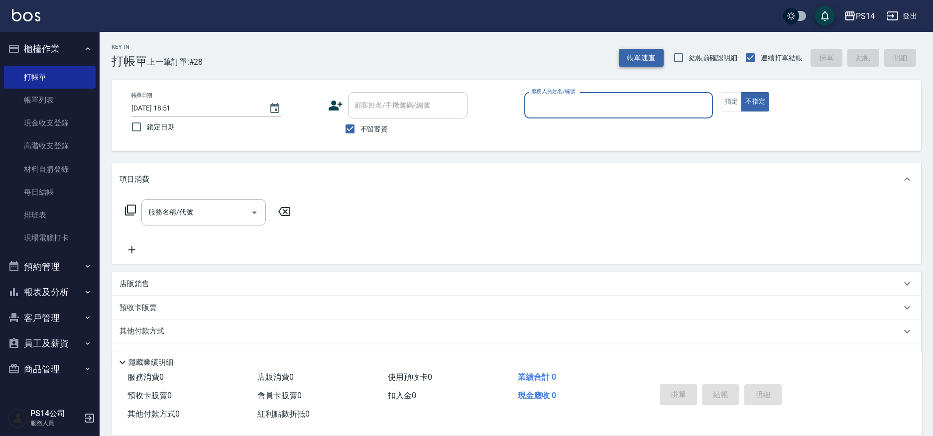
click at [631, 52] on button "帳單速查" at bounding box center [641, 58] width 45 height 18
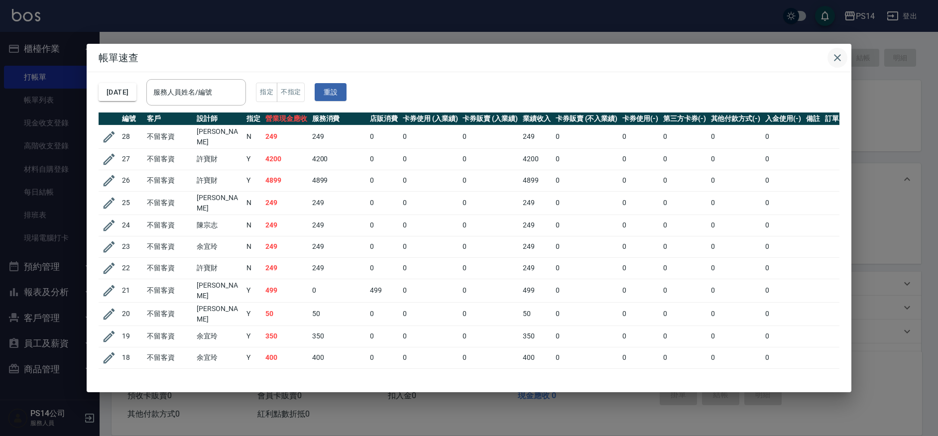
click at [842, 49] on button "button" at bounding box center [837, 58] width 20 height 20
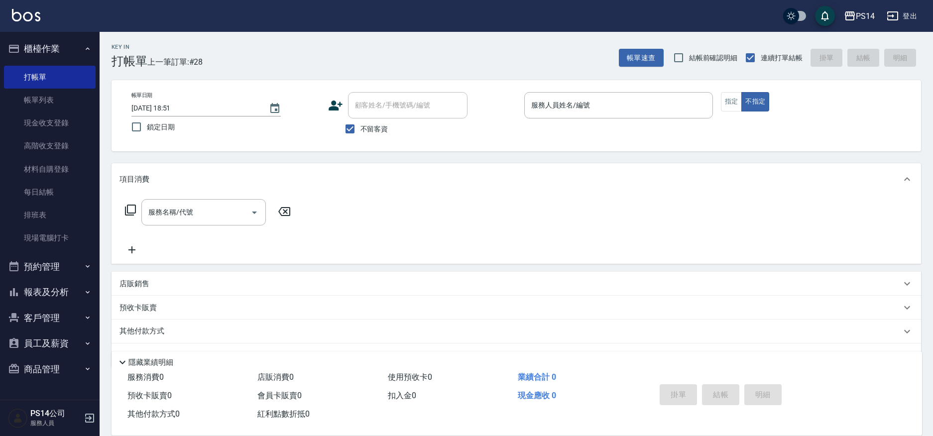
click at [40, 53] on button "櫃檯作業" at bounding box center [50, 49] width 92 height 26
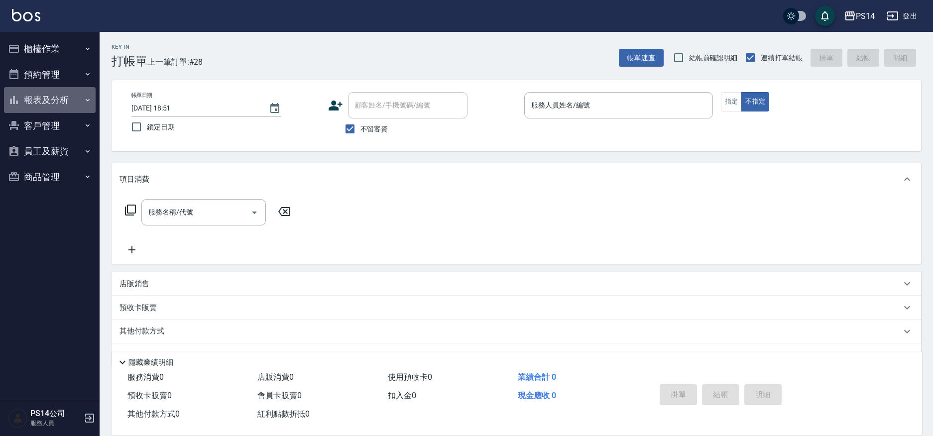
click at [42, 105] on button "報表及分析" at bounding box center [50, 100] width 92 height 26
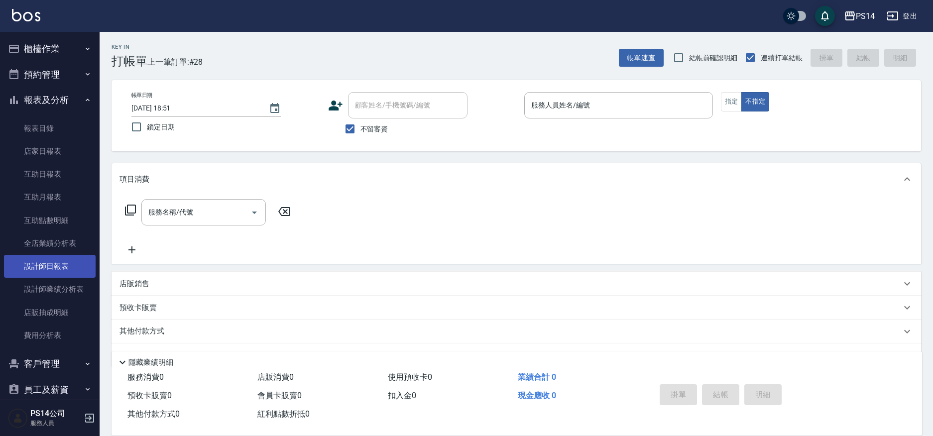
click at [64, 269] on link "設計師日報表" at bounding box center [50, 266] width 92 height 23
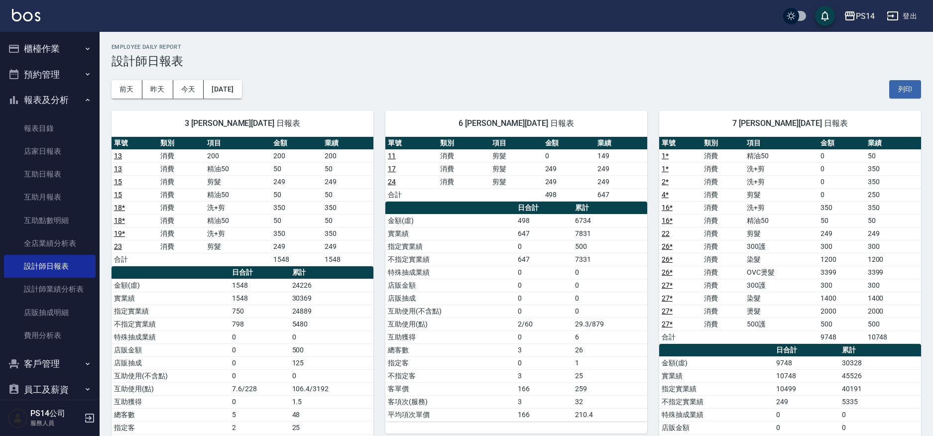
click at [31, 99] on button "報表及分析" at bounding box center [50, 100] width 92 height 26
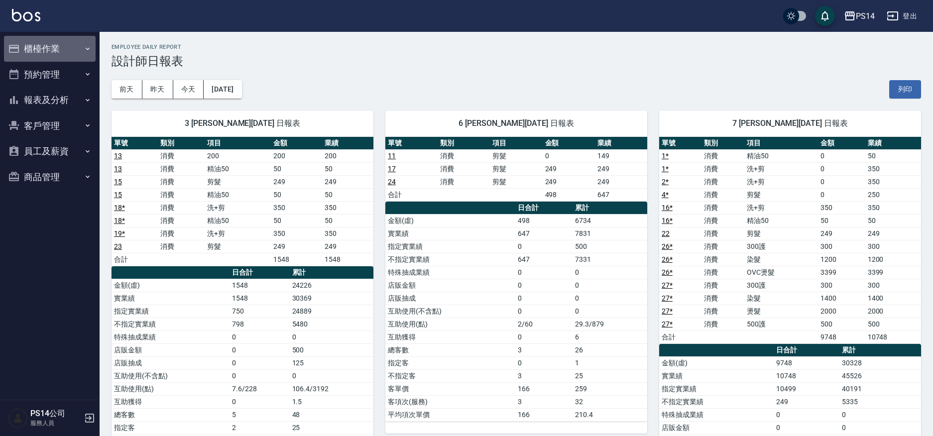
click at [46, 48] on button "櫃檯作業" at bounding box center [50, 49] width 92 height 26
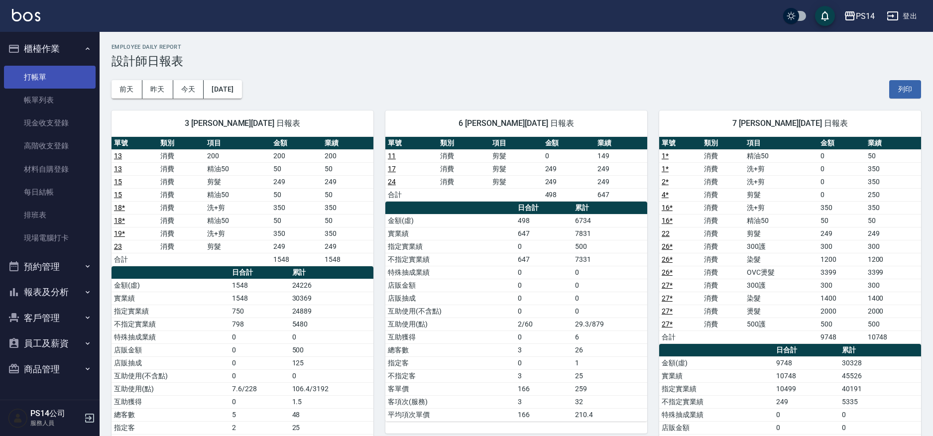
click at [45, 78] on link "打帳單" at bounding box center [50, 77] width 92 height 23
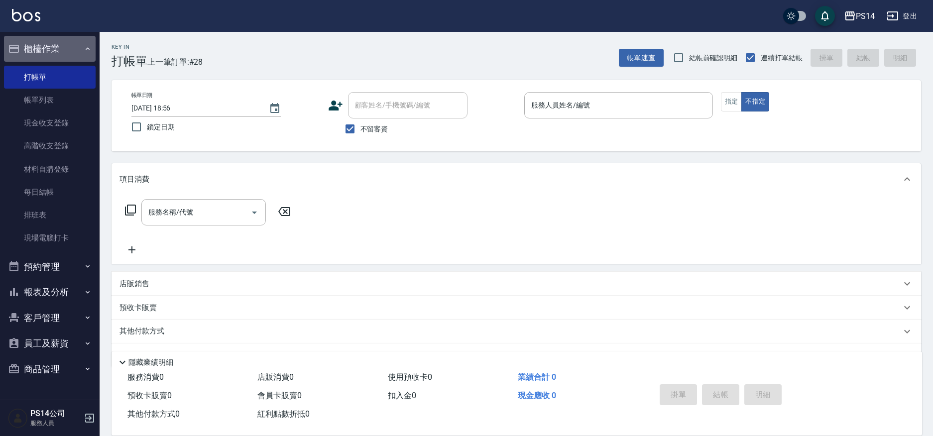
click at [56, 48] on button "櫃檯作業" at bounding box center [50, 49] width 92 height 26
